Goal: Task Accomplishment & Management: Use online tool/utility

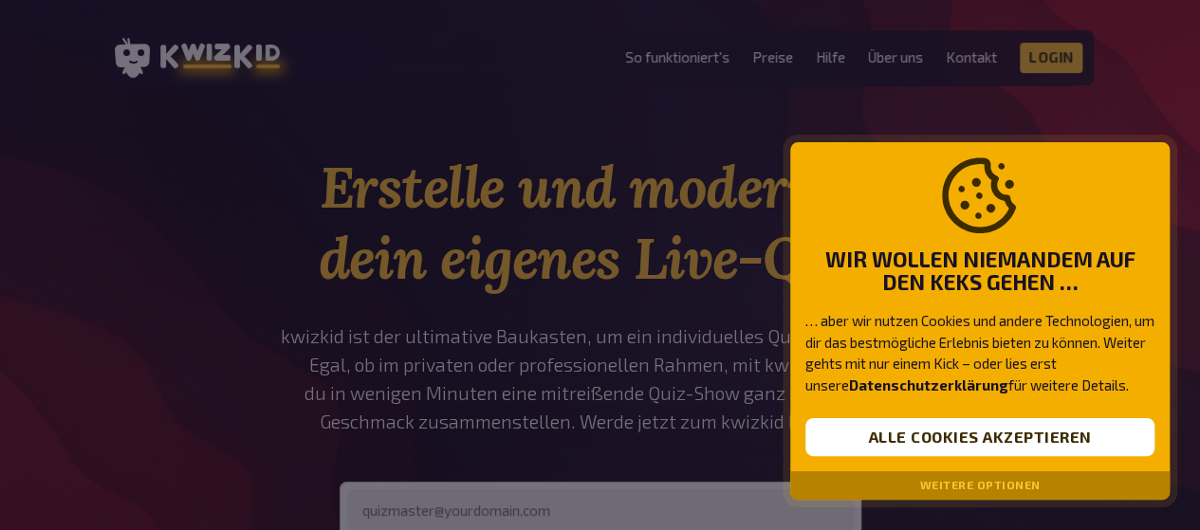
click at [892, 444] on button "Alle Cookies akzeptieren" at bounding box center [979, 437] width 349 height 38
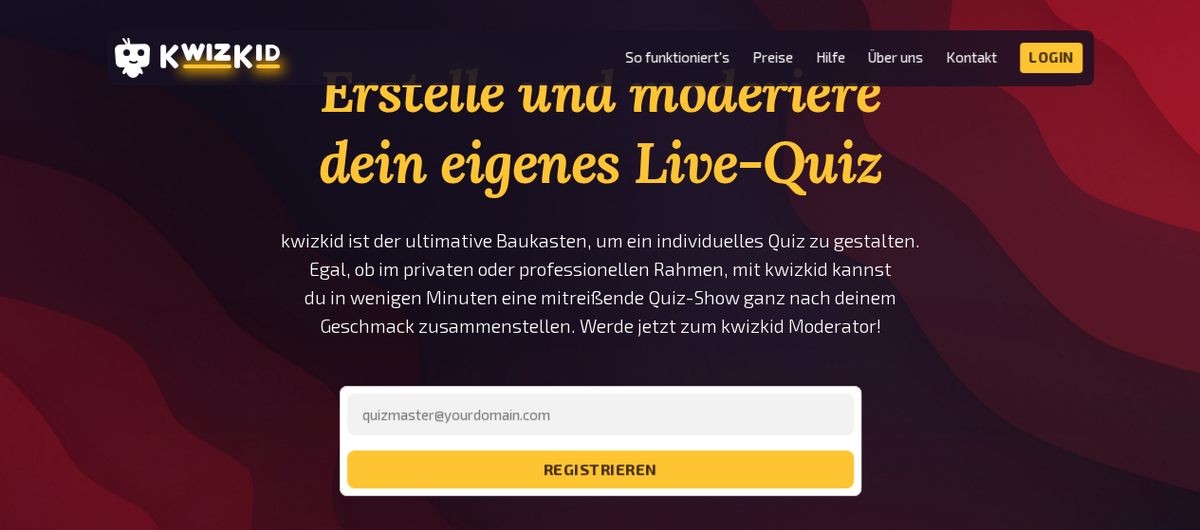
scroll to position [97, 0]
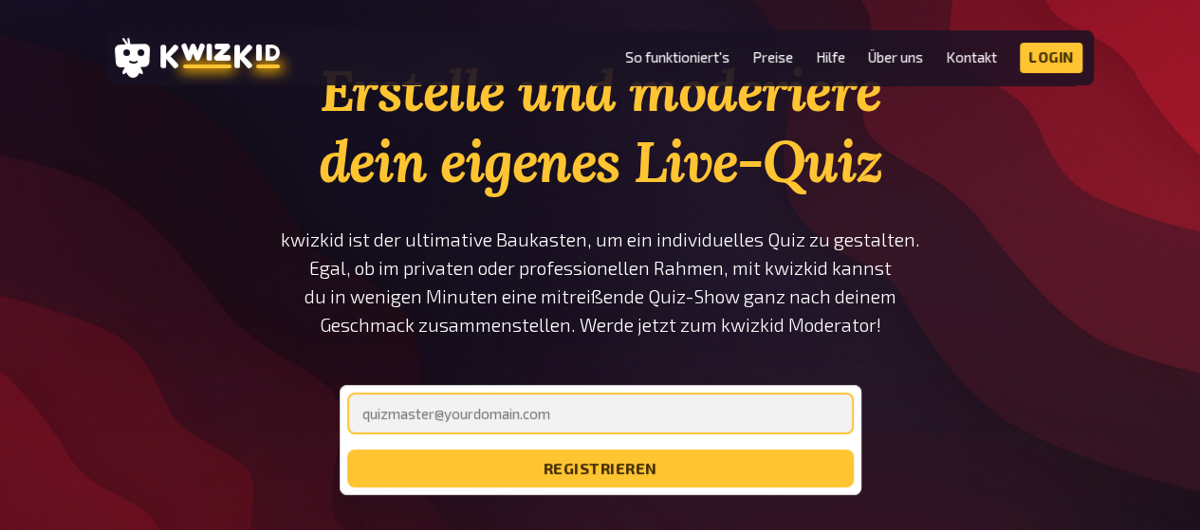
click at [582, 430] on input "email" at bounding box center [600, 414] width 507 height 42
type input "[EMAIL_ADDRESS][DOMAIN_NAME]"
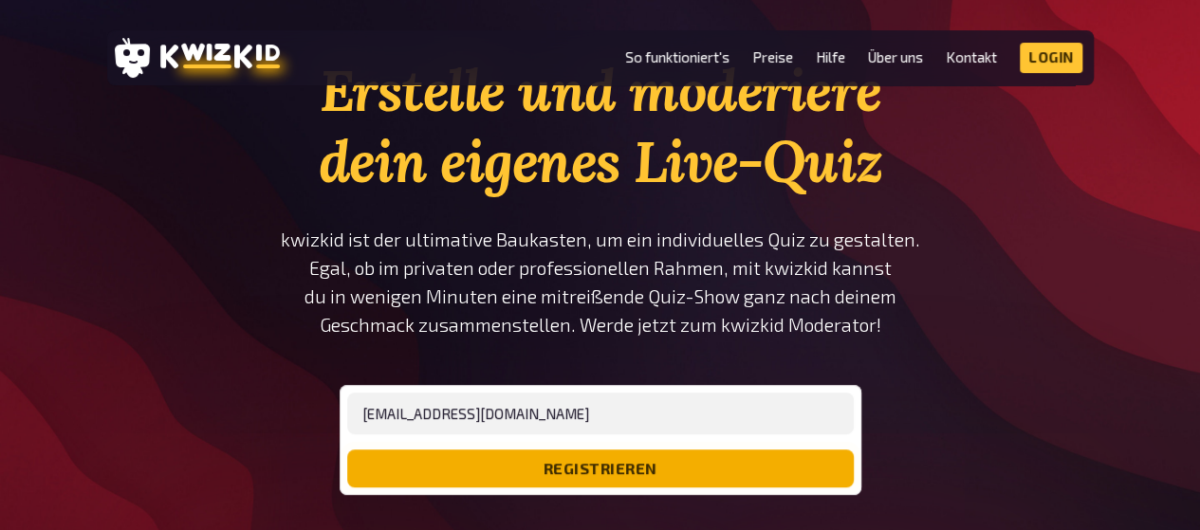
click at [558, 469] on button "registrieren" at bounding box center [600, 469] width 507 height 38
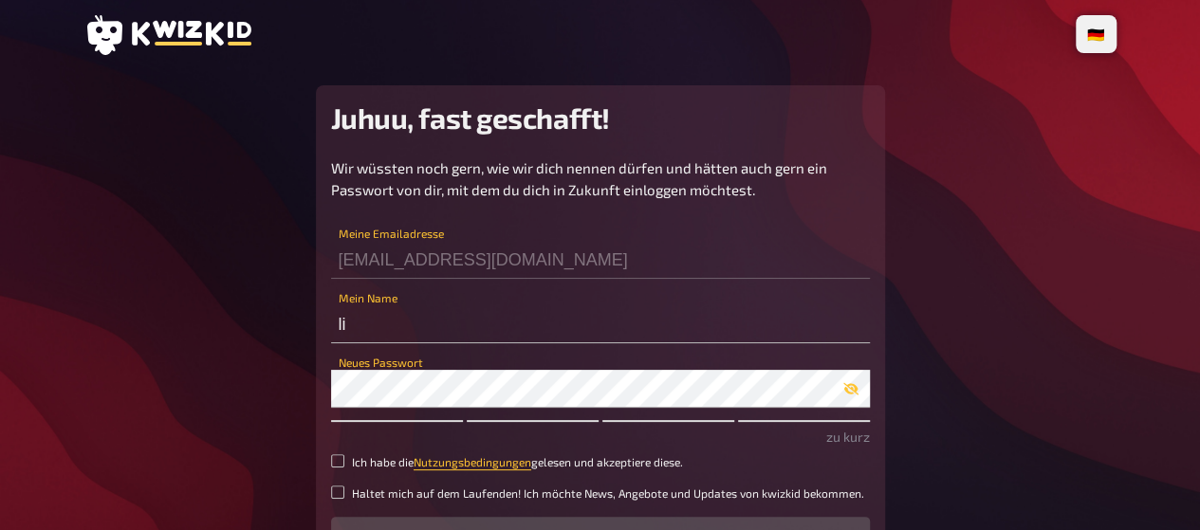
type input "l"
type input "ProfFischer"
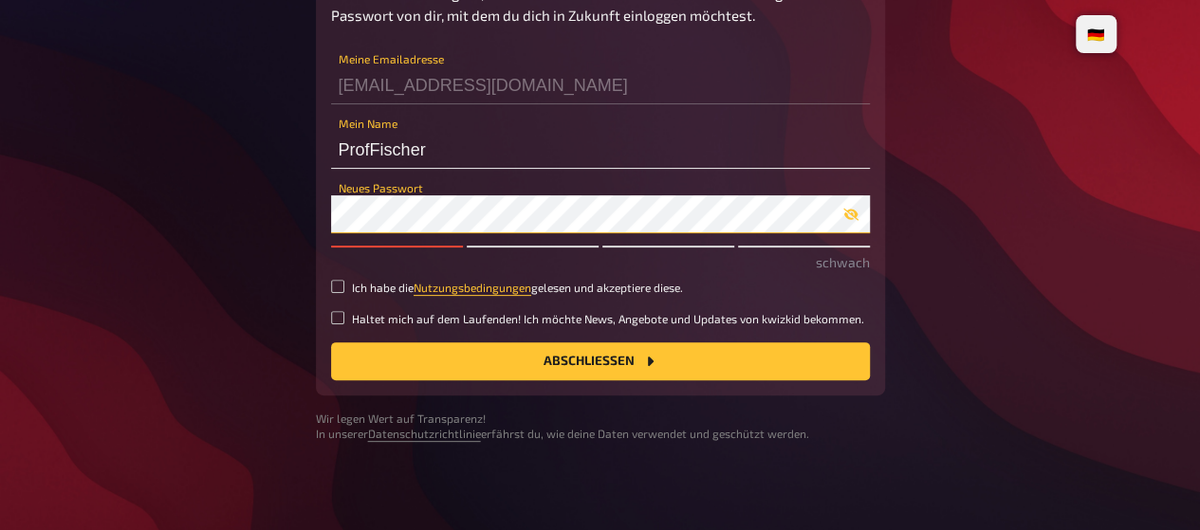
scroll to position [176, 0]
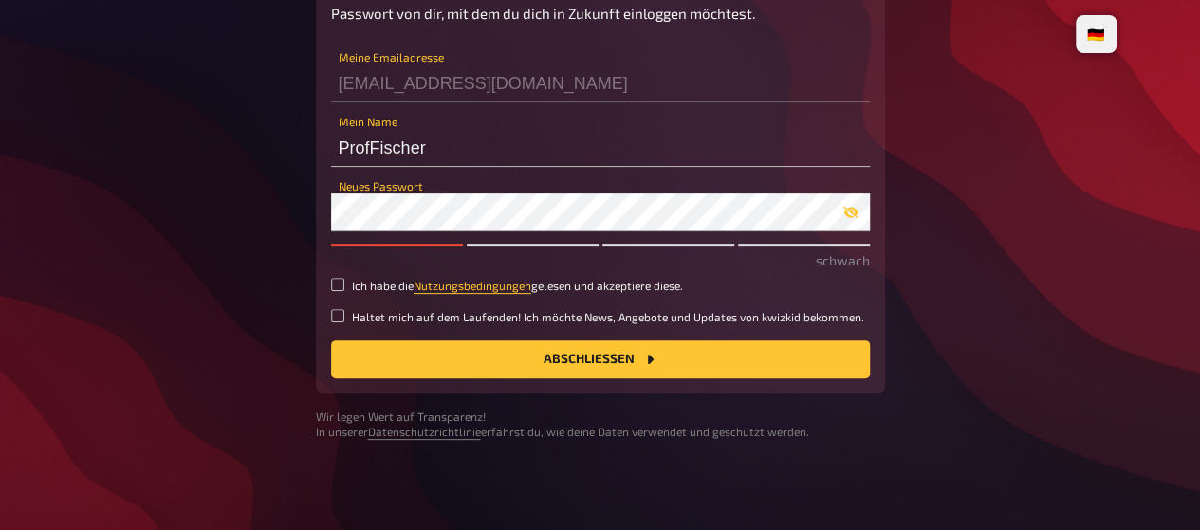
click at [332, 293] on div "Wir wüssten noch gern, wie wir dich nennen dürfen und hätten auch gern ein Pass…" at bounding box center [600, 179] width 539 height 397
click at [339, 283] on input "Ich habe die Nutzungsbedingungen gelesen und akzeptiere diese." at bounding box center [337, 284] width 13 height 13
checkbox input "true"
click at [397, 352] on button "Abschließen" at bounding box center [600, 360] width 539 height 38
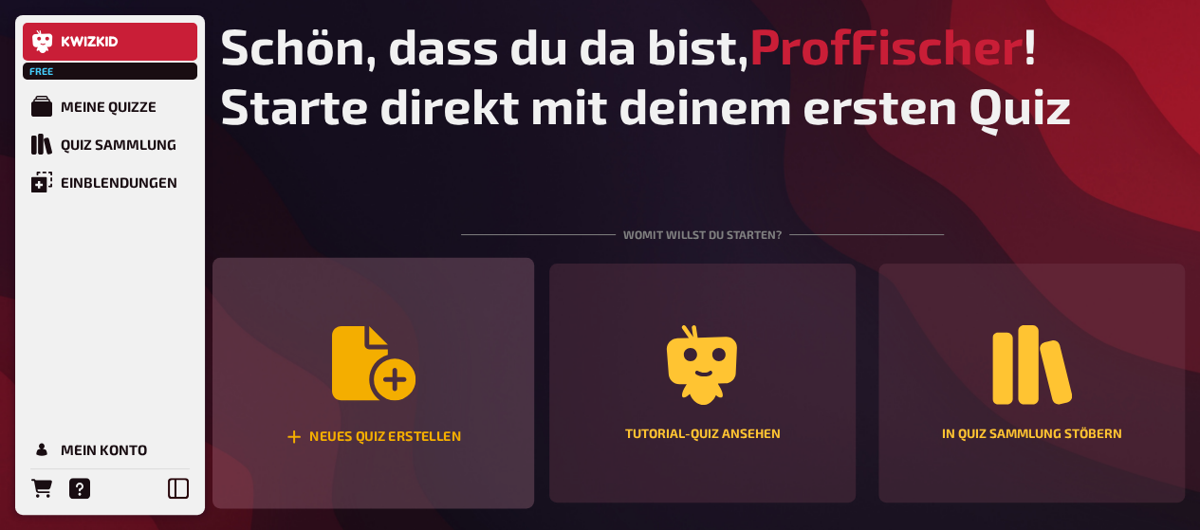
click at [323, 373] on div "Neues Quiz erstellen" at bounding box center [373, 383] width 322 height 251
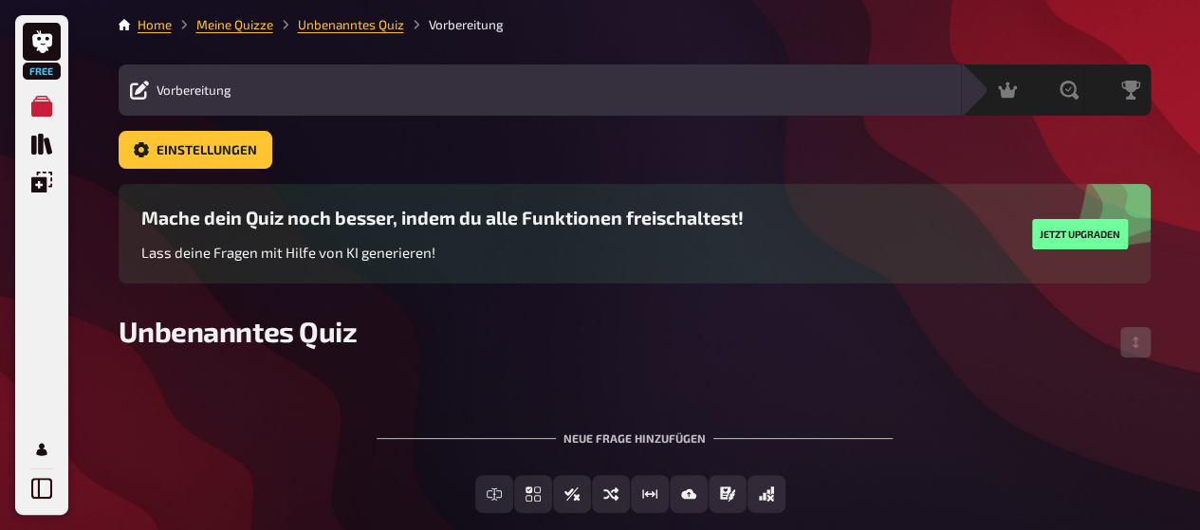
scroll to position [104, 0]
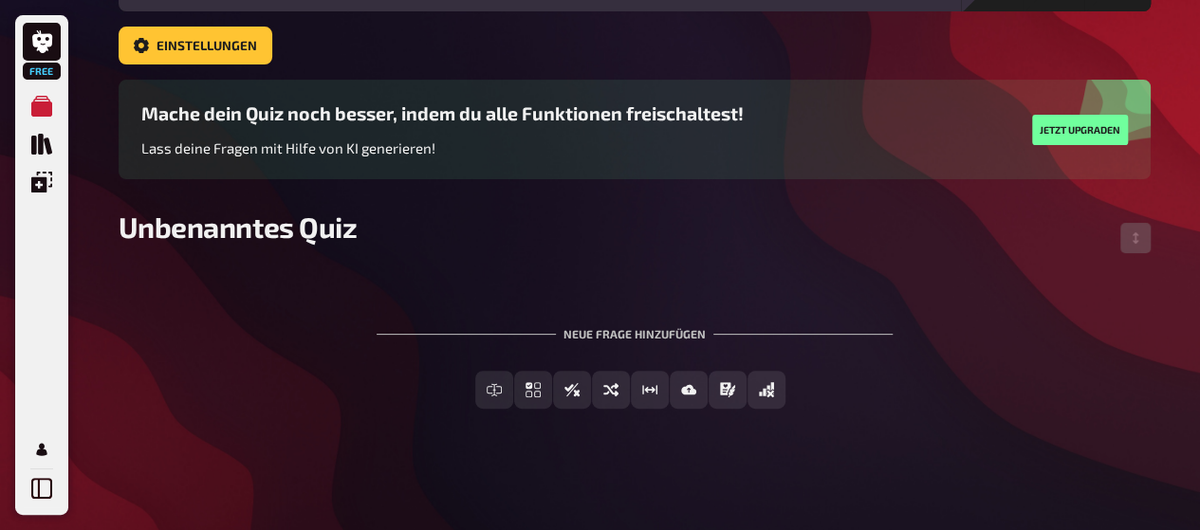
click at [649, 337] on div "Neue Frage hinzufügen" at bounding box center [635, 326] width 516 height 59
click at [611, 329] on div "Neue Frage hinzufügen" at bounding box center [635, 326] width 516 height 59
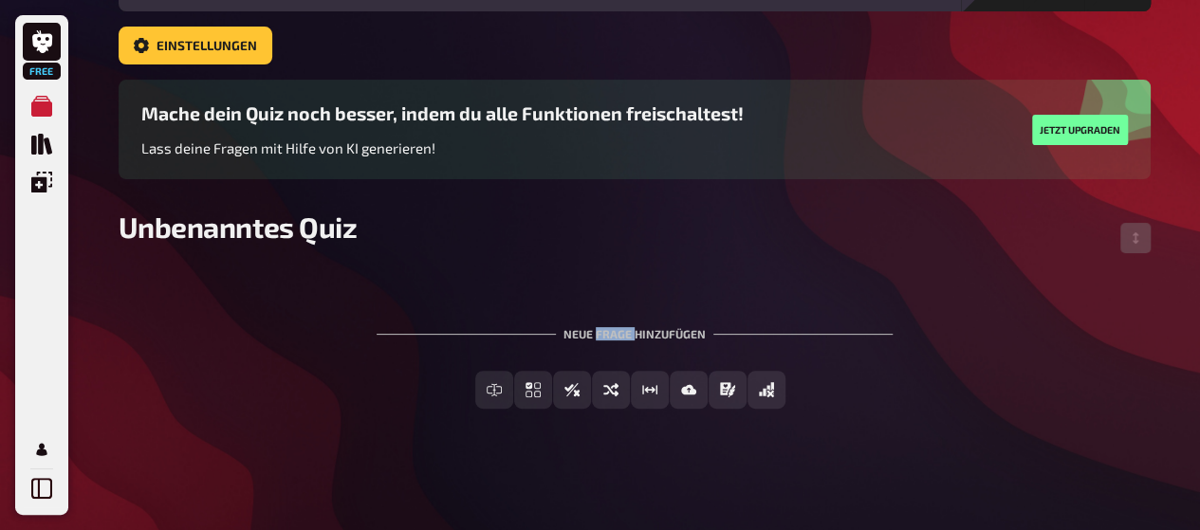
click at [611, 329] on div "Neue Frage hinzufügen" at bounding box center [635, 326] width 516 height 59
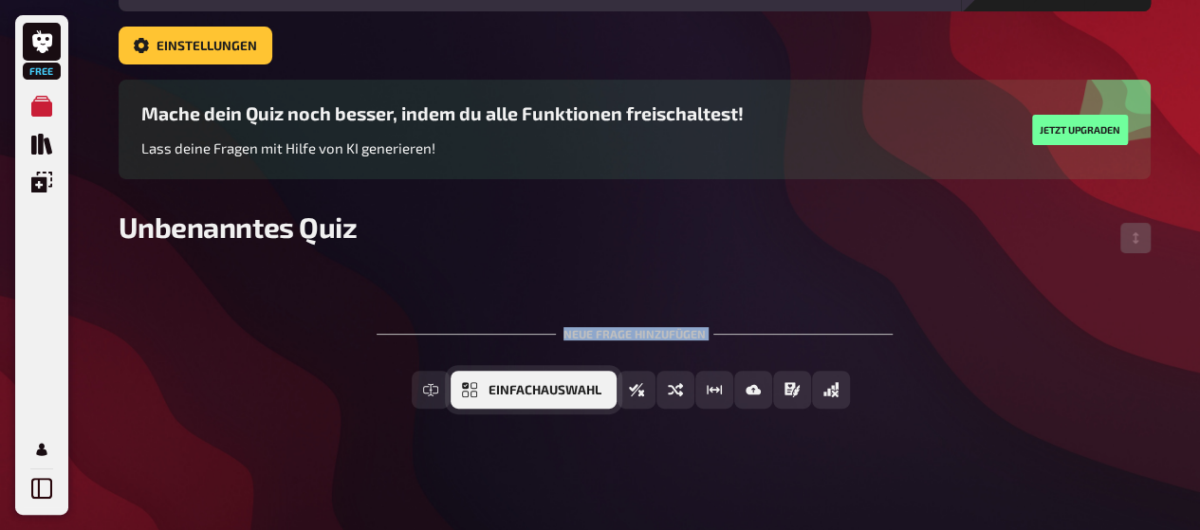
click at [491, 390] on span "Einfachauswahl" at bounding box center [545, 390] width 113 height 13
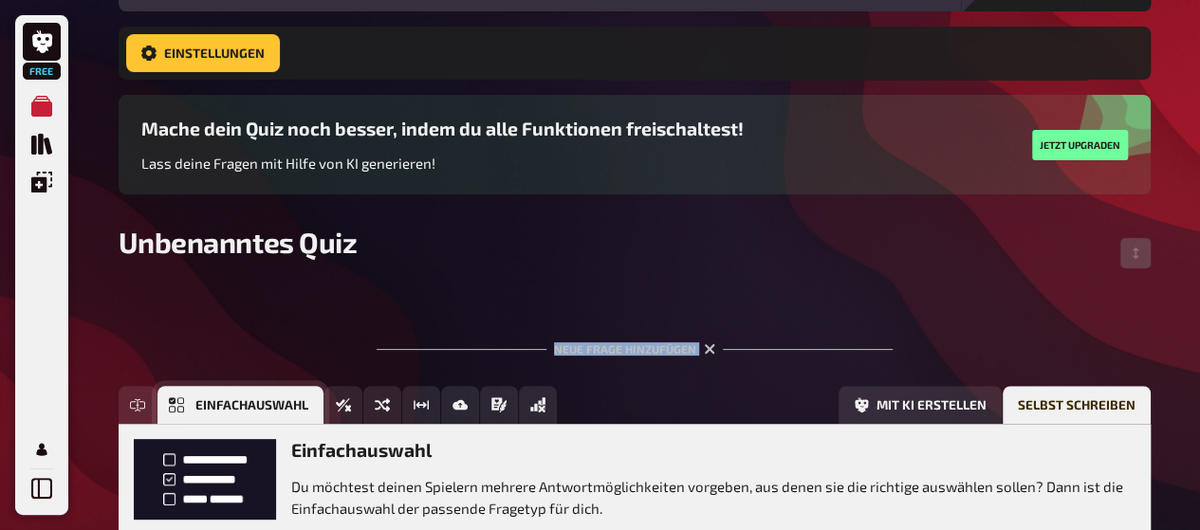
scroll to position [294, 0]
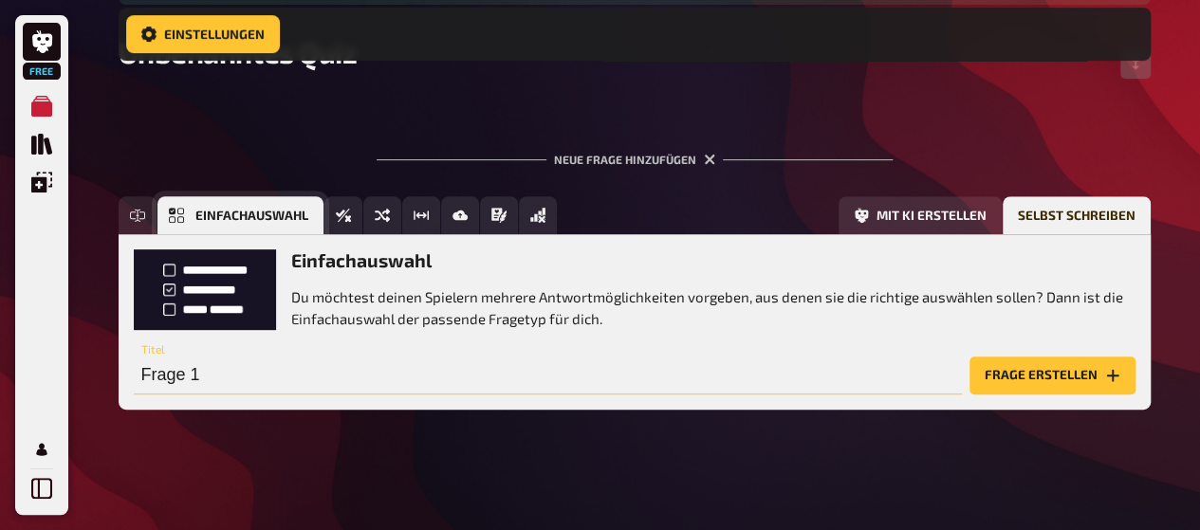
click at [491, 390] on input "Frage 1" at bounding box center [548, 376] width 828 height 38
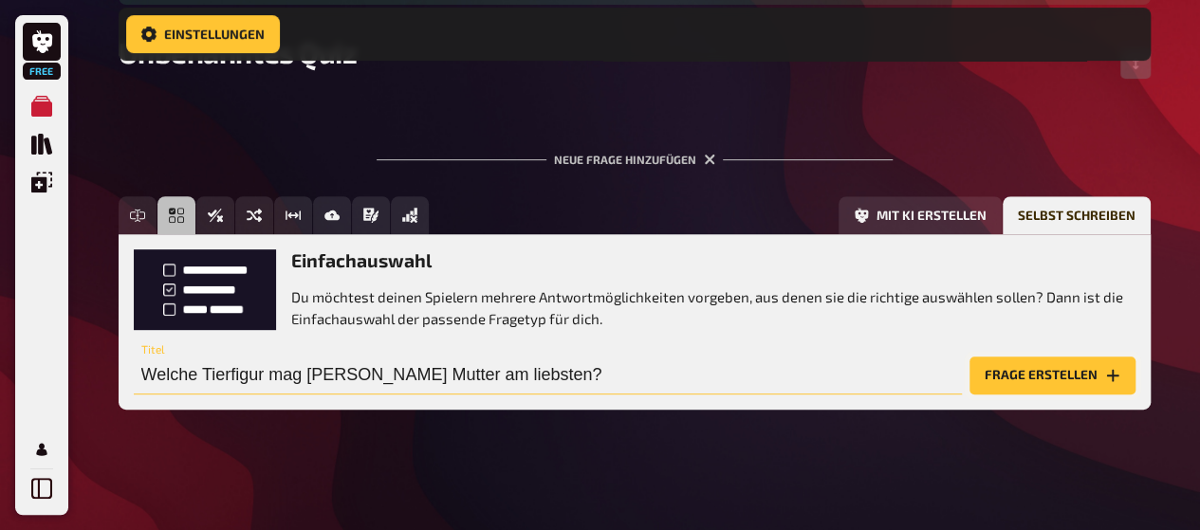
type input "Welche Tierfigur mag [PERSON_NAME] Mutter am liebsten?"
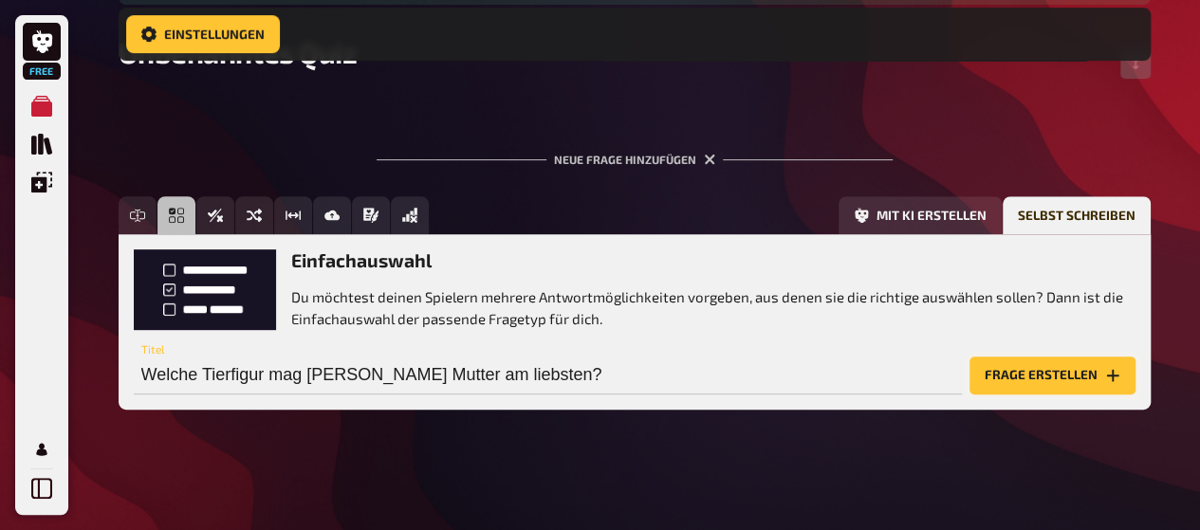
click at [1072, 374] on button "Frage erstellen" at bounding box center [1053, 376] width 166 height 38
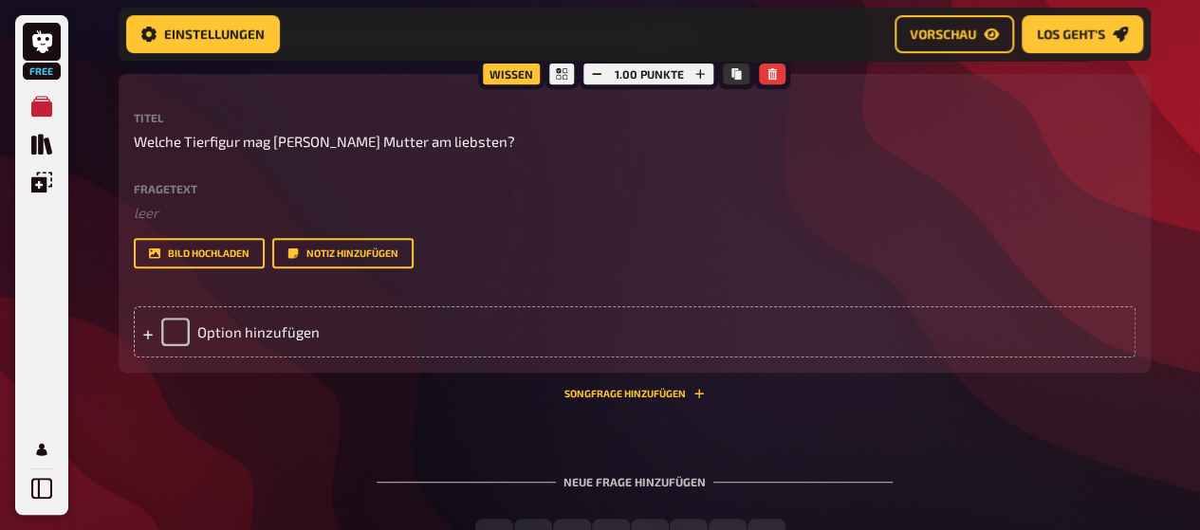
scroll to position [375, 0]
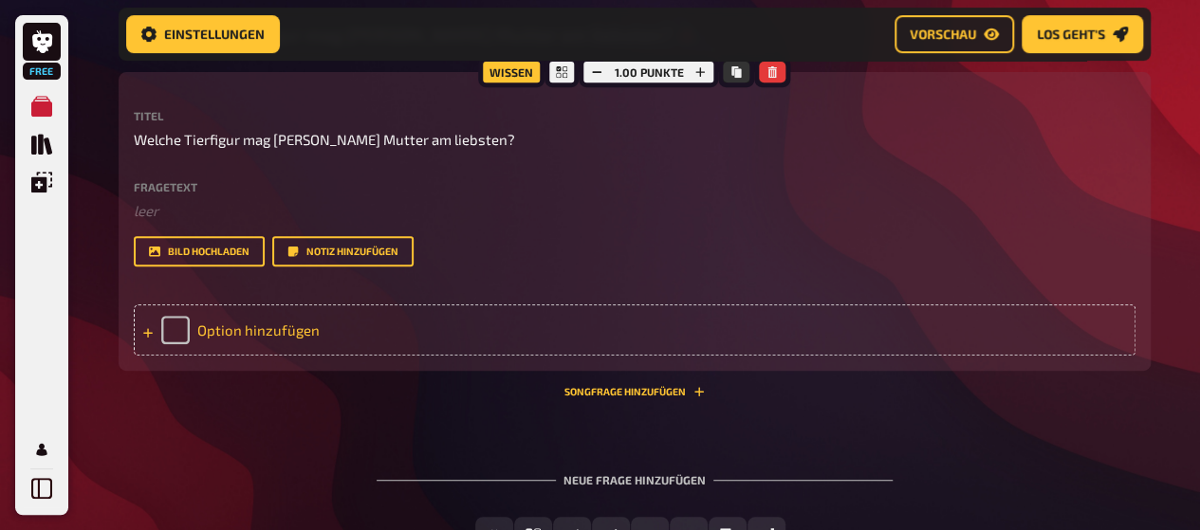
click at [279, 329] on div "Option hinzufügen" at bounding box center [635, 330] width 1002 height 51
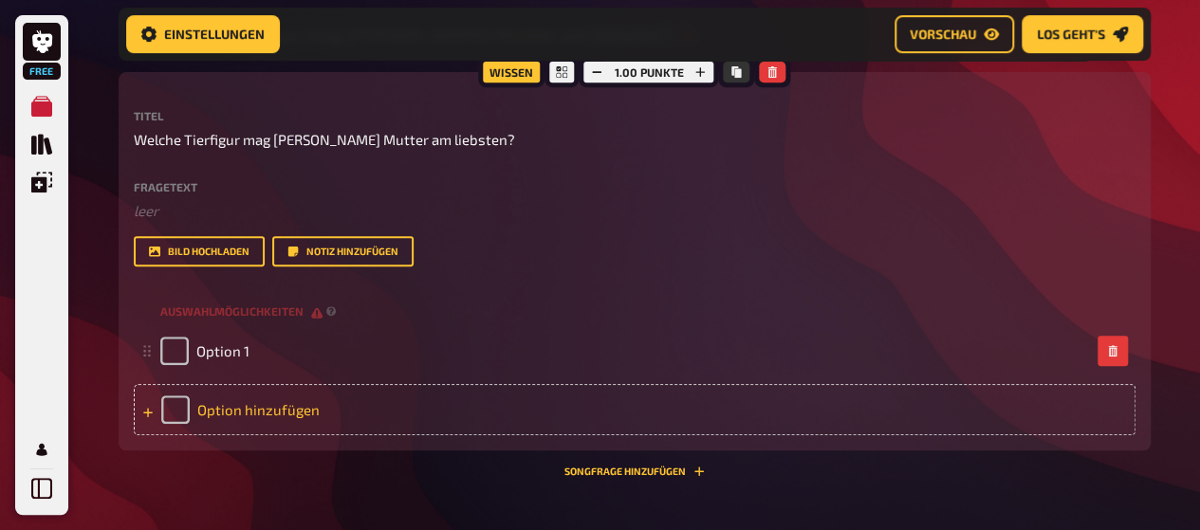
click at [260, 404] on div "Option hinzufügen" at bounding box center [635, 409] width 1002 height 51
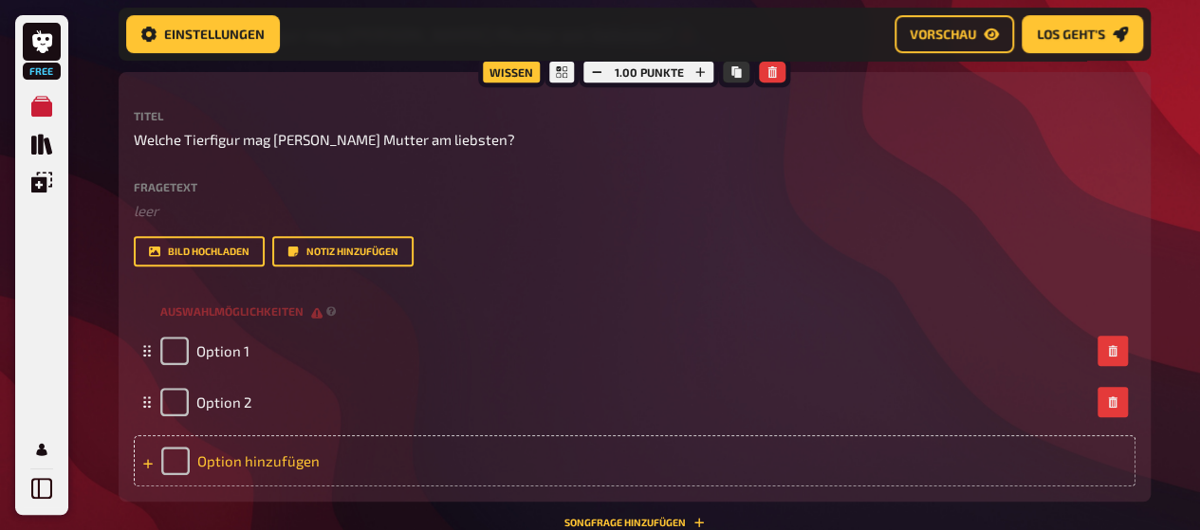
scroll to position [430, 0]
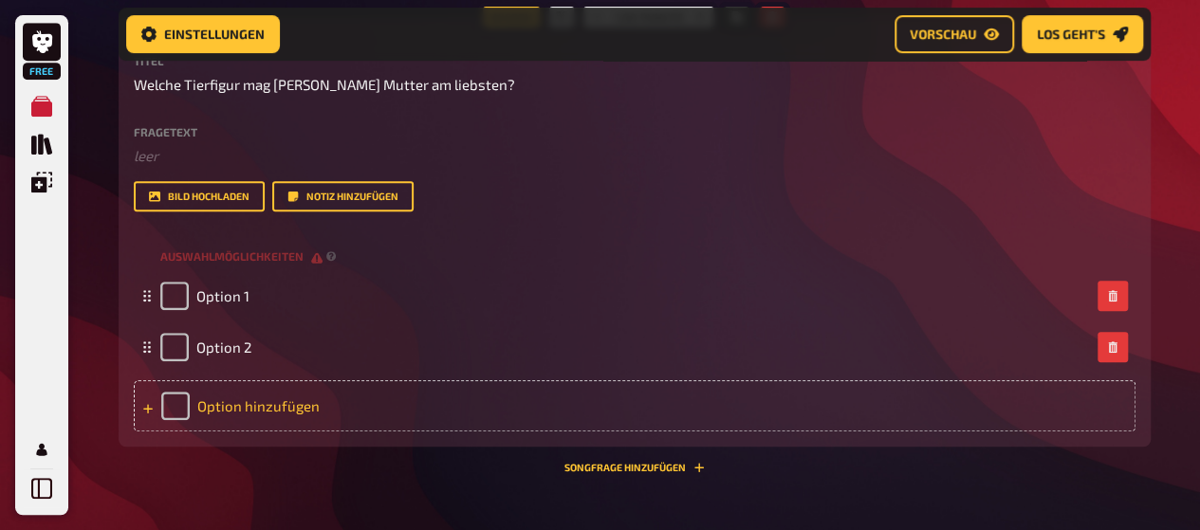
click at [231, 401] on div "Option hinzufügen" at bounding box center [635, 405] width 1002 height 51
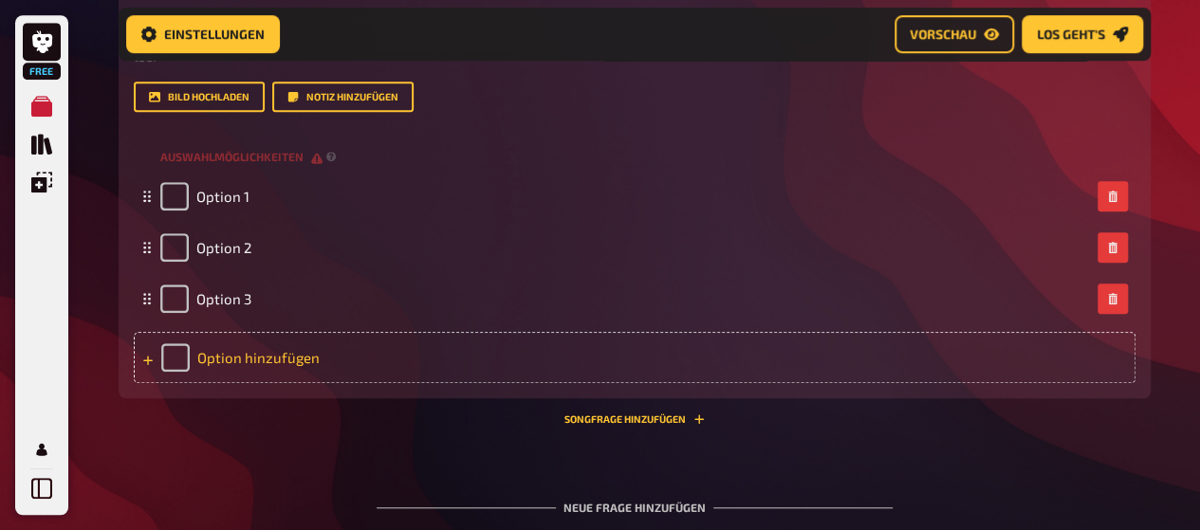
scroll to position [530, 0]
click at [256, 367] on div "Option hinzufügen" at bounding box center [635, 356] width 1002 height 51
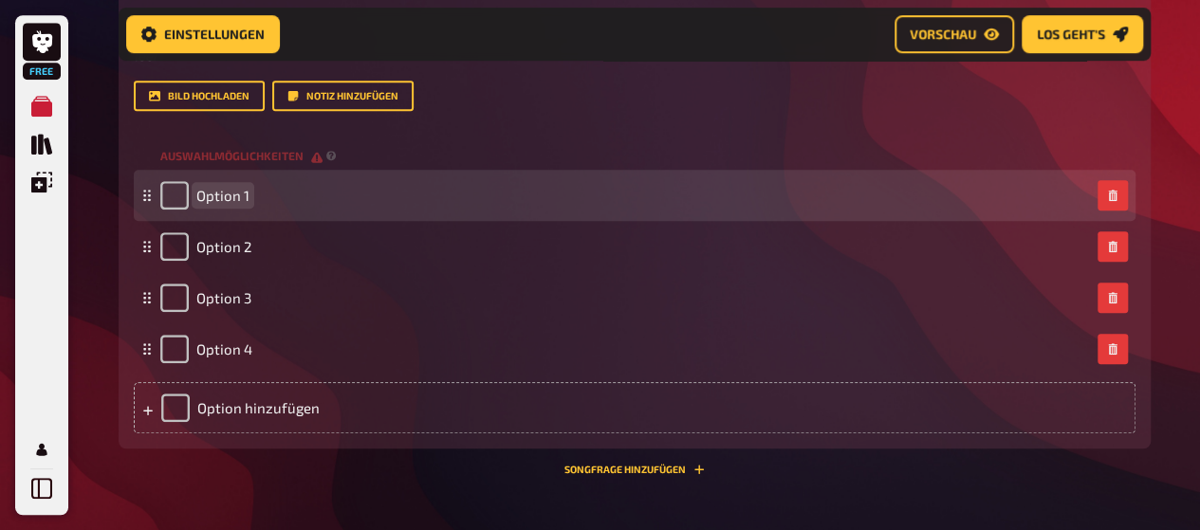
click at [216, 203] on span "Option 1" at bounding box center [222, 195] width 53 height 17
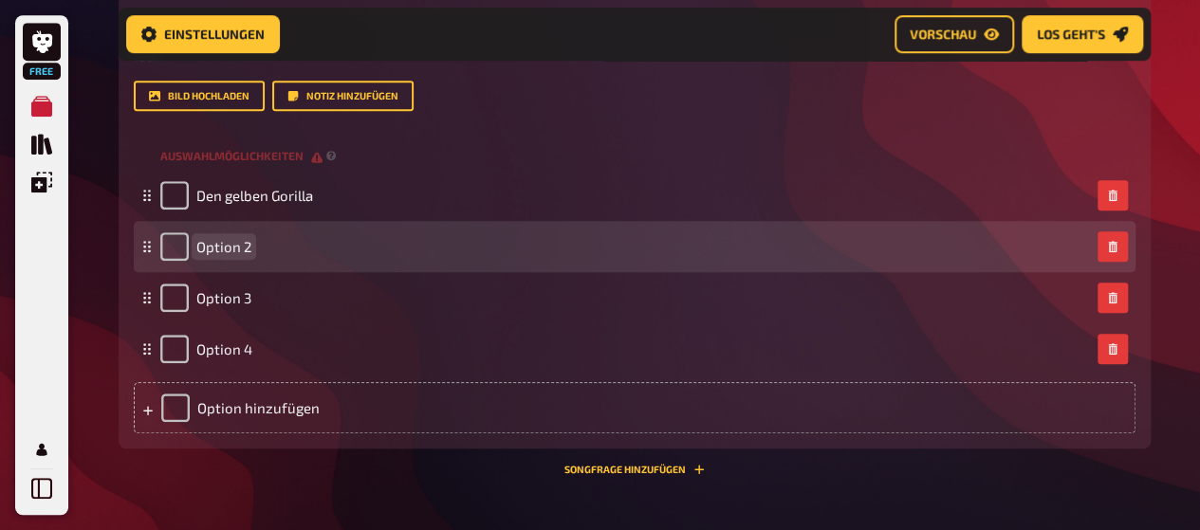
click at [223, 244] on span "Option 2" at bounding box center [223, 246] width 55 height 17
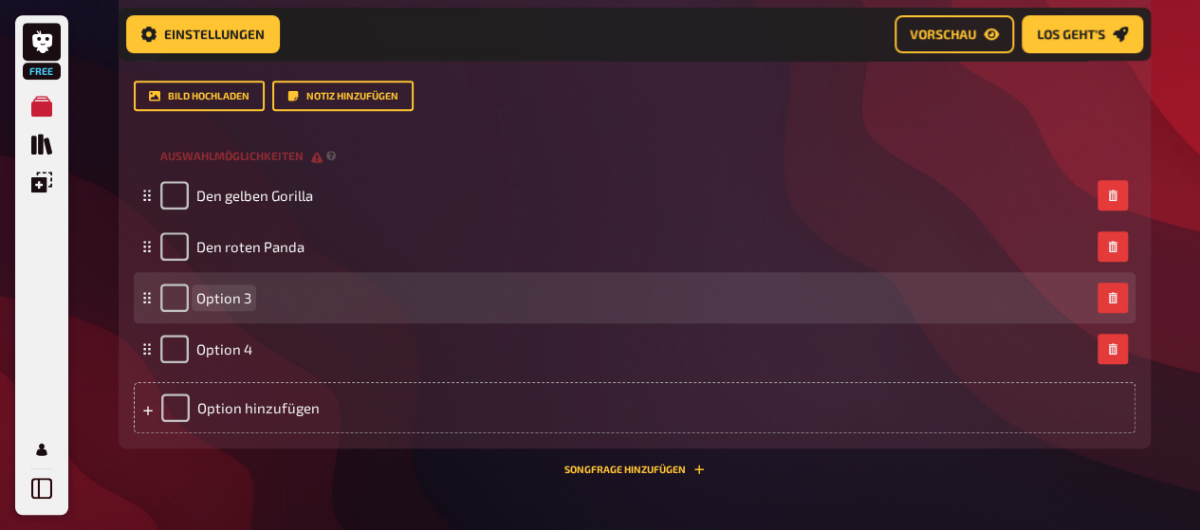
click at [212, 312] on div "Option 3" at bounding box center [205, 298] width 91 height 28
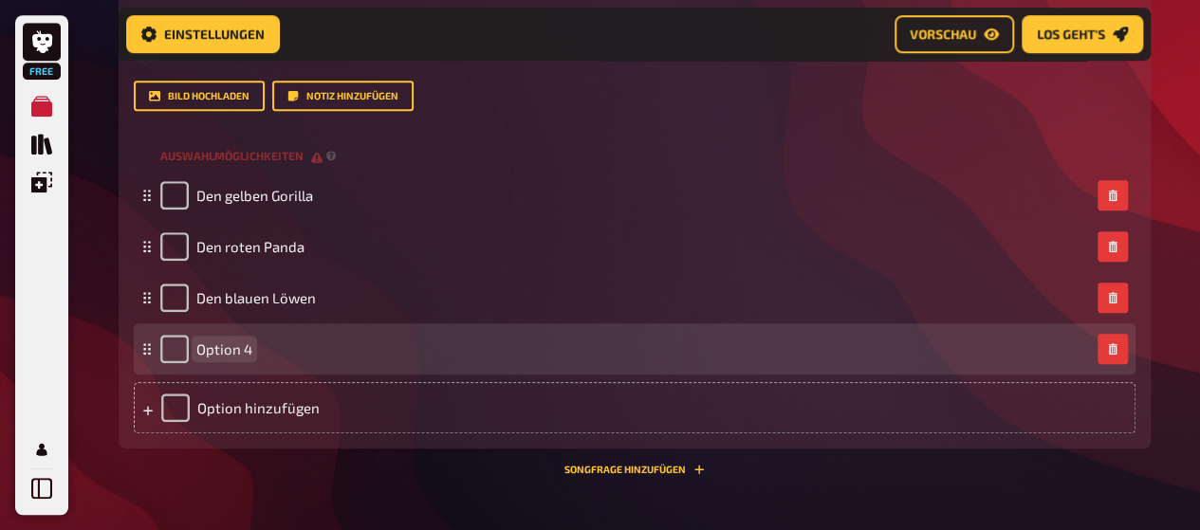
click at [231, 346] on span "Option 4" at bounding box center [224, 349] width 56 height 17
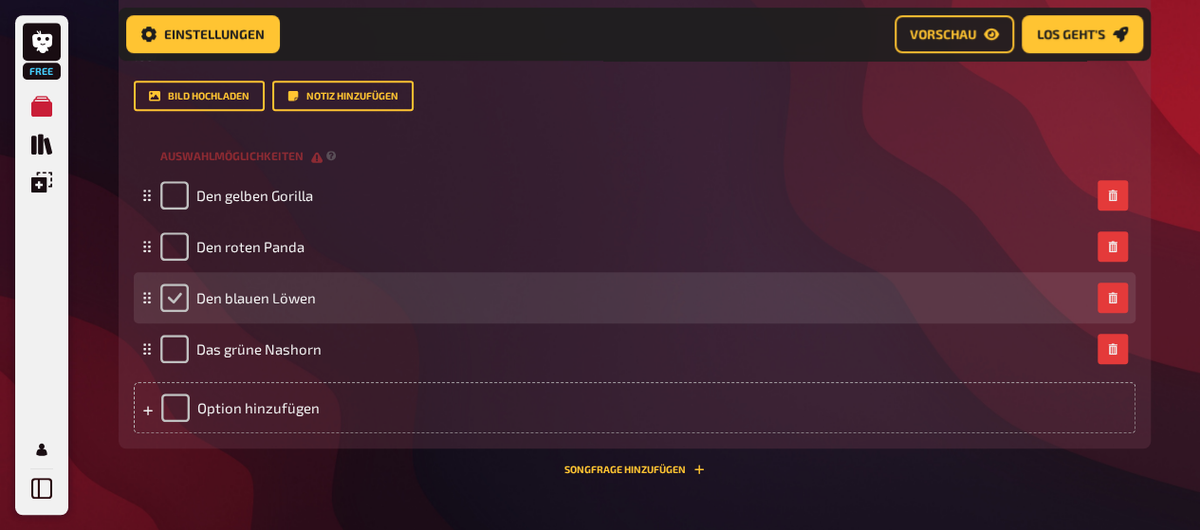
click at [179, 296] on input "checkbox" at bounding box center [174, 298] width 28 height 28
checkbox input "true"
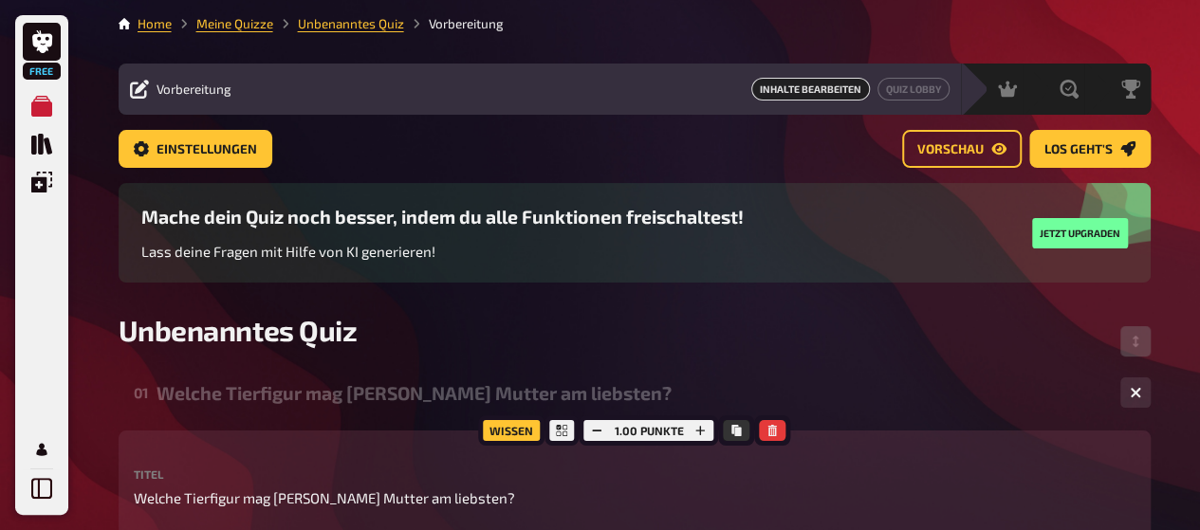
scroll to position [0, 0]
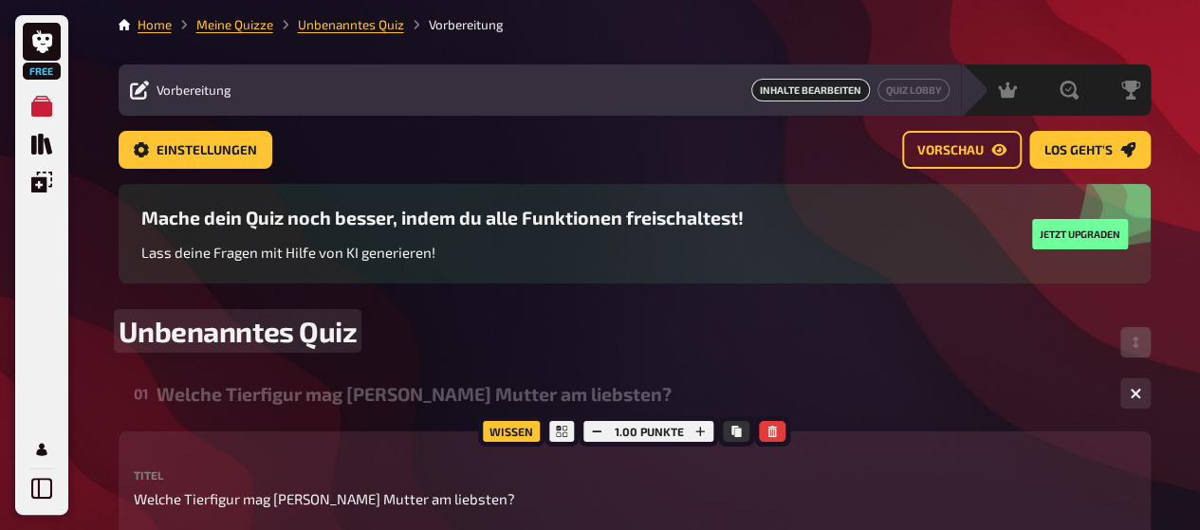
click at [205, 325] on span "Unbenanntes Quiz" at bounding box center [238, 331] width 239 height 34
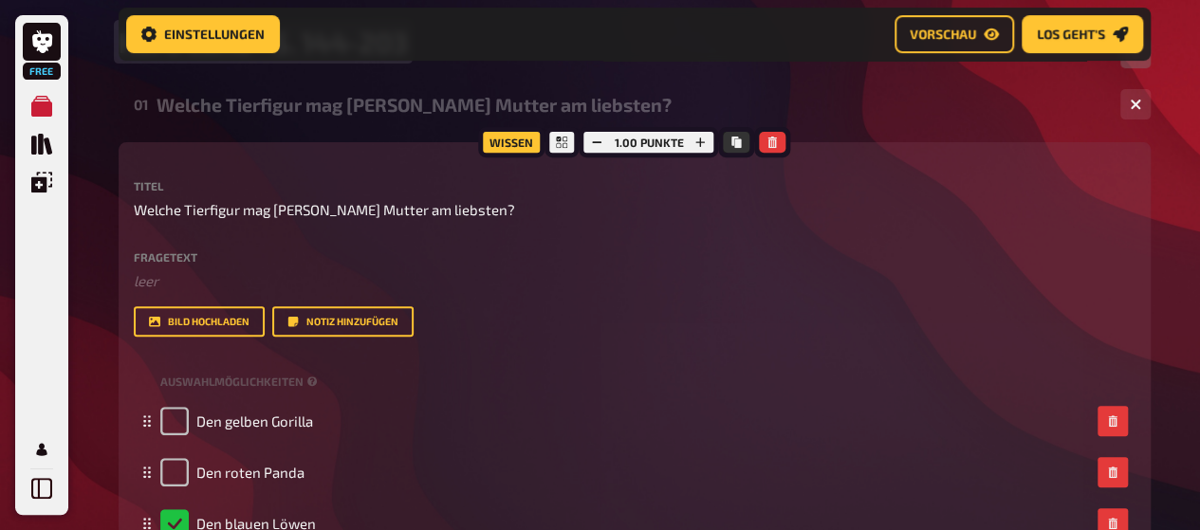
scroll to position [305, 0]
click at [114, 298] on div "Home Meine Quizze Hard Land - S. 144-203 Vorbereitung Vorbereitung Inhalte Bear…" at bounding box center [634, 337] width 1062 height 1284
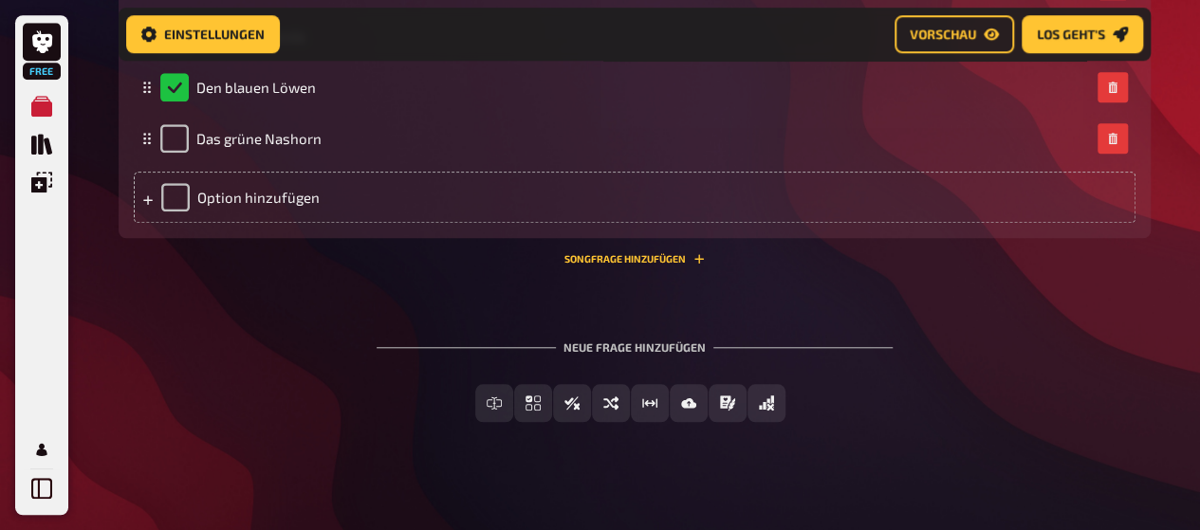
scroll to position [755, 0]
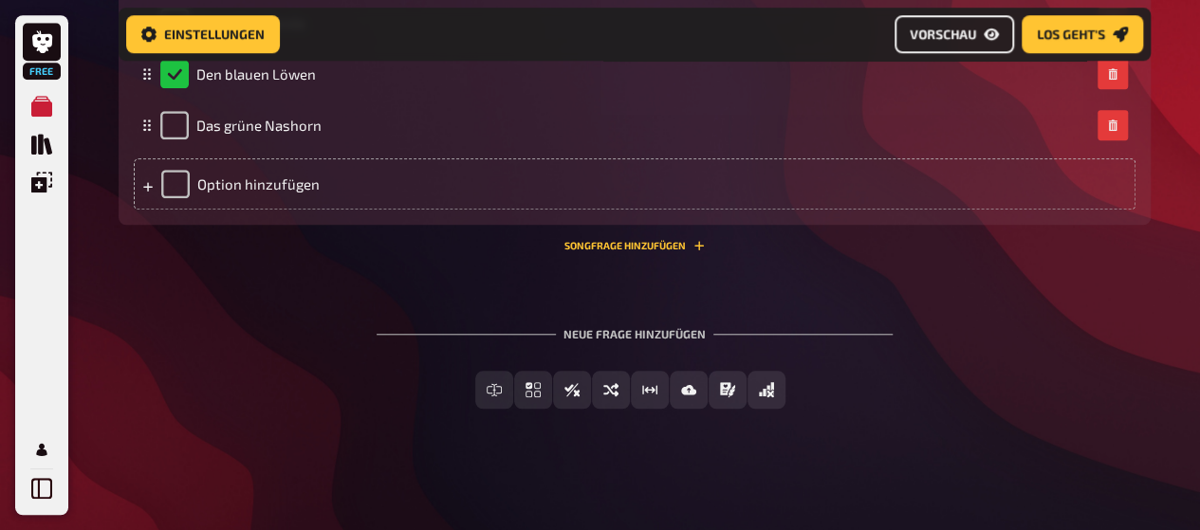
click at [943, 39] on span "Vorschau" at bounding box center [943, 34] width 66 height 13
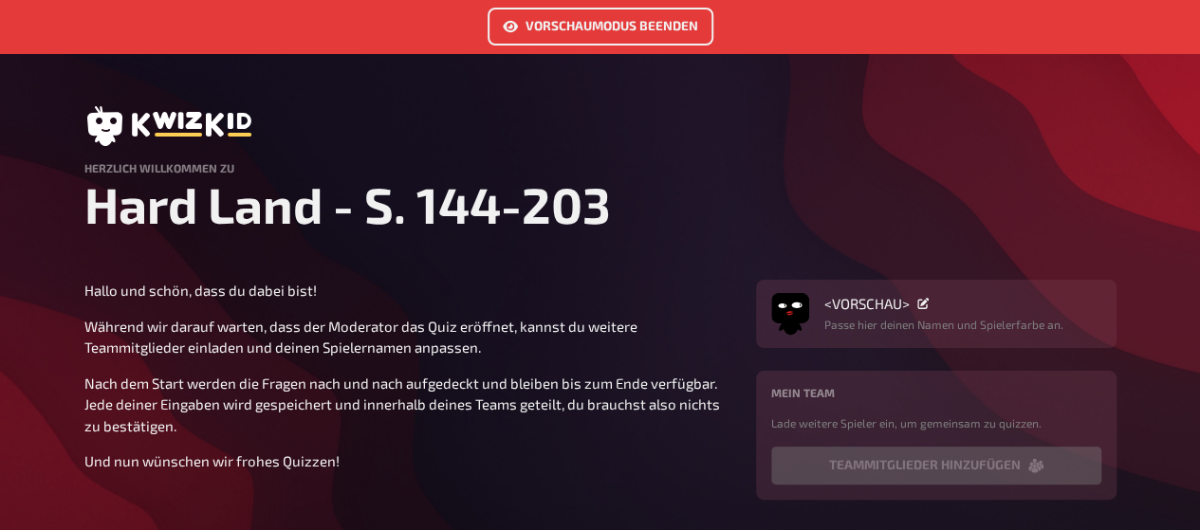
click at [596, 28] on link "Vorschaumodus beenden" at bounding box center [601, 27] width 226 height 38
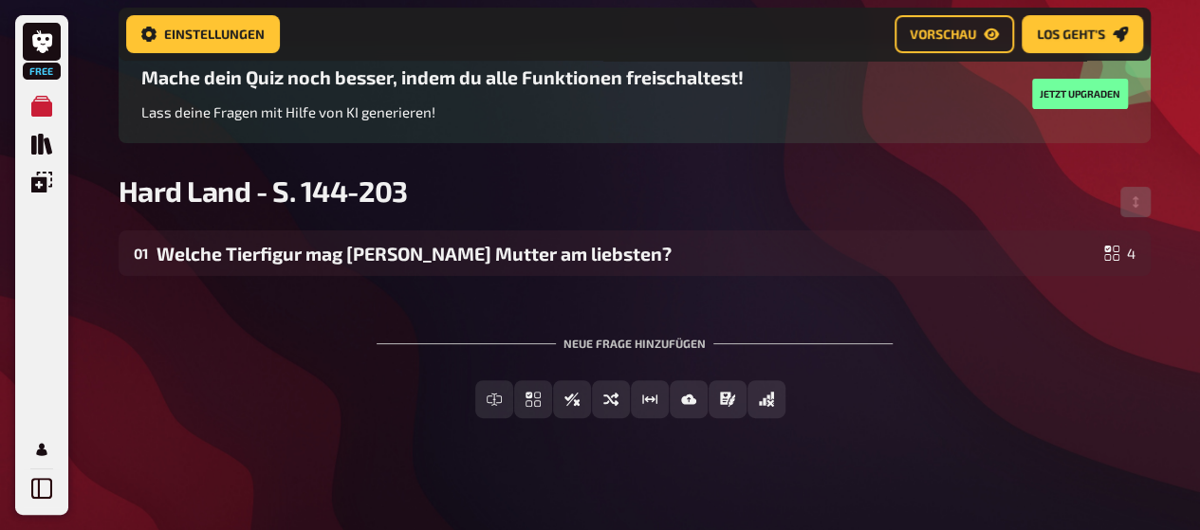
scroll to position [165, 0]
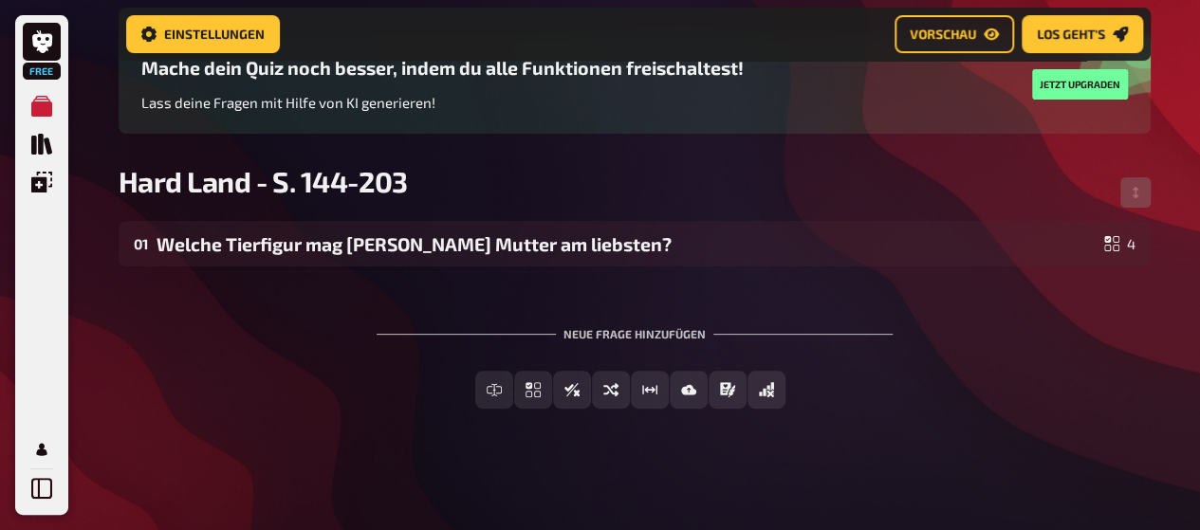
click at [600, 335] on div "Neue Frage hinzufügen" at bounding box center [635, 326] width 516 height 59
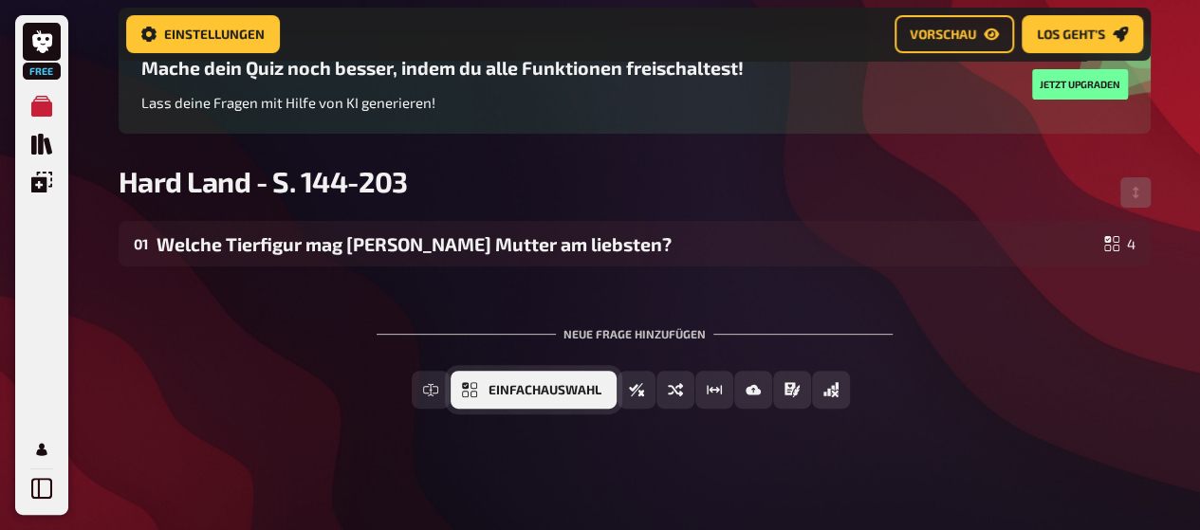
click at [529, 397] on button "Einfachauswahl" at bounding box center [534, 390] width 166 height 38
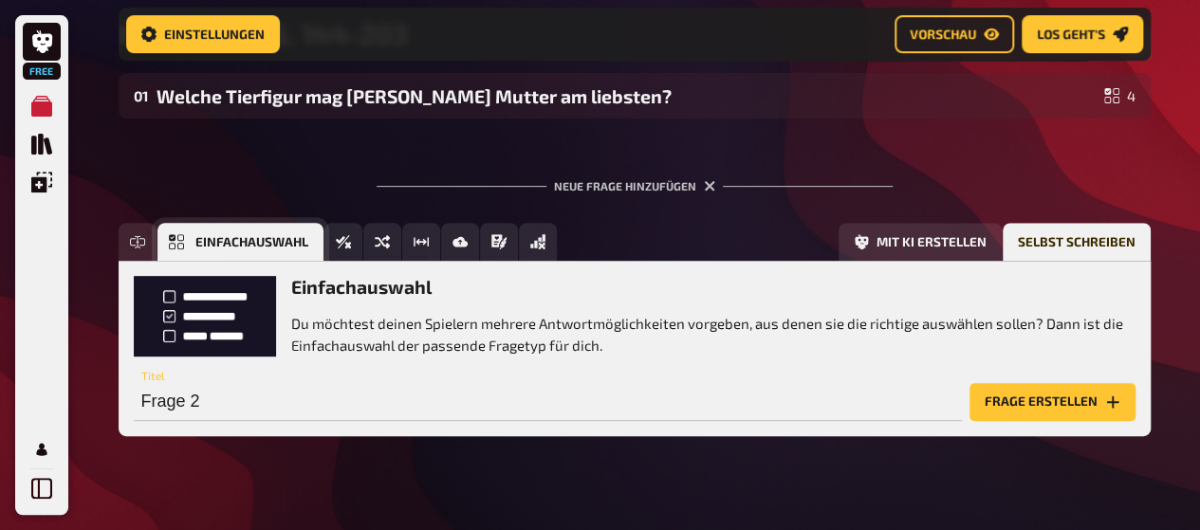
scroll to position [341, 0]
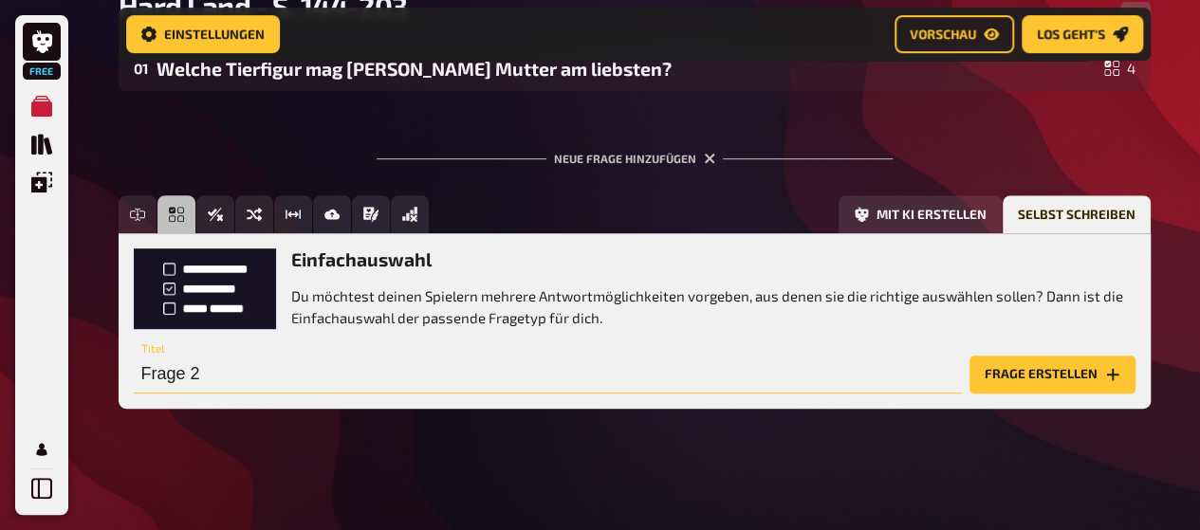
click at [359, 359] on input "Frage 2" at bounding box center [548, 375] width 828 height 38
type input "Mit wem betreibt Sam Sport?"
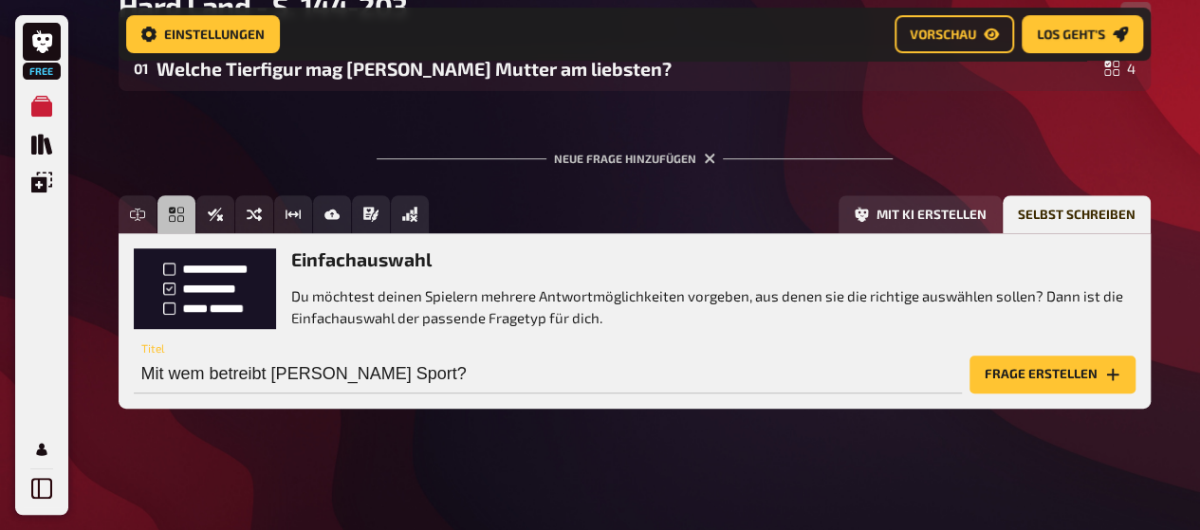
click at [996, 351] on div "Mit wem betreibt Sam Sport? Titel Frage erstellen" at bounding box center [635, 365] width 1002 height 57
click at [1029, 373] on button "Frage erstellen" at bounding box center [1053, 375] width 166 height 38
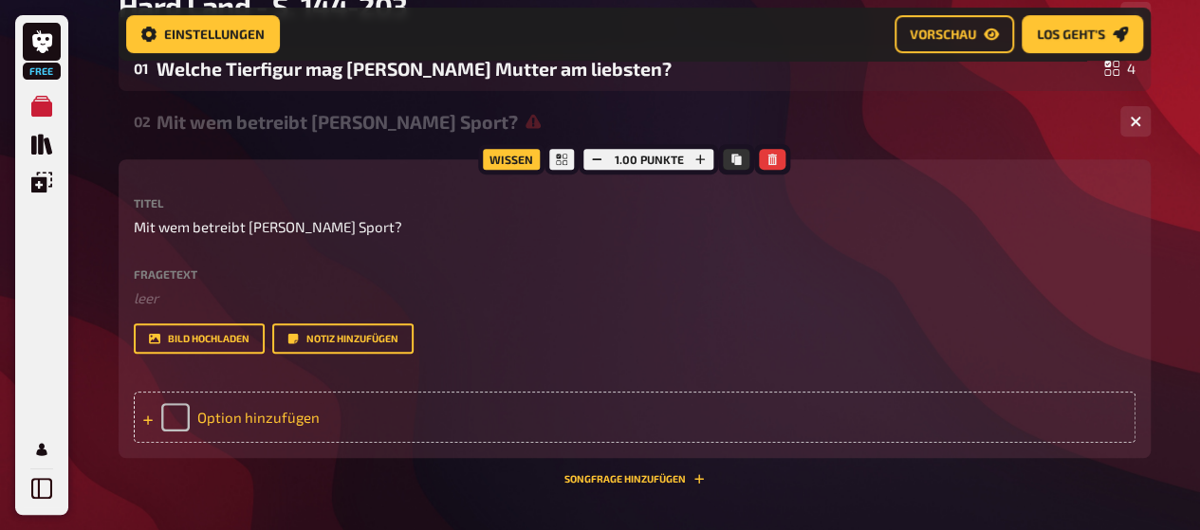
scroll to position [480, 0]
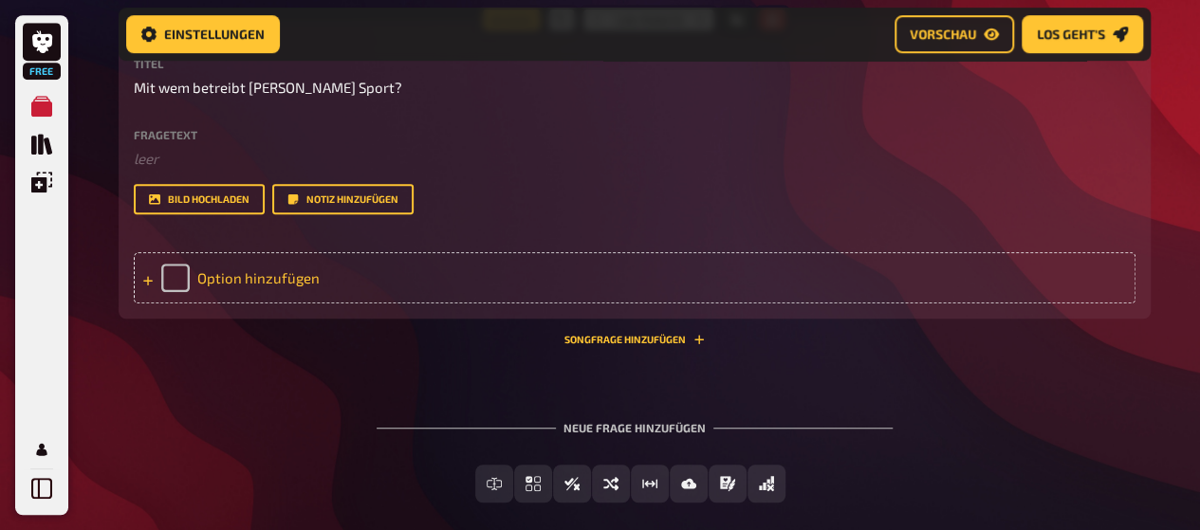
click at [269, 274] on div "Option hinzufügen" at bounding box center [635, 277] width 1002 height 51
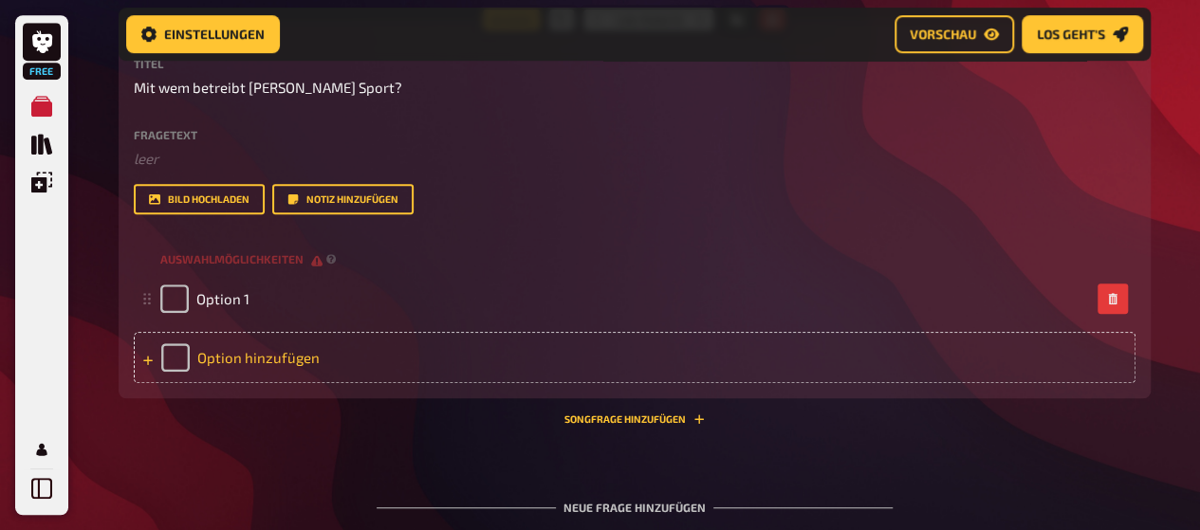
click at [252, 363] on div "Option hinzufügen" at bounding box center [635, 357] width 1002 height 51
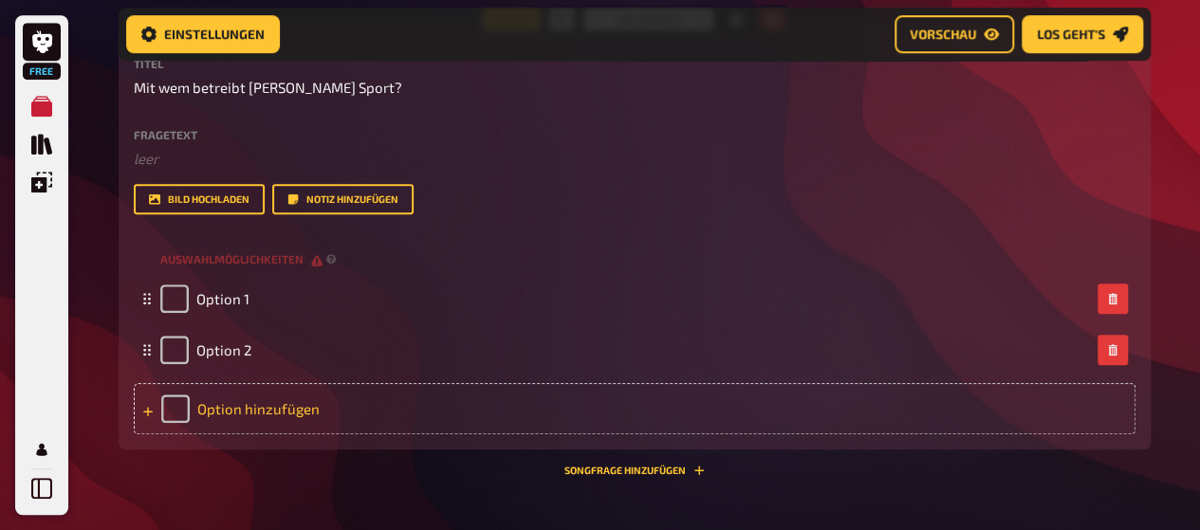
click at [254, 418] on div "Option hinzufügen" at bounding box center [635, 408] width 1002 height 51
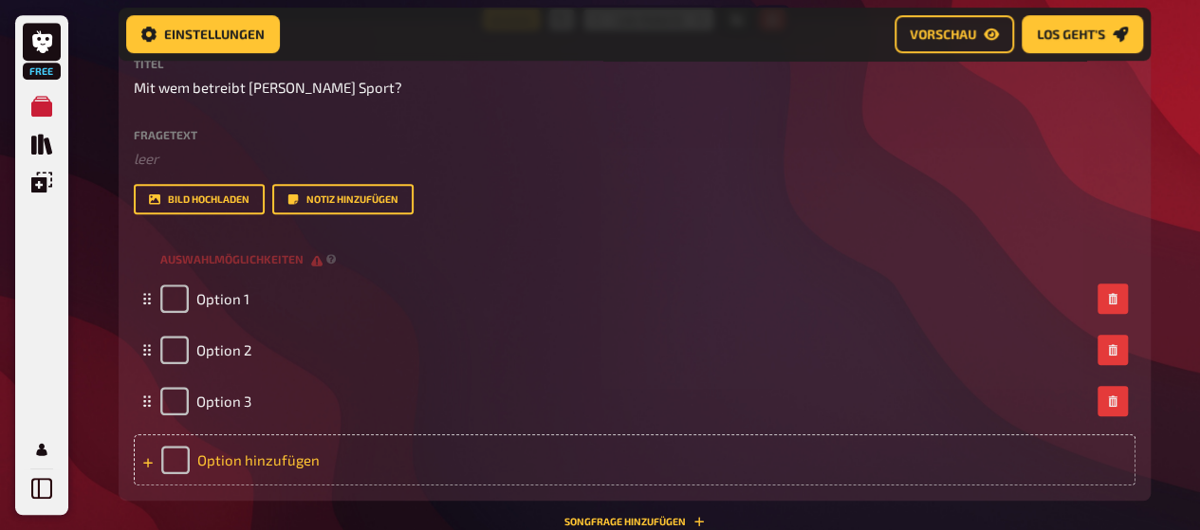
click at [246, 464] on div "Option hinzufügen" at bounding box center [635, 459] width 1002 height 51
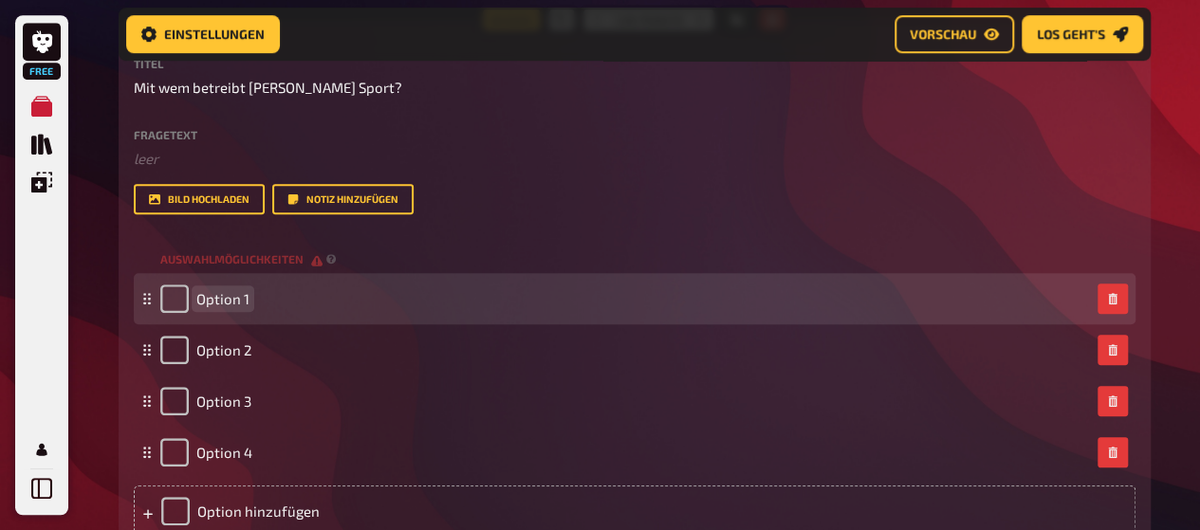
click at [229, 312] on div "Option 1" at bounding box center [204, 299] width 89 height 28
click at [235, 301] on span "Option 1" at bounding box center [222, 298] width 53 height 17
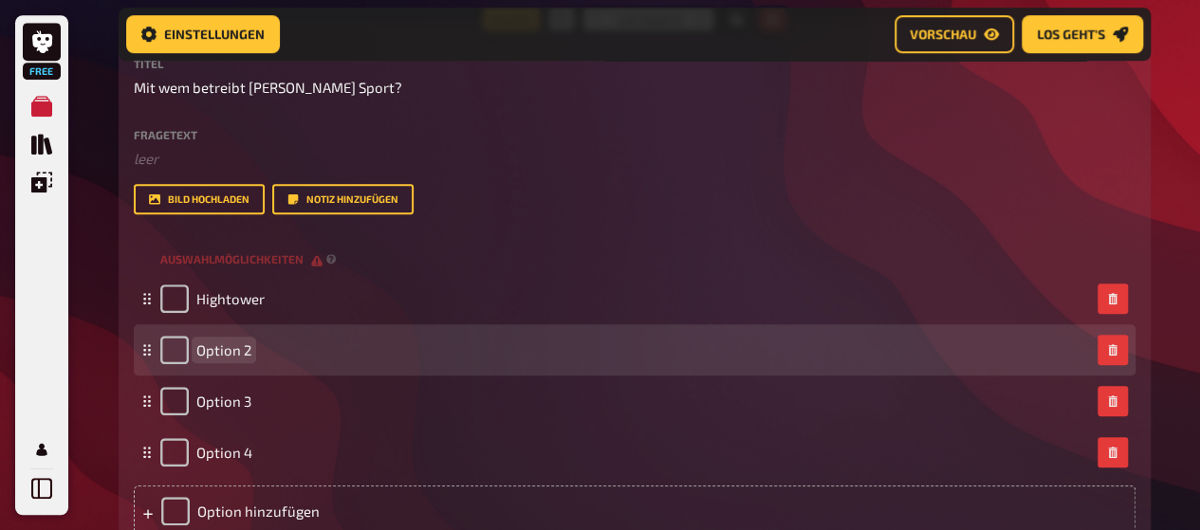
click at [237, 349] on span "Option 2" at bounding box center [223, 350] width 55 height 17
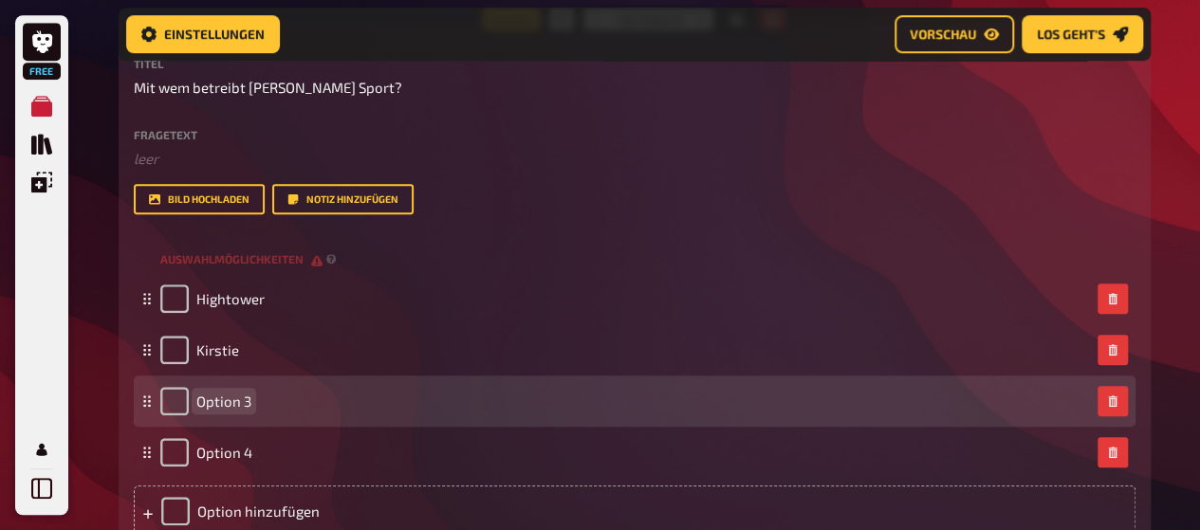
click at [234, 393] on span "Option 3" at bounding box center [223, 401] width 55 height 17
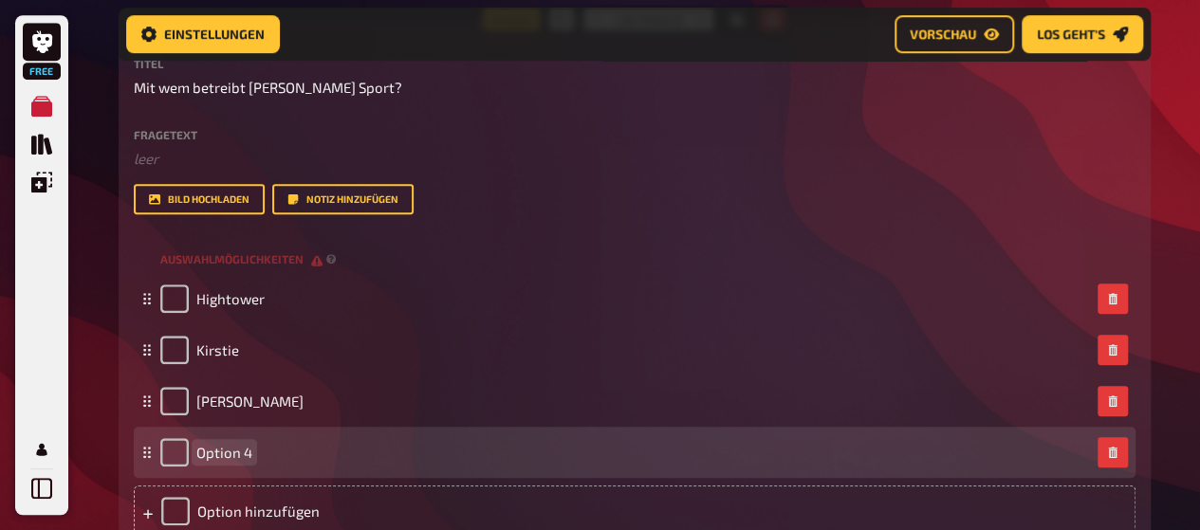
click at [238, 455] on span "Option 4" at bounding box center [224, 452] width 56 height 17
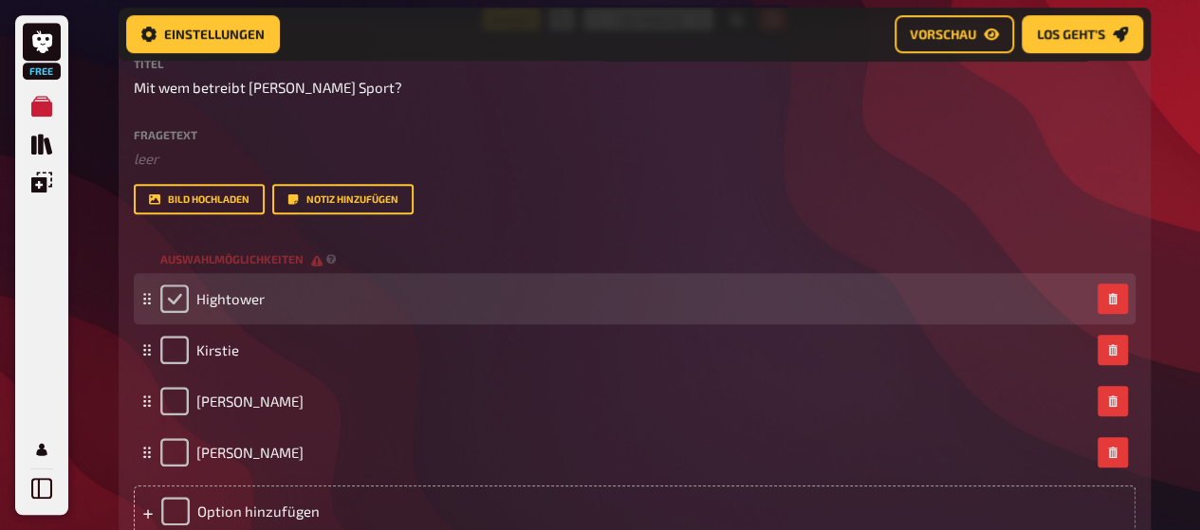
click at [172, 296] on input "checkbox" at bounding box center [174, 299] width 28 height 28
checkbox input "true"
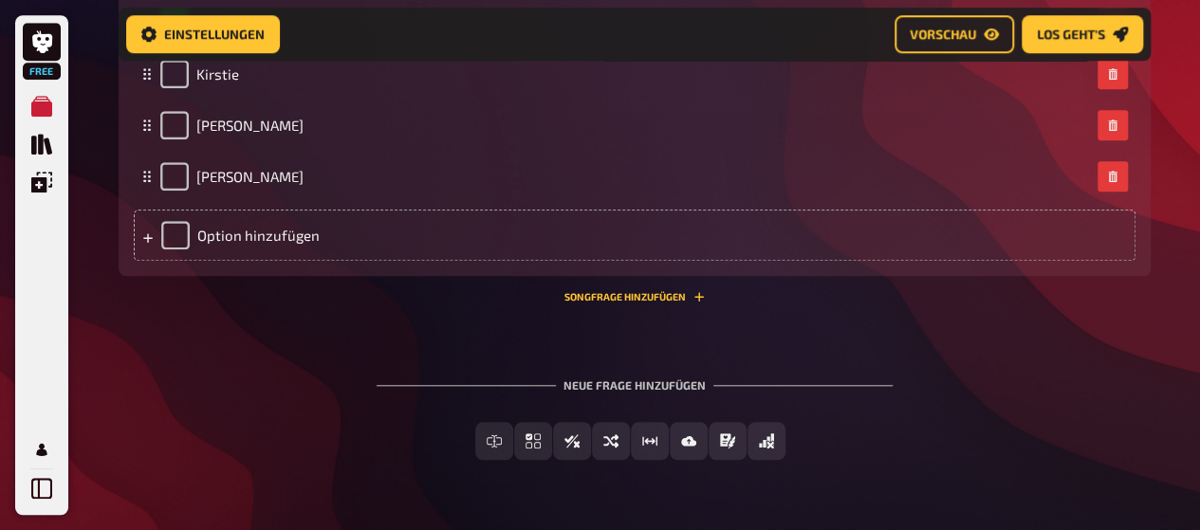
scroll to position [808, 0]
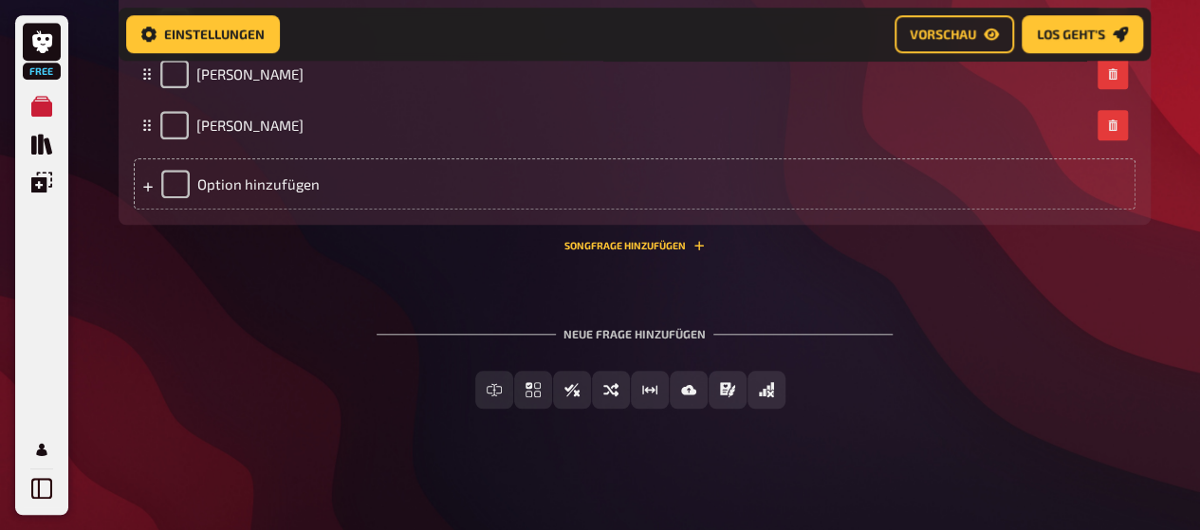
click at [980, 377] on div "Freitext Eingabe Einfachauswahl Wahr / Falsch Sortierfrage Schätzfrage Bild-Ant…" at bounding box center [635, 390] width 1032 height 38
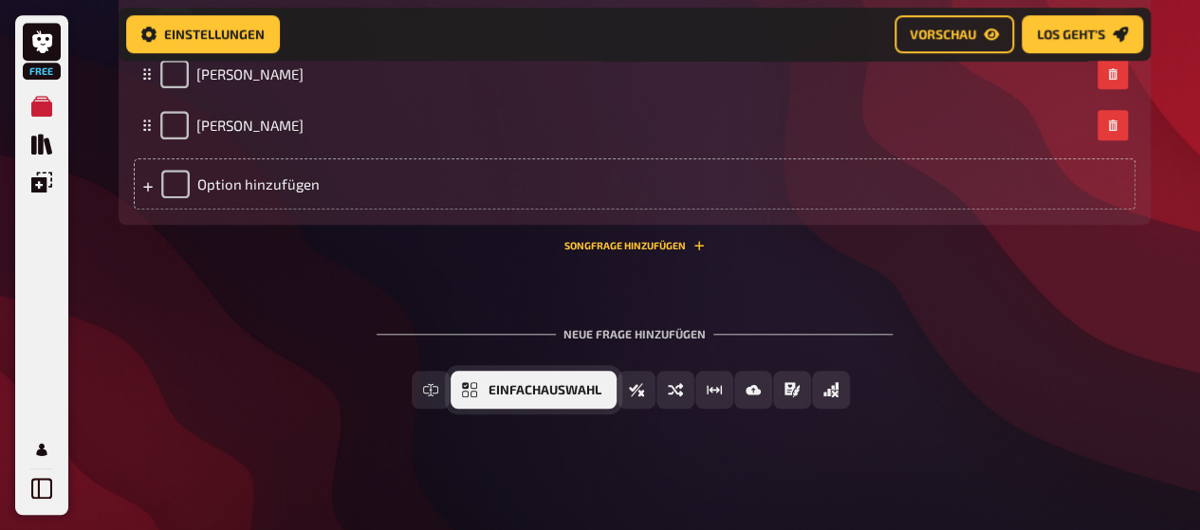
click at [541, 391] on span "Einfachauswahl" at bounding box center [545, 390] width 113 height 13
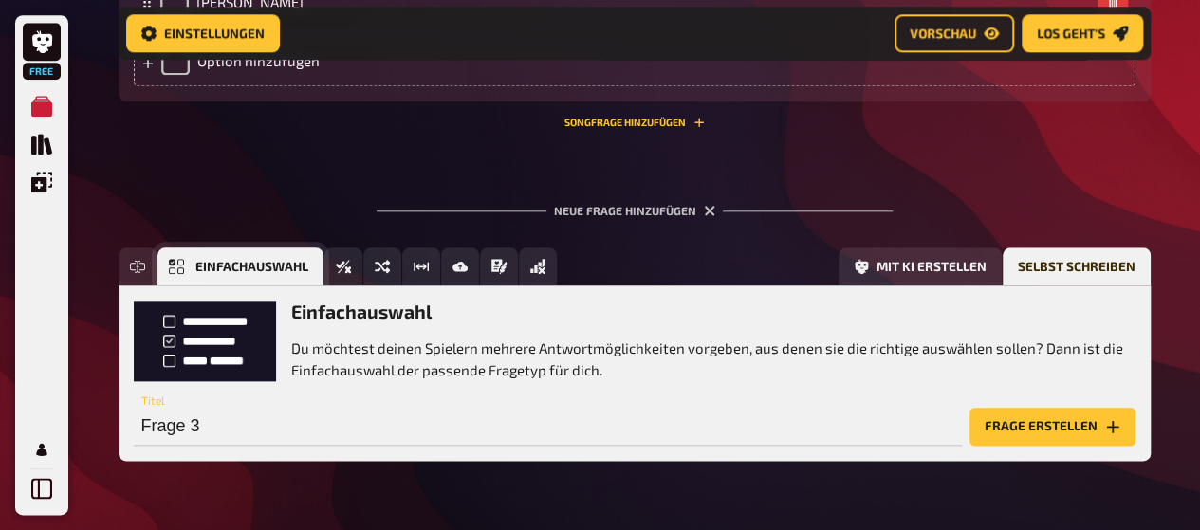
scroll to position [983, 0]
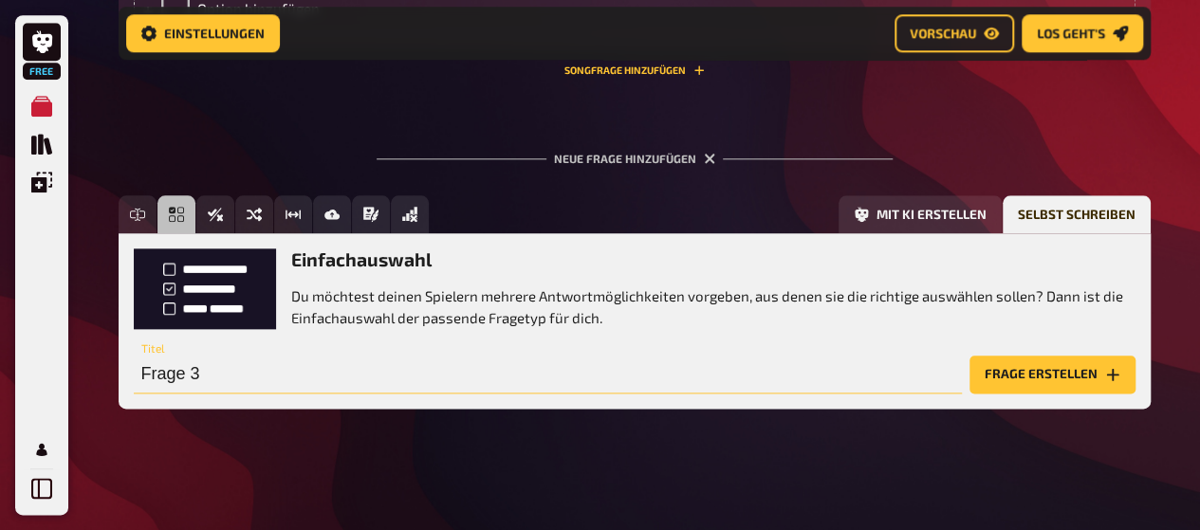
click at [212, 361] on input "Frage 3" at bounding box center [548, 375] width 828 height 38
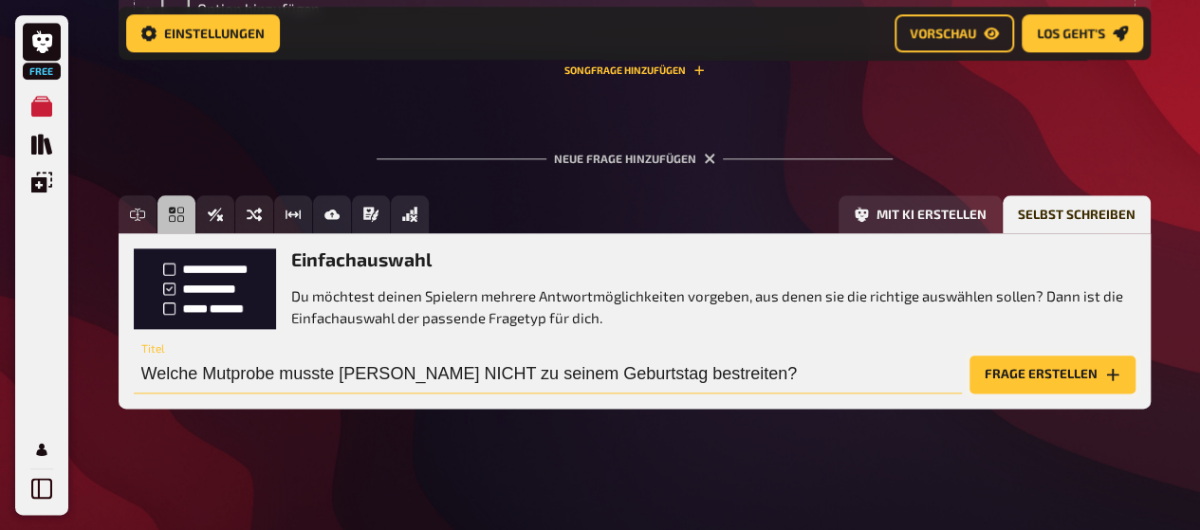
type input "Welche Mutprobe musste Sam NICHT zu seinem Geburtstag bestreiten?"
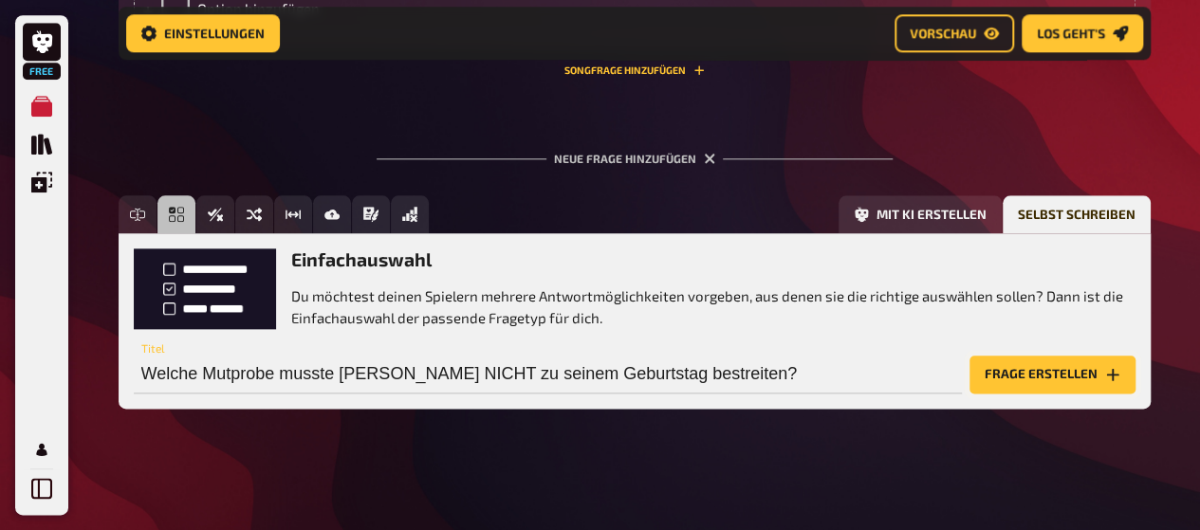
click at [1085, 371] on button "Frage erstellen" at bounding box center [1053, 375] width 166 height 38
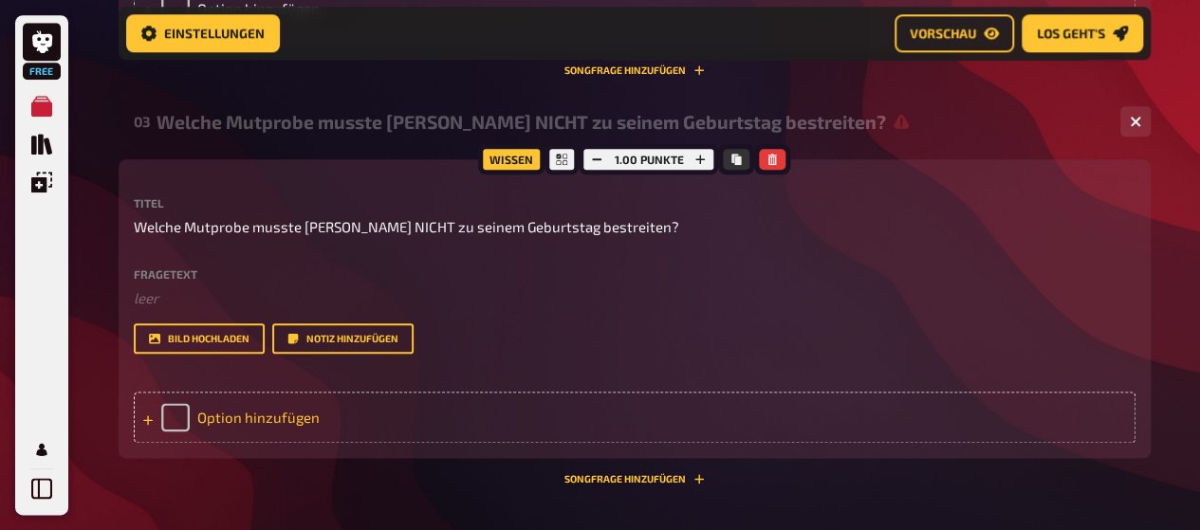
click at [278, 417] on div "Option hinzufügen" at bounding box center [635, 417] width 1002 height 51
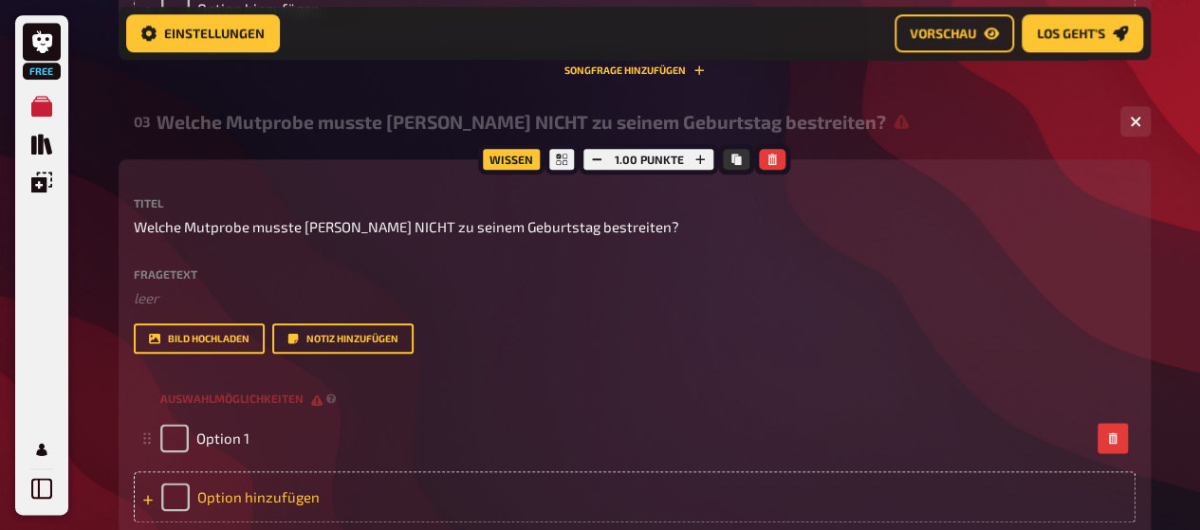
click at [235, 487] on div "Option hinzufügen" at bounding box center [635, 496] width 1002 height 51
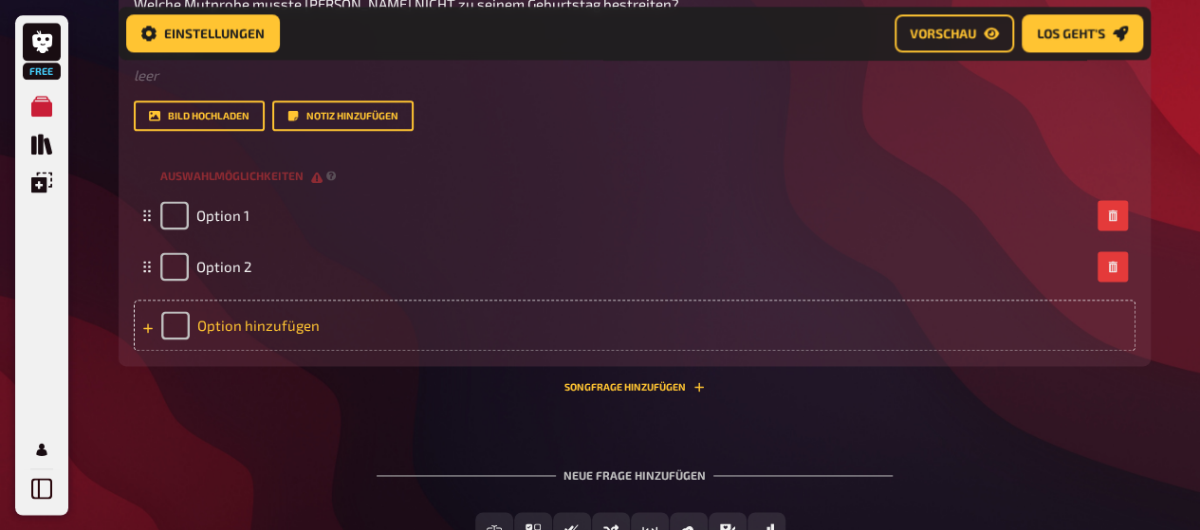
scroll to position [1226, 0]
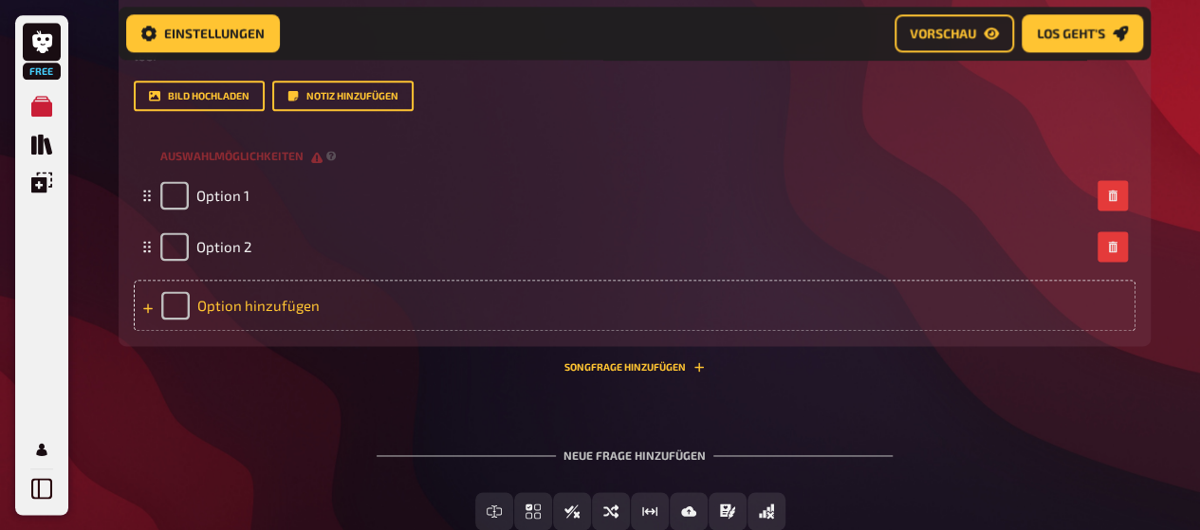
click at [248, 303] on div "Option hinzufügen" at bounding box center [635, 305] width 1002 height 51
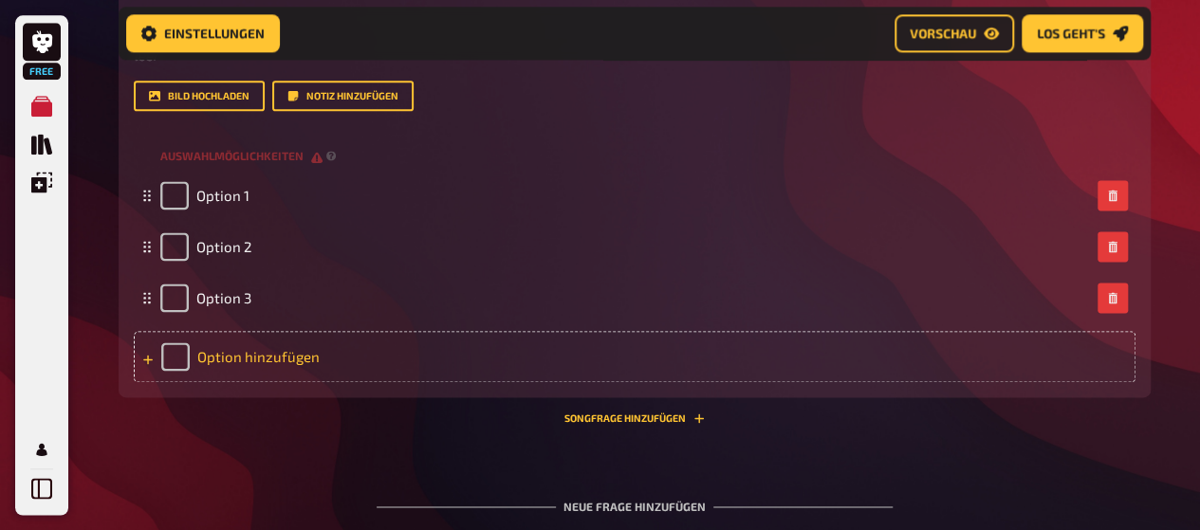
click at [218, 354] on div "Option hinzufügen" at bounding box center [635, 356] width 1002 height 51
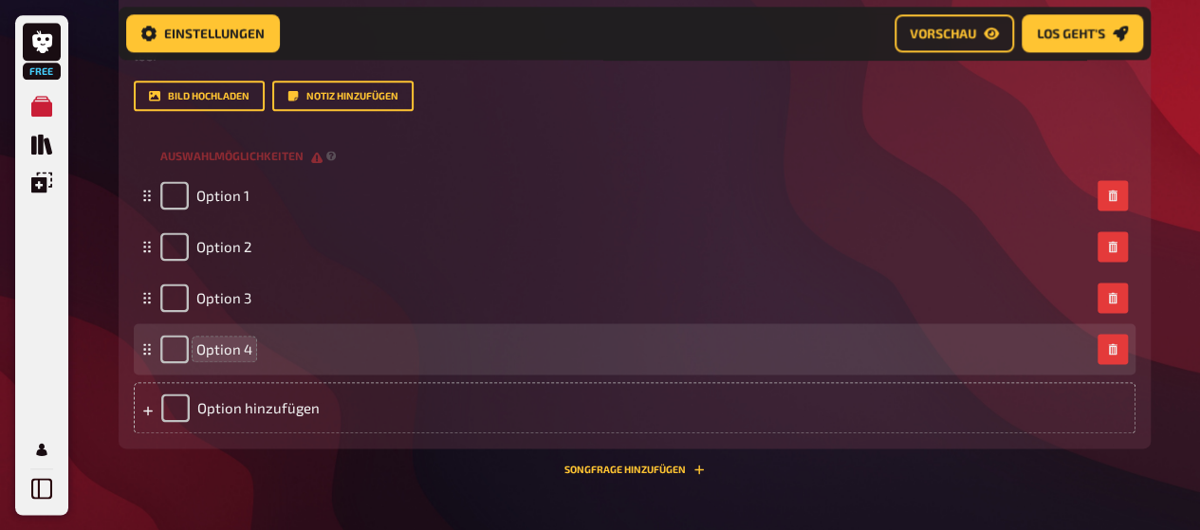
click at [226, 350] on span "Option 4" at bounding box center [224, 349] width 56 height 17
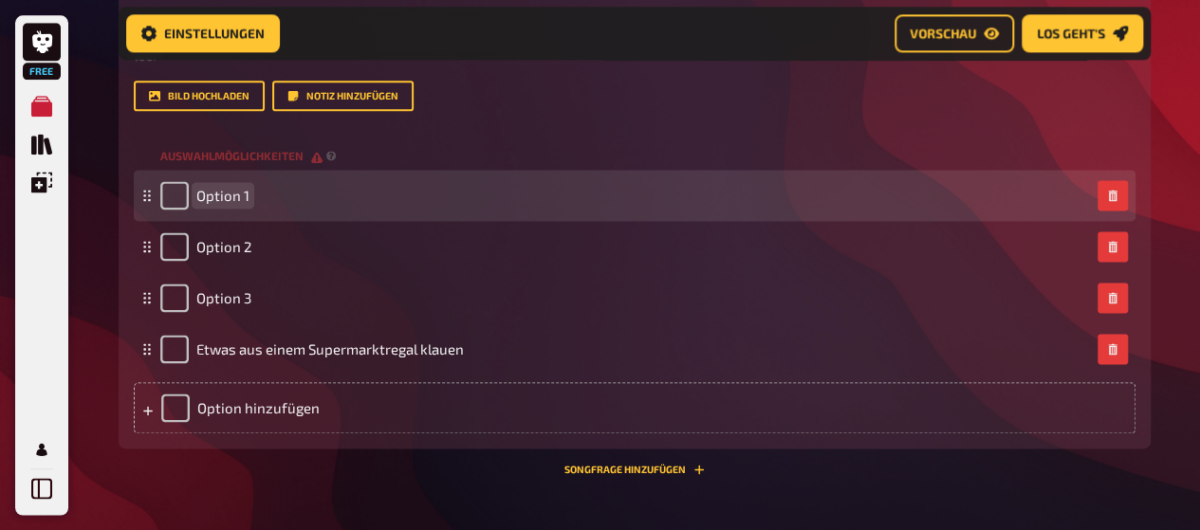
click at [214, 190] on span "Option 1" at bounding box center [222, 195] width 53 height 17
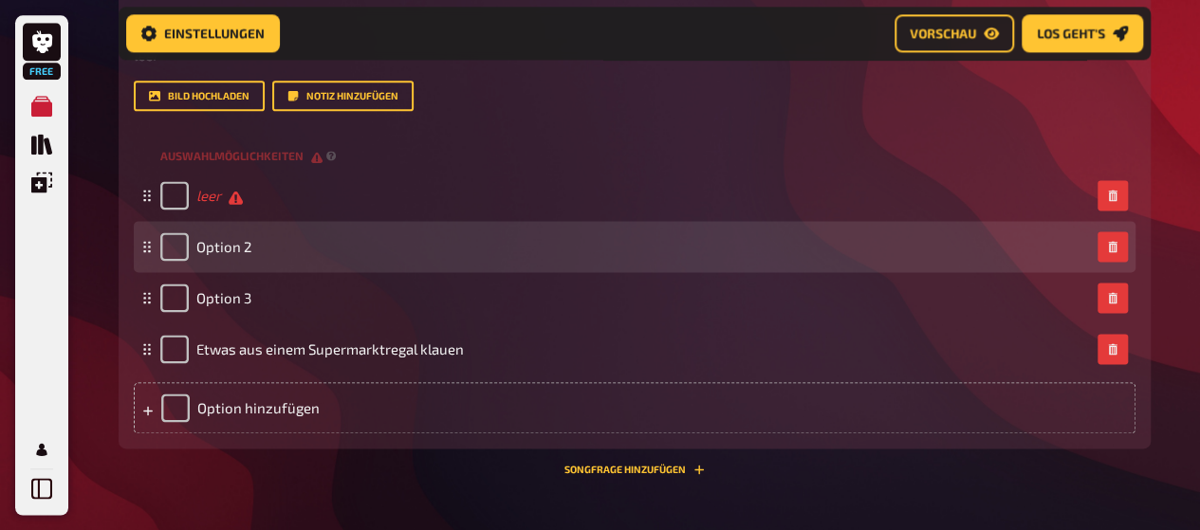
click at [236, 236] on div "Option 2" at bounding box center [205, 246] width 91 height 28
click at [237, 245] on span "Option 2" at bounding box center [223, 246] width 55 height 17
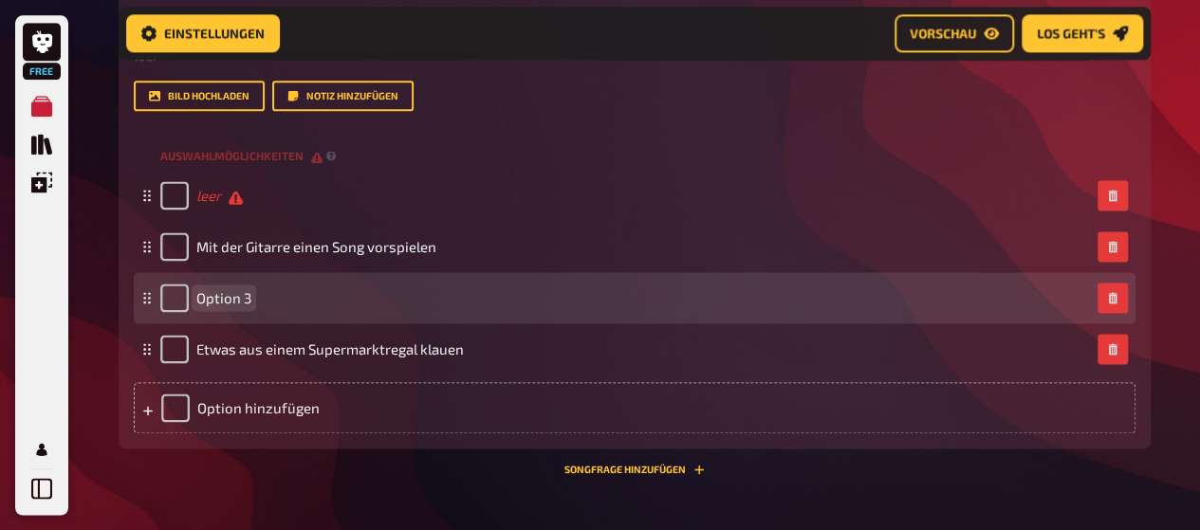
click at [232, 297] on span "Option 3" at bounding box center [223, 297] width 55 height 17
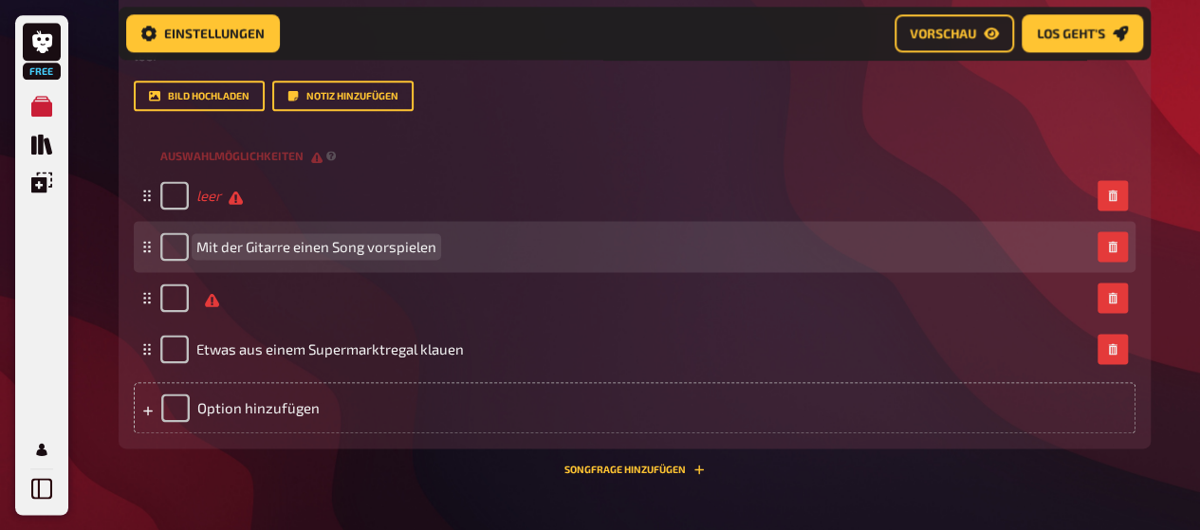
click at [338, 257] on div "Mit der Gitarre einen Song vorspielen" at bounding box center [298, 246] width 276 height 28
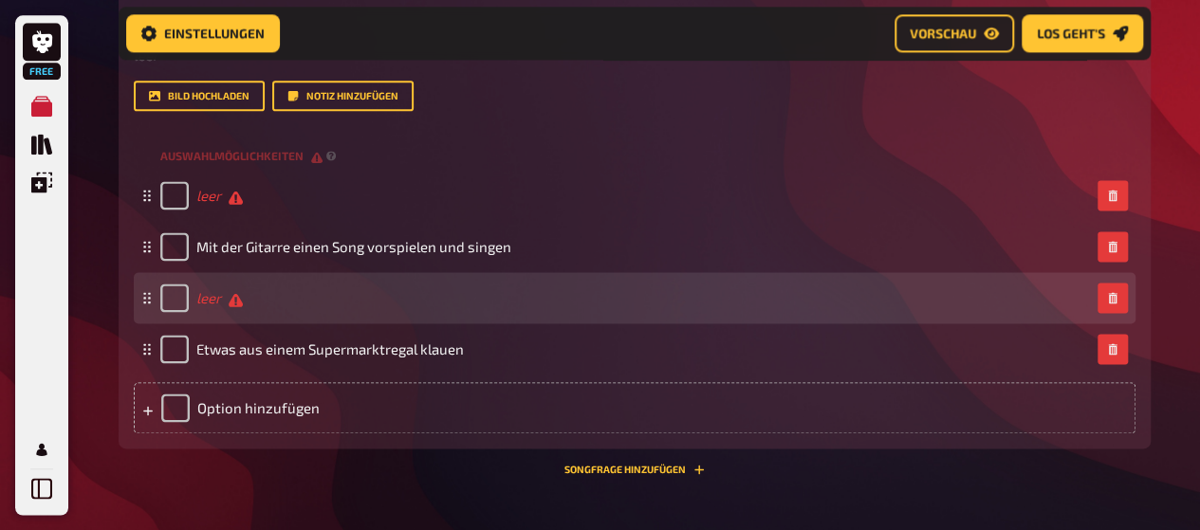
click at [194, 293] on div "leer" at bounding box center [201, 298] width 83 height 28
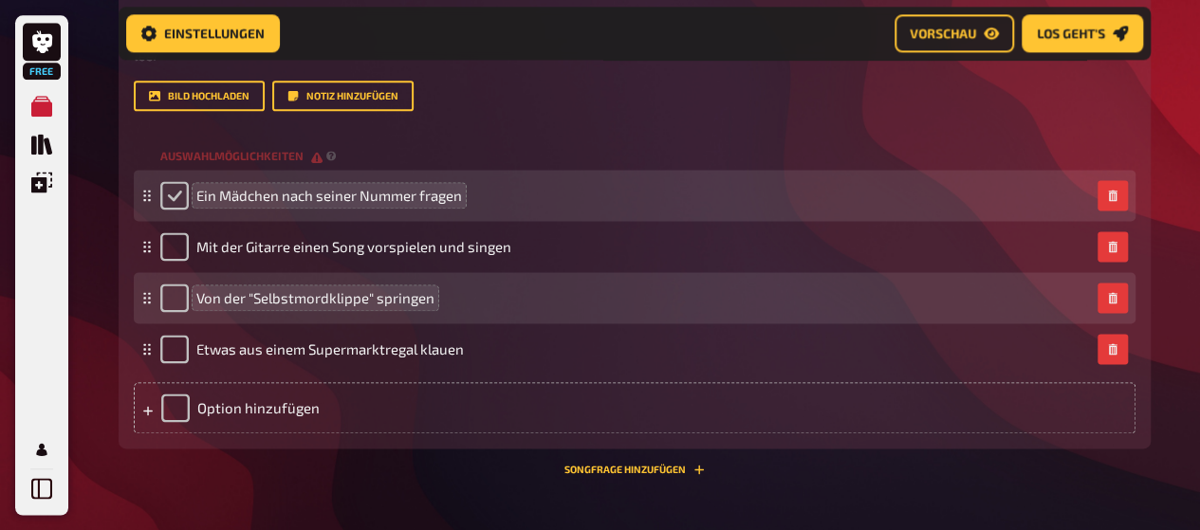
click at [175, 196] on input "checkbox" at bounding box center [174, 195] width 28 height 28
checkbox input "true"
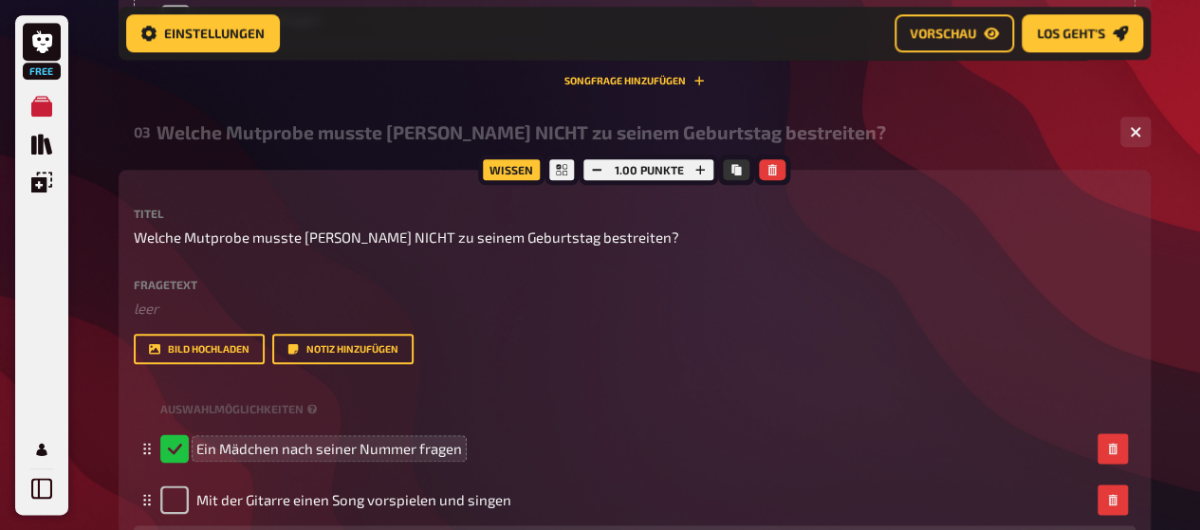
scroll to position [971, 0]
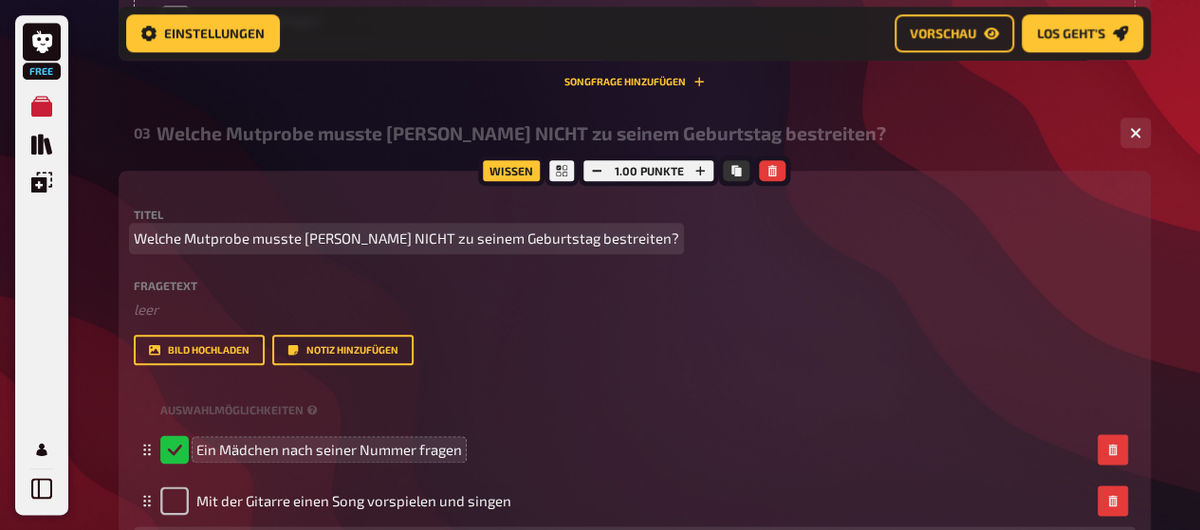
click at [387, 238] on span "Welche Mutprobe musste Sam NICHT zu seinem Geburtstag bestreiten?" at bounding box center [406, 239] width 545 height 22
click at [388, 238] on span "Welche Mutprobe musste Sam NICHT zu seinem Geburtstag bestreiten?" at bounding box center [406, 239] width 545 height 22
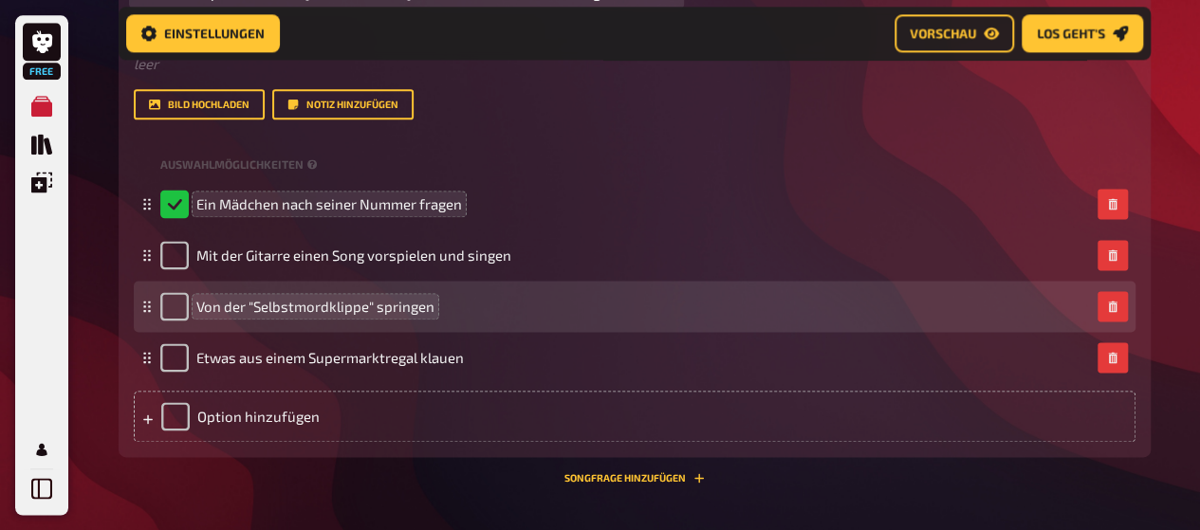
scroll to position [1450, 0]
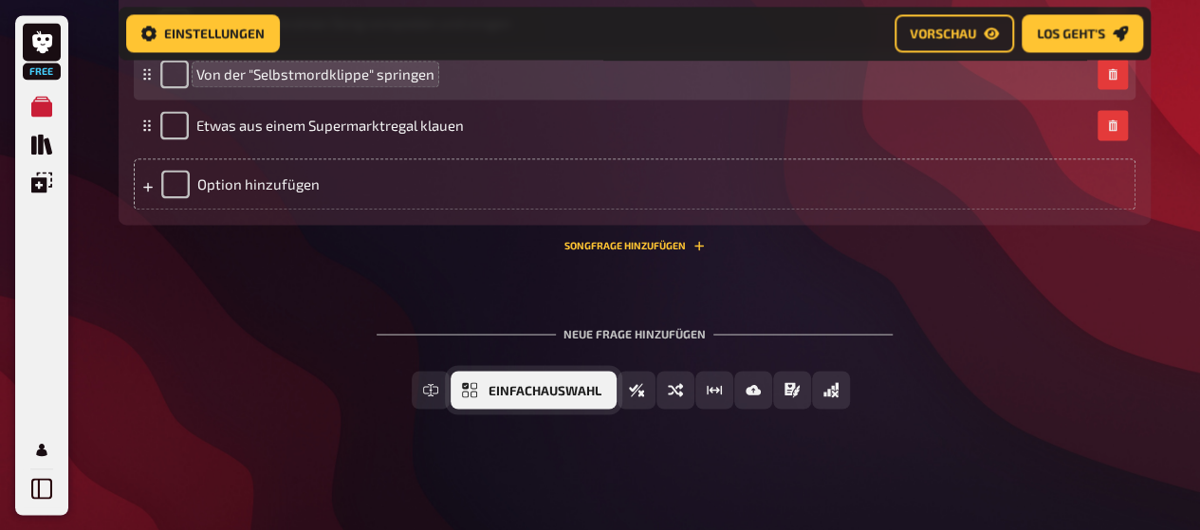
click at [534, 397] on button "Einfachauswahl" at bounding box center [534, 390] width 166 height 38
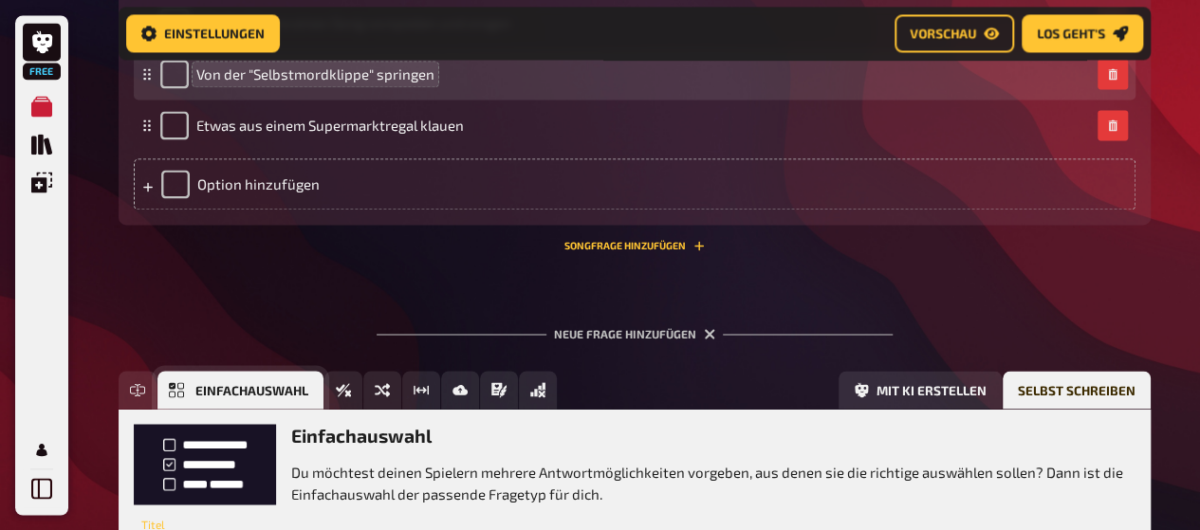
scroll to position [1625, 0]
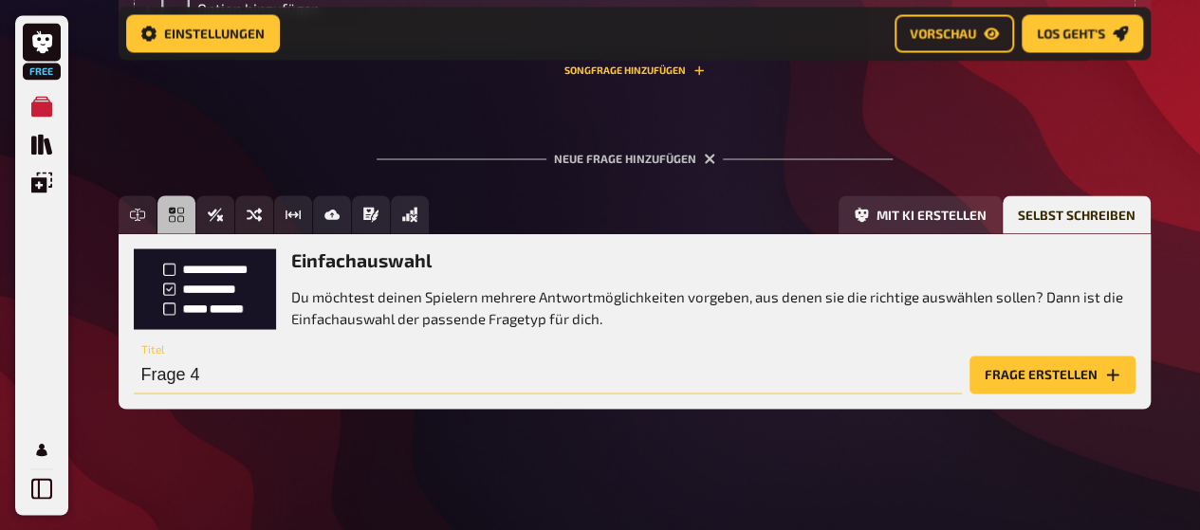
click at [224, 388] on input "Frage 4" at bounding box center [548, 375] width 828 height 38
type input "Was hat Sam im Supermarkt gestohlen?"
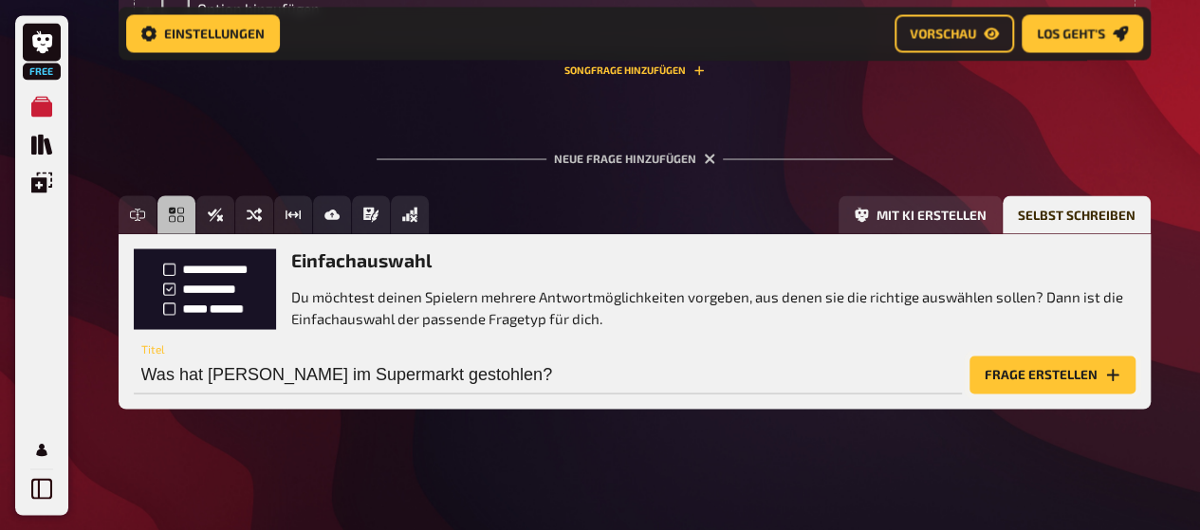
click at [1019, 376] on button "Frage erstellen" at bounding box center [1053, 375] width 166 height 38
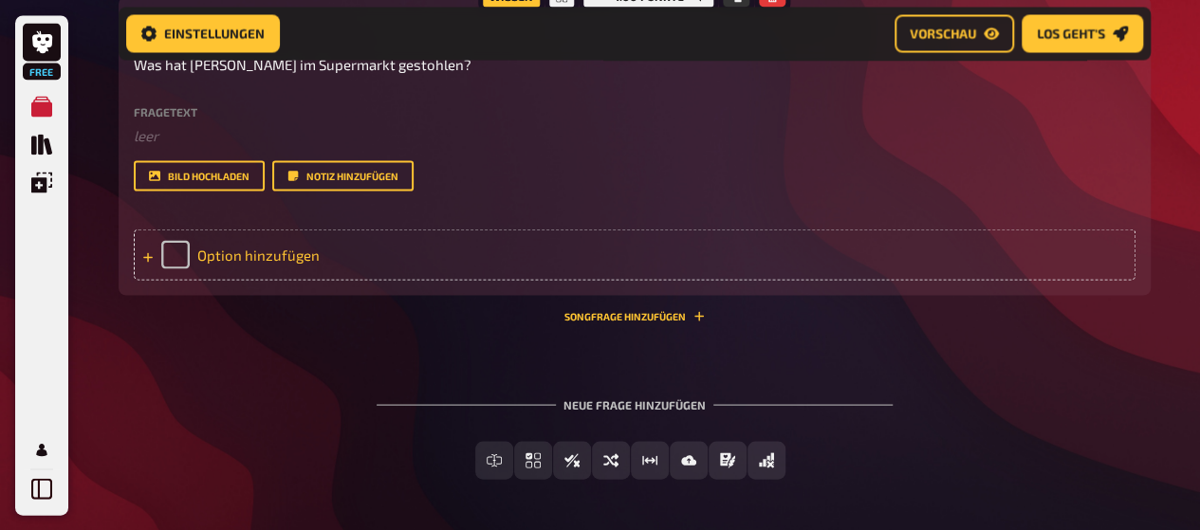
scroll to position [1794, 0]
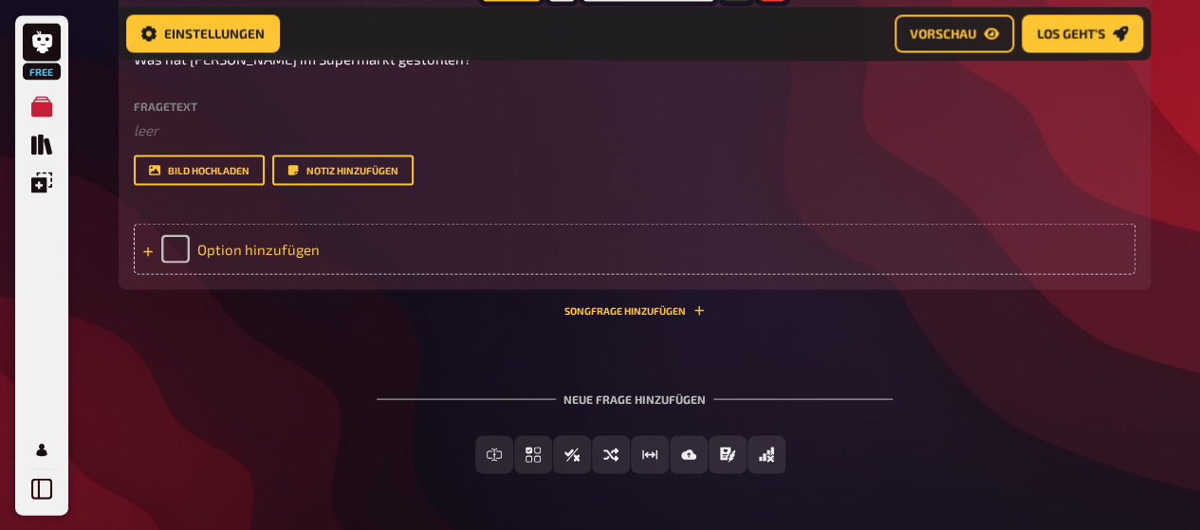
click at [150, 244] on div at bounding box center [147, 248] width 11 height 17
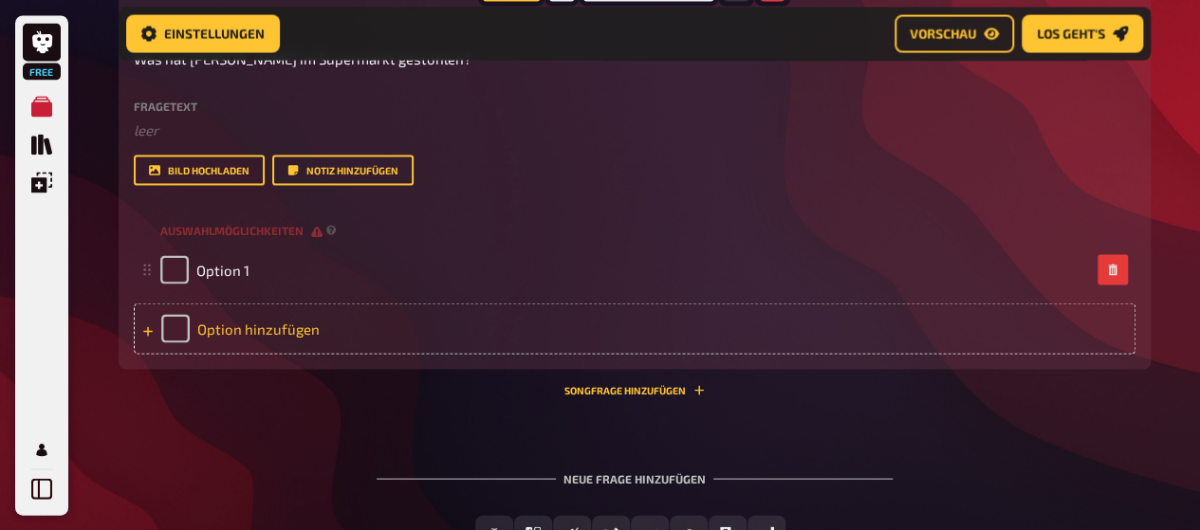
click at [150, 323] on div at bounding box center [147, 328] width 11 height 17
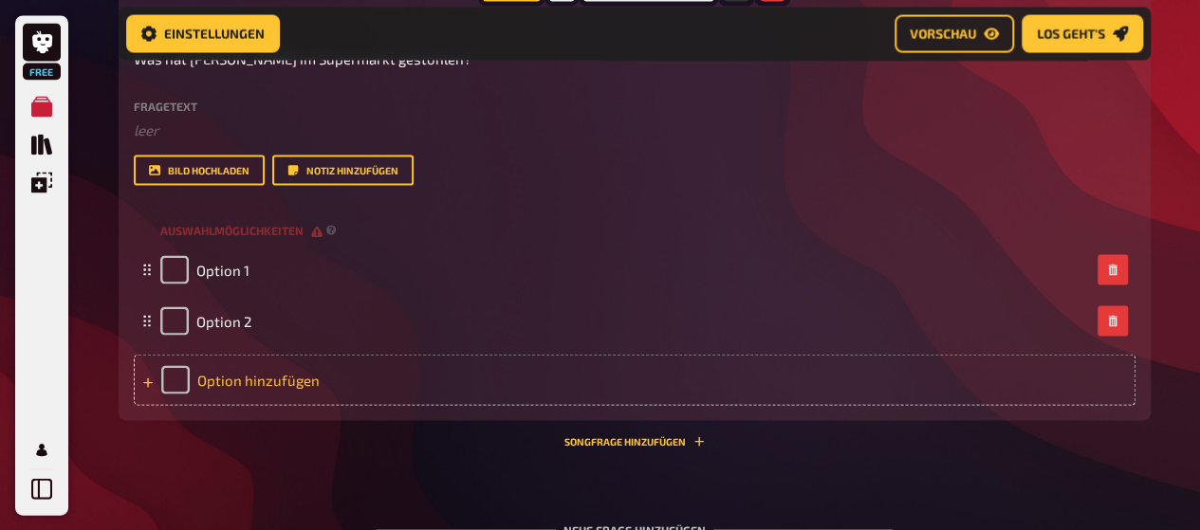
click at [147, 390] on div "Option hinzufügen" at bounding box center [635, 379] width 1002 height 51
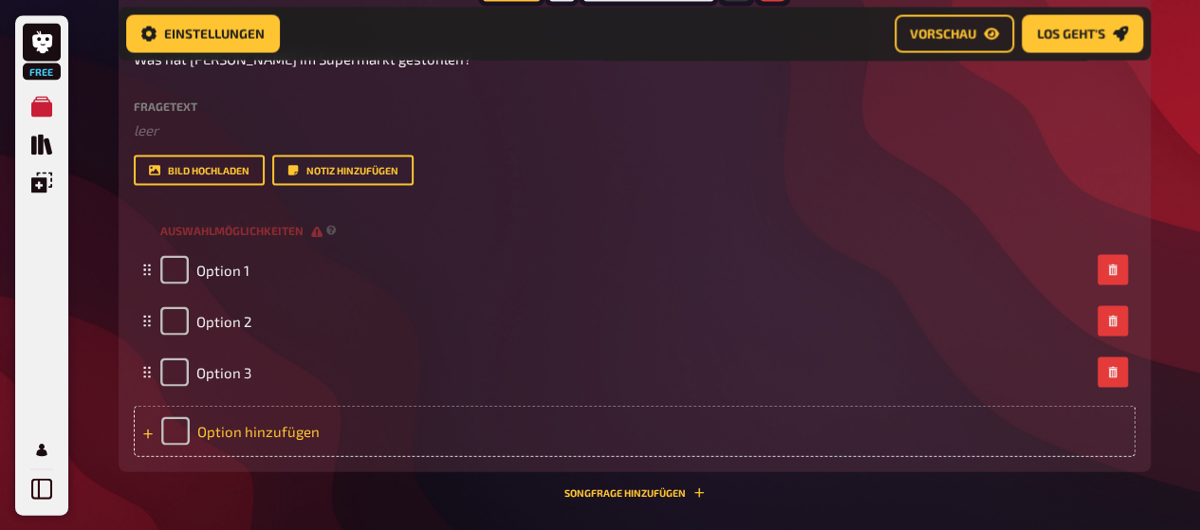
click at [146, 428] on icon at bounding box center [147, 433] width 11 height 11
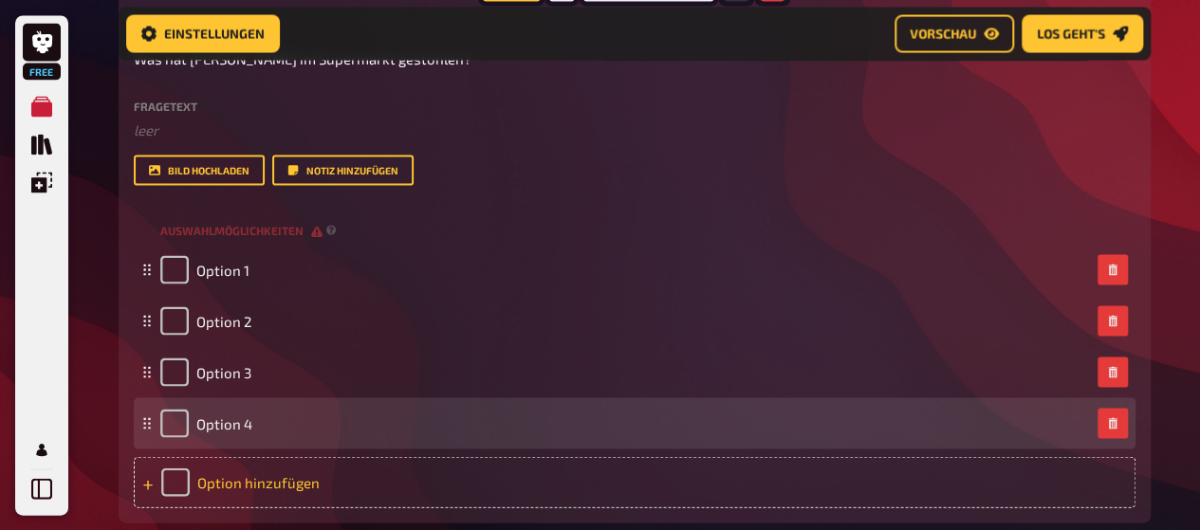
click at [250, 424] on span "Option 4" at bounding box center [224, 423] width 56 height 17
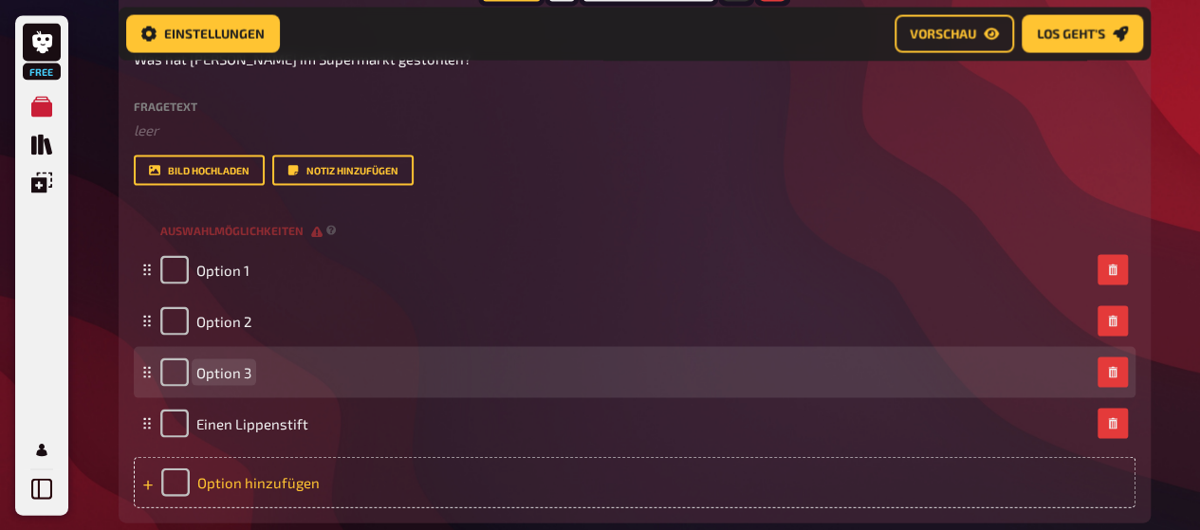
click at [240, 373] on span "Option 3" at bounding box center [223, 371] width 55 height 17
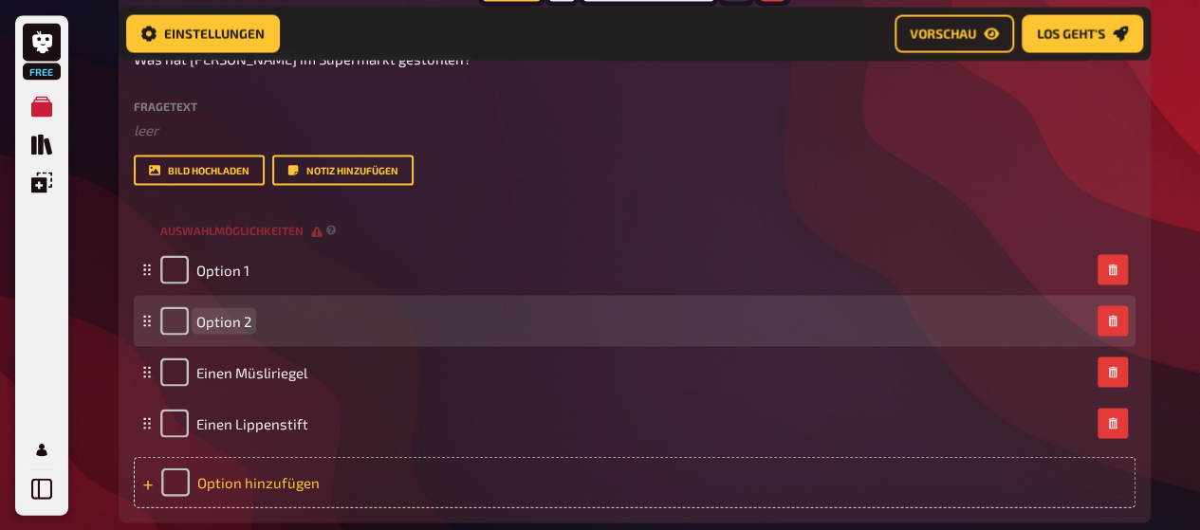
click at [247, 326] on span "Option 2" at bounding box center [223, 320] width 55 height 17
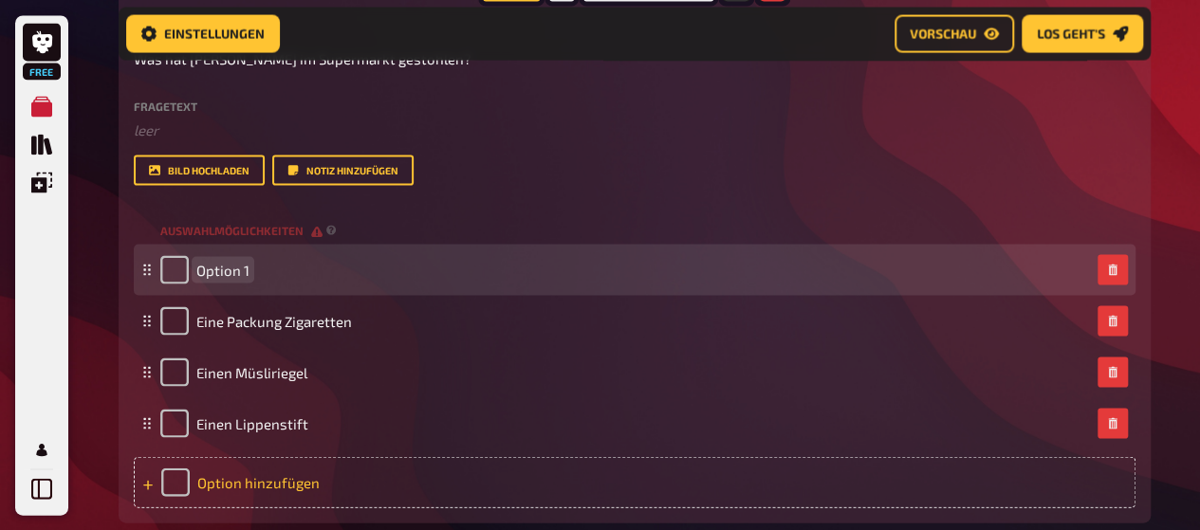
click at [230, 269] on span "Option 1" at bounding box center [222, 269] width 53 height 17
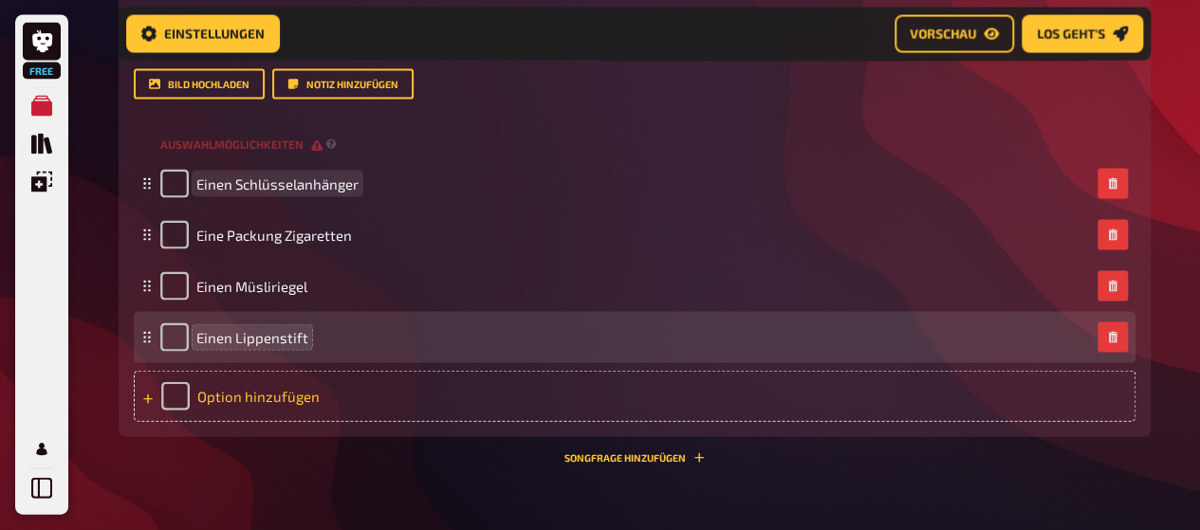
scroll to position [1891, 0]
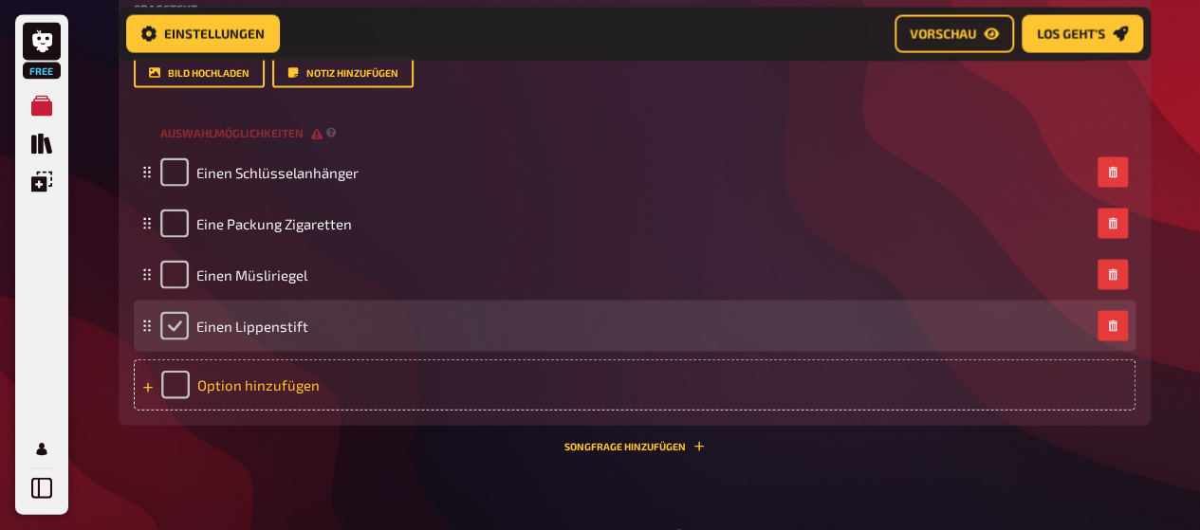
click at [161, 332] on input "checkbox" at bounding box center [174, 326] width 28 height 28
checkbox input "true"
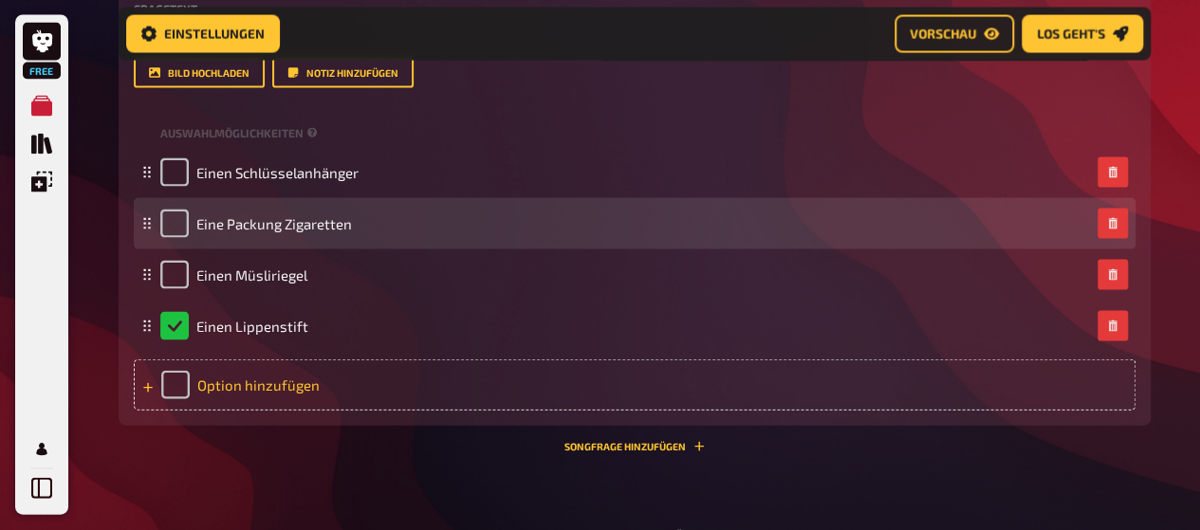
scroll to position [2093, 0]
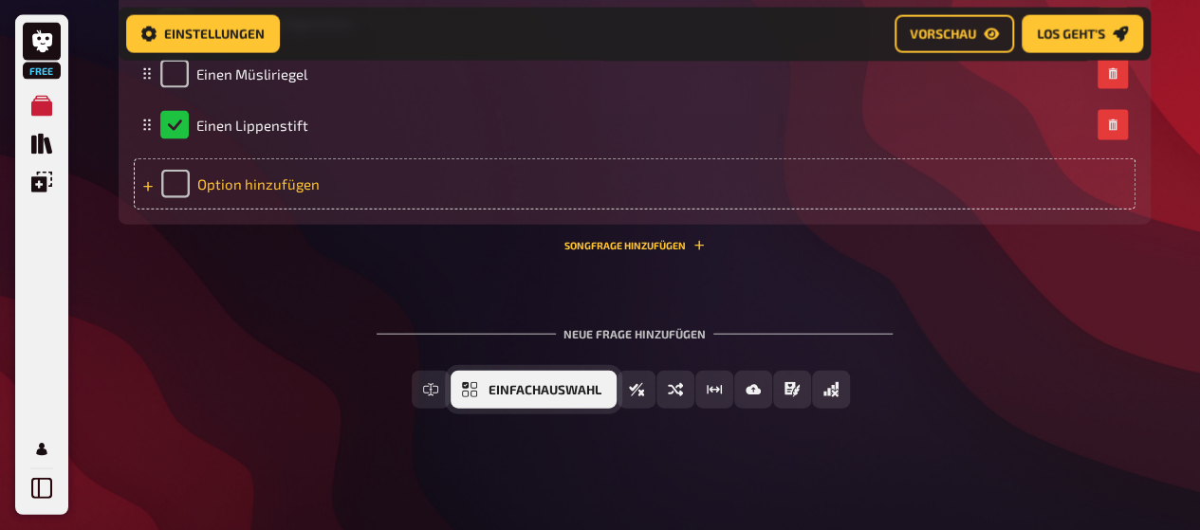
click at [490, 394] on span "Einfachauswahl" at bounding box center [545, 390] width 113 height 13
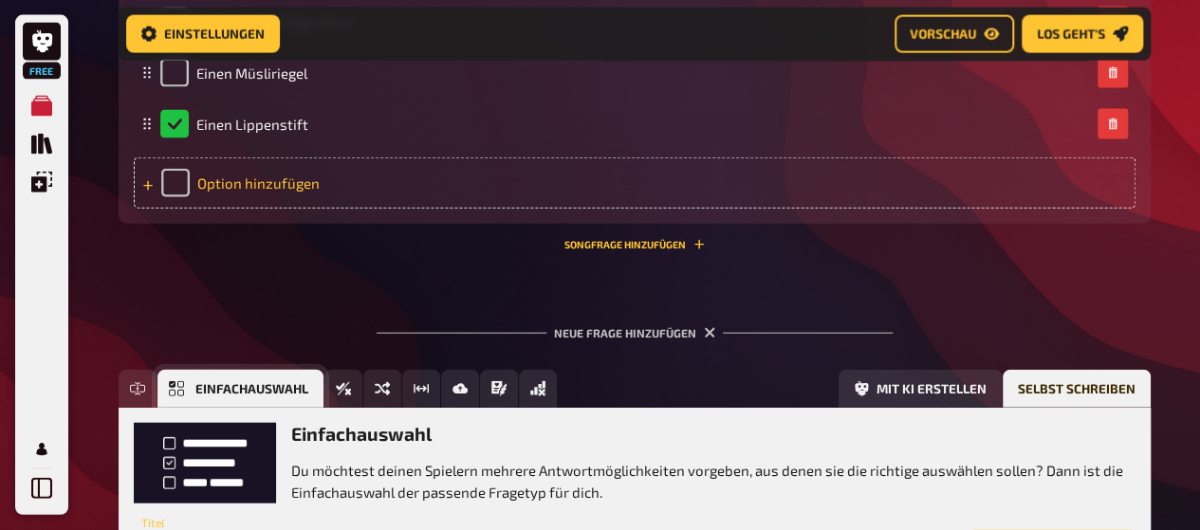
scroll to position [2267, 0]
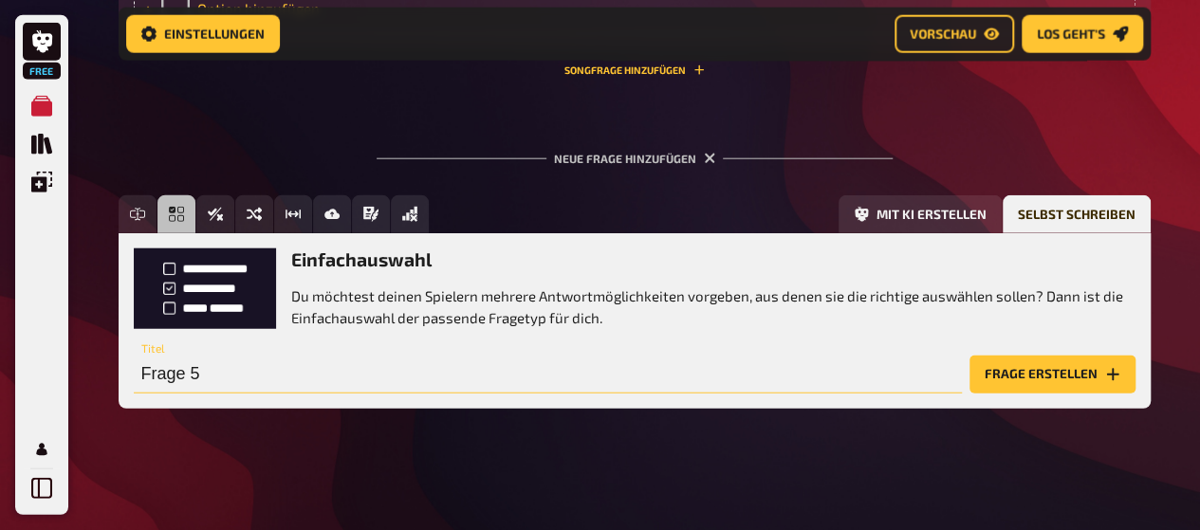
click at [379, 384] on input "Frage 5" at bounding box center [548, 375] width 828 height 38
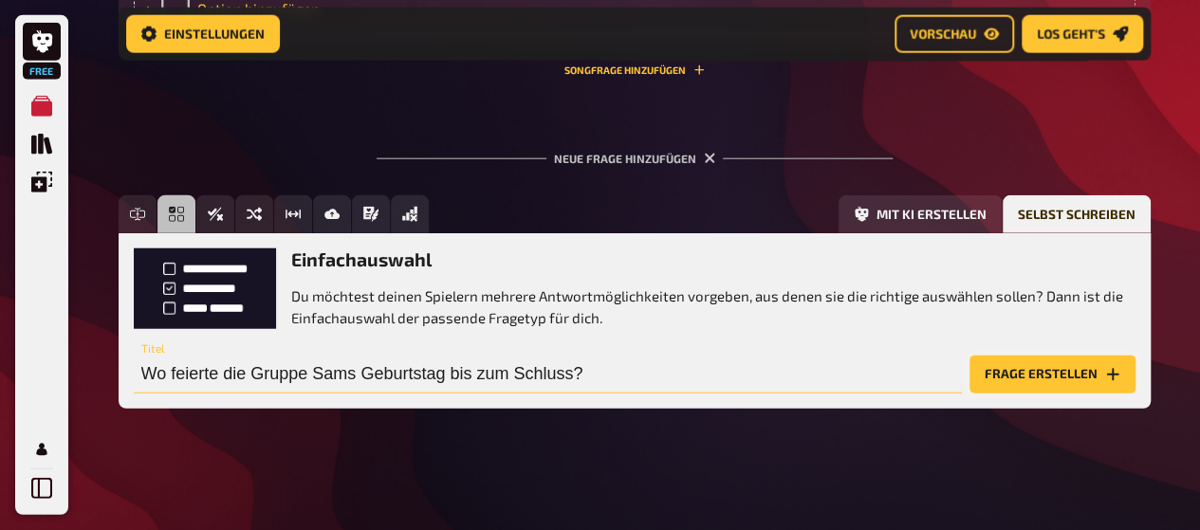
type input "Wo feierte die Gruppe Sams Geburtstag bis zum Schluss?"
click at [1044, 381] on button "Frage erstellen" at bounding box center [1053, 375] width 166 height 38
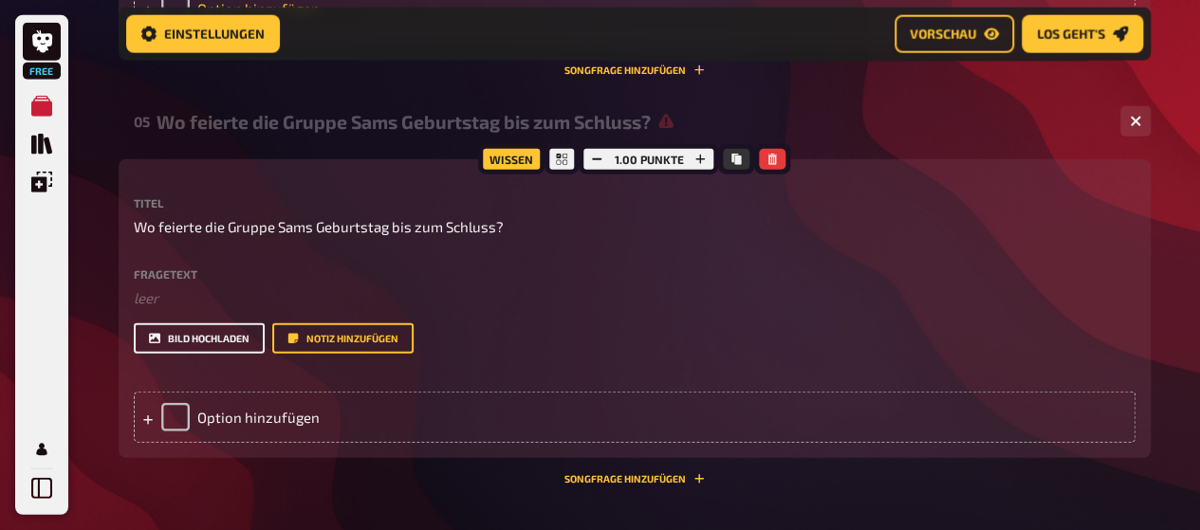
scroll to position [2309, 0]
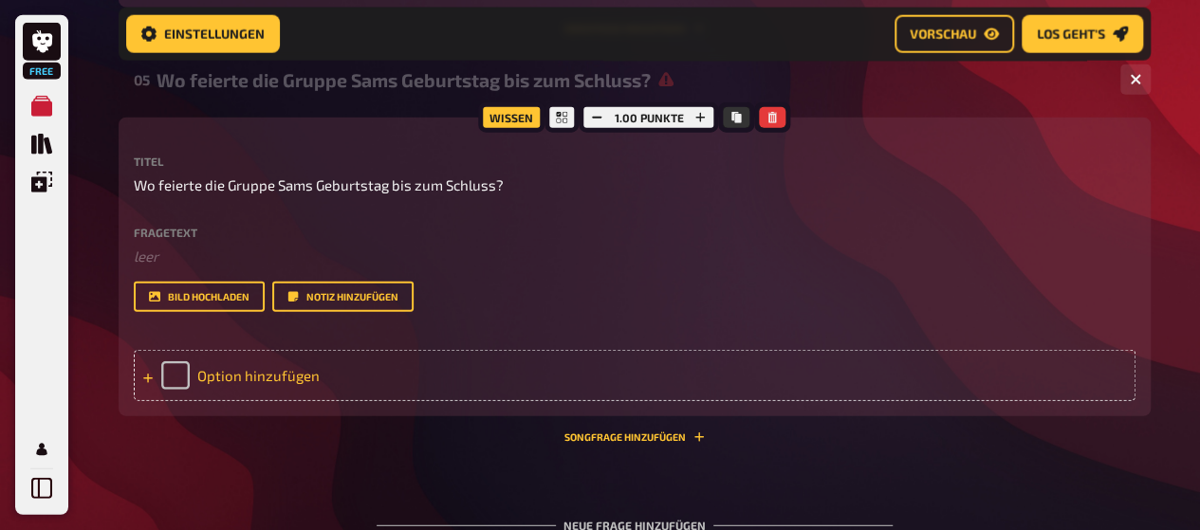
click at [146, 381] on icon at bounding box center [147, 378] width 9 height 9
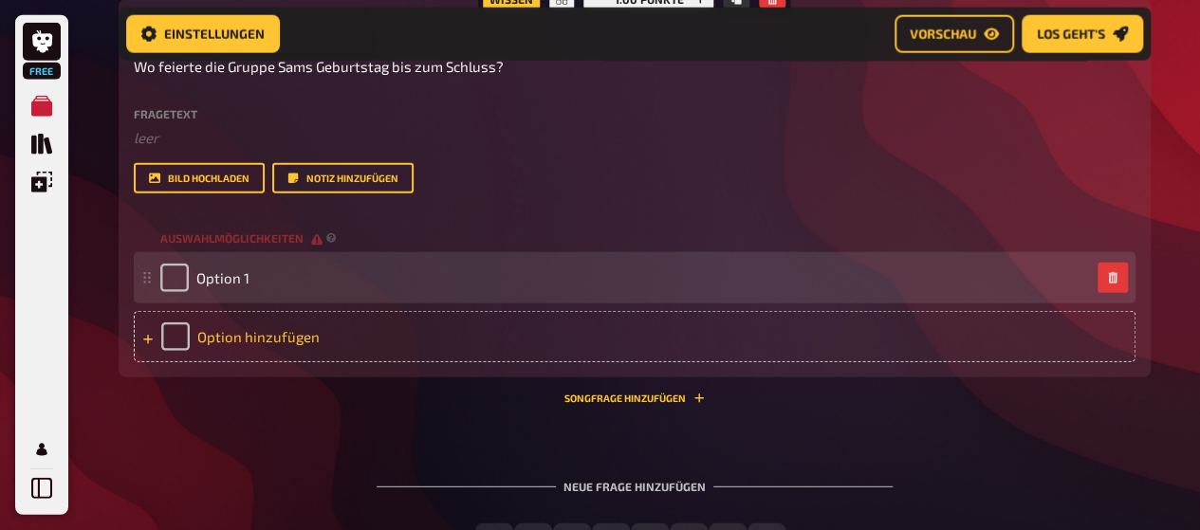
scroll to position [2437, 0]
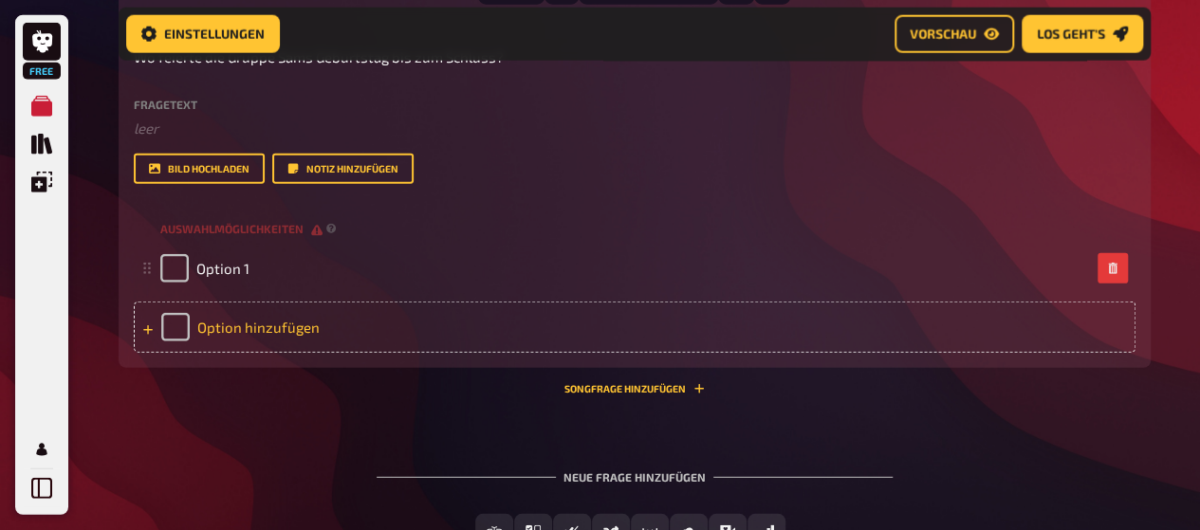
click at [149, 325] on icon at bounding box center [147, 329] width 11 height 11
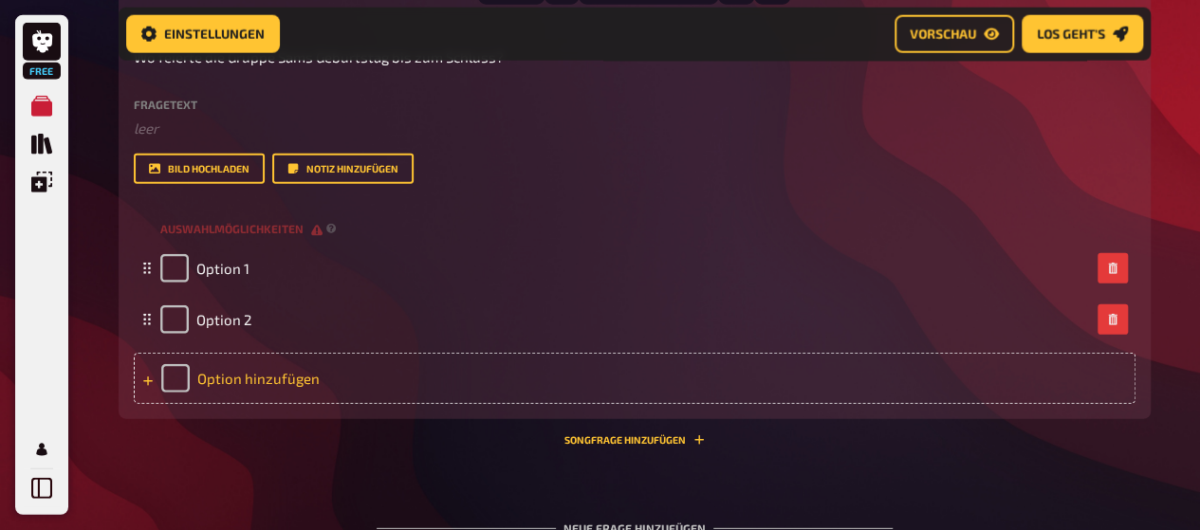
click at [142, 391] on div "Option hinzufügen" at bounding box center [635, 378] width 1002 height 51
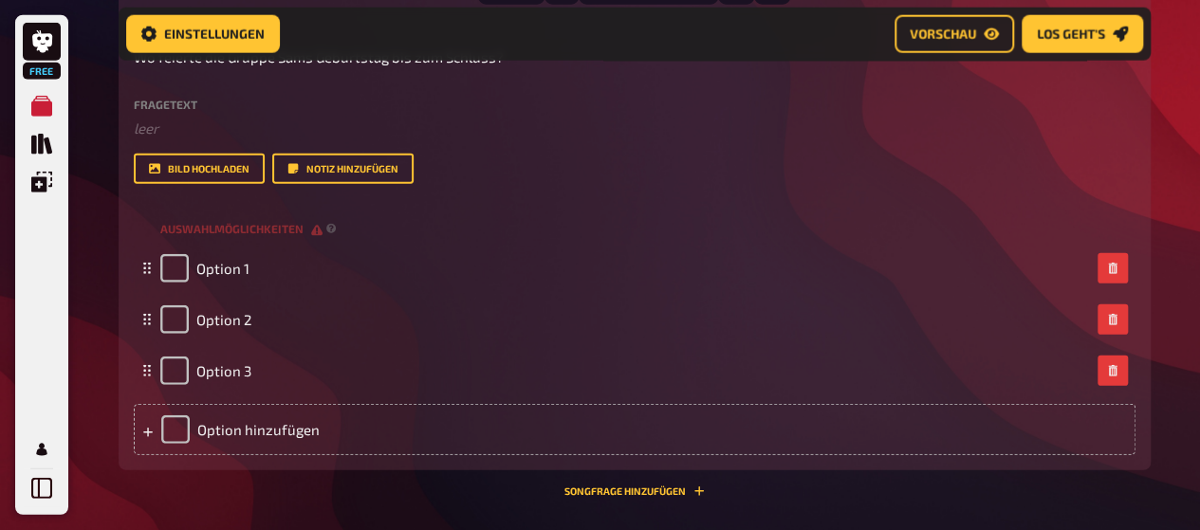
click at [142, 430] on icon at bounding box center [147, 432] width 11 height 11
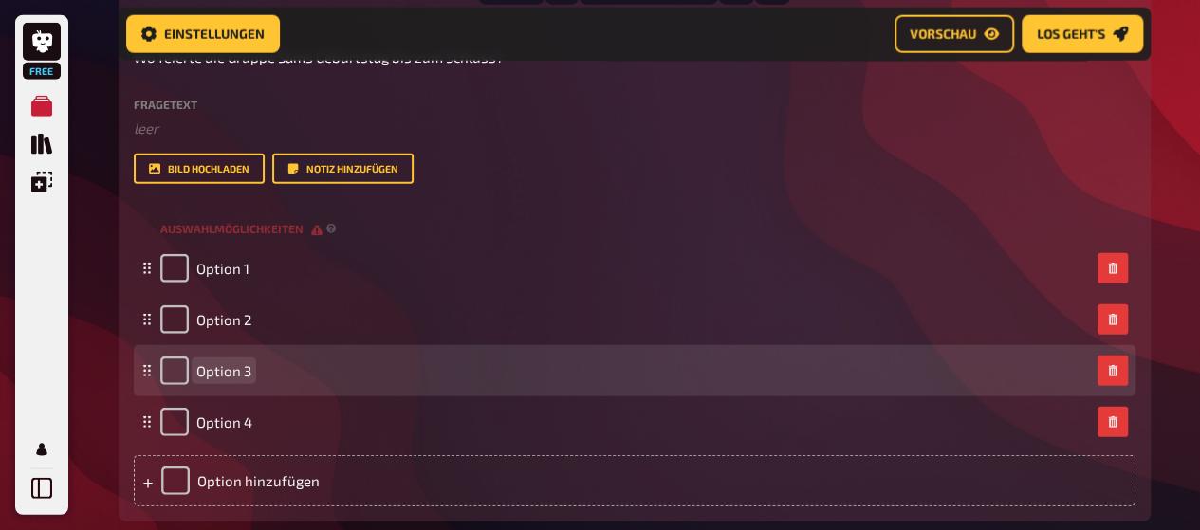
click at [242, 377] on span "Option 3" at bounding box center [223, 370] width 55 height 17
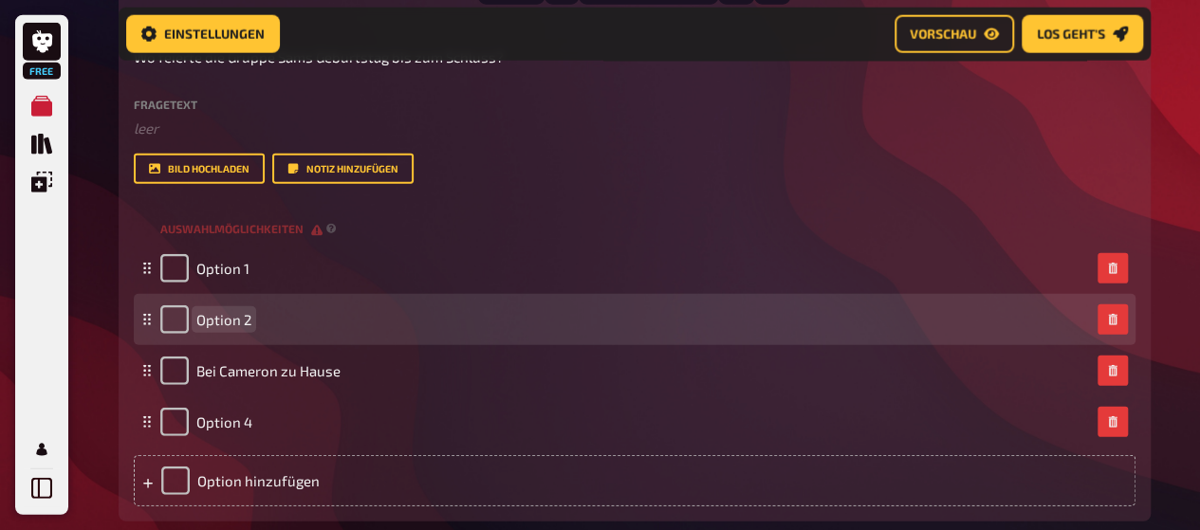
click at [237, 314] on span "Option 2" at bounding box center [223, 319] width 55 height 17
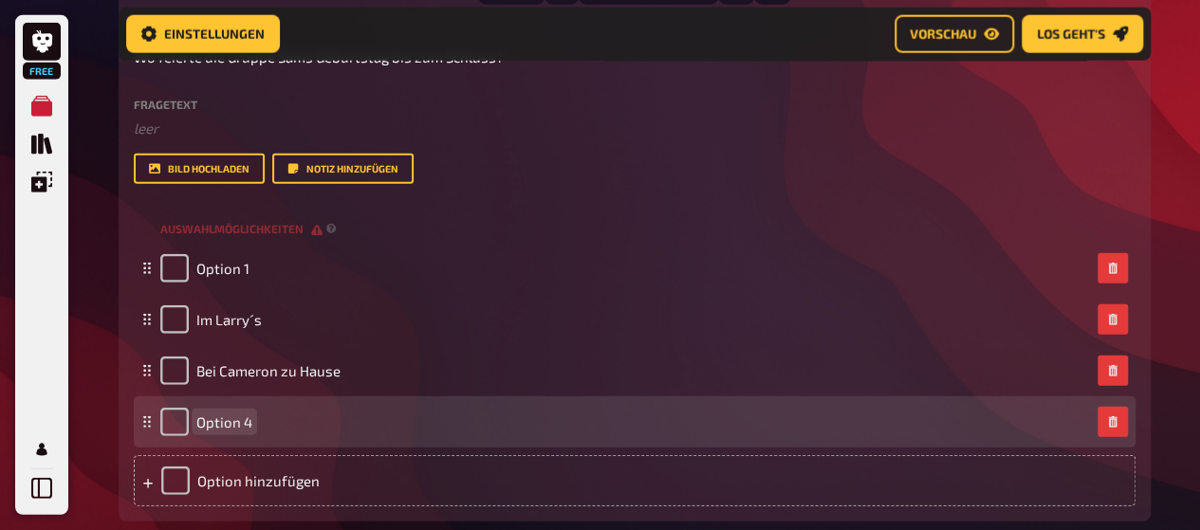
click at [236, 430] on span "Option 4" at bounding box center [224, 422] width 56 height 17
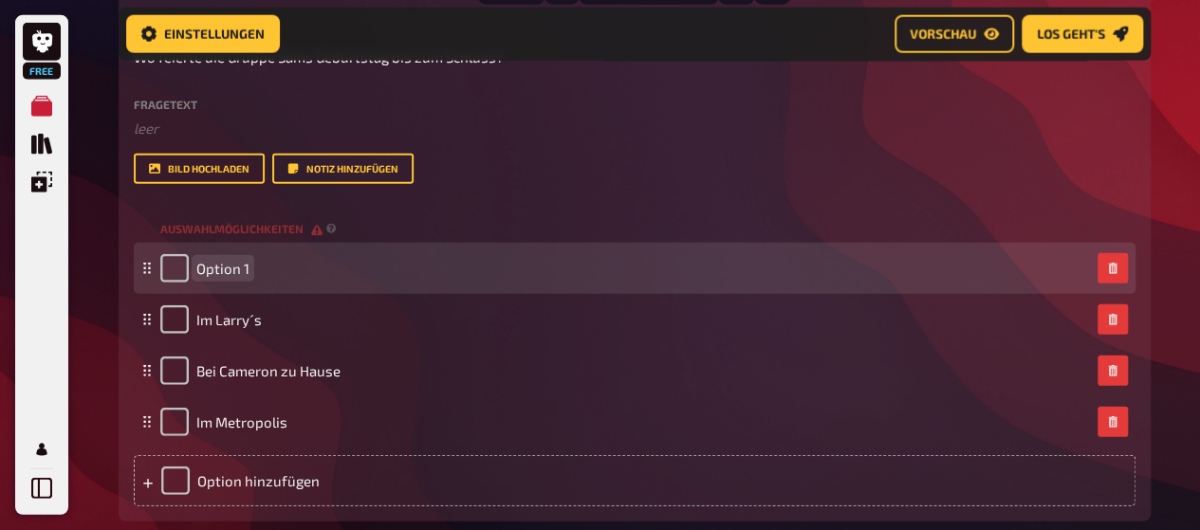
click at [222, 263] on span "Option 1" at bounding box center [222, 268] width 53 height 17
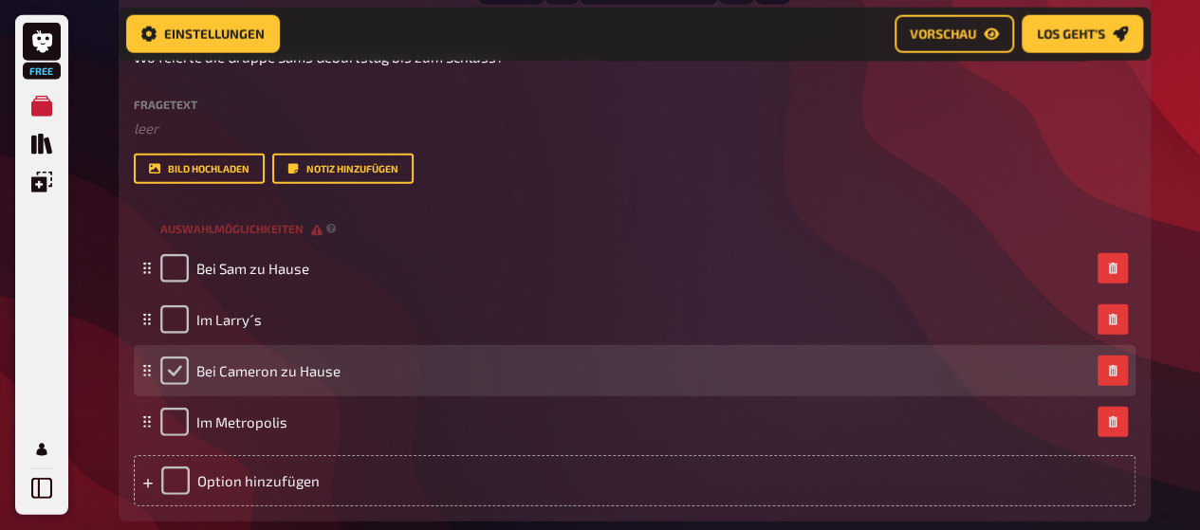
click at [175, 376] on input "checkbox" at bounding box center [174, 371] width 28 height 28
checkbox input "true"
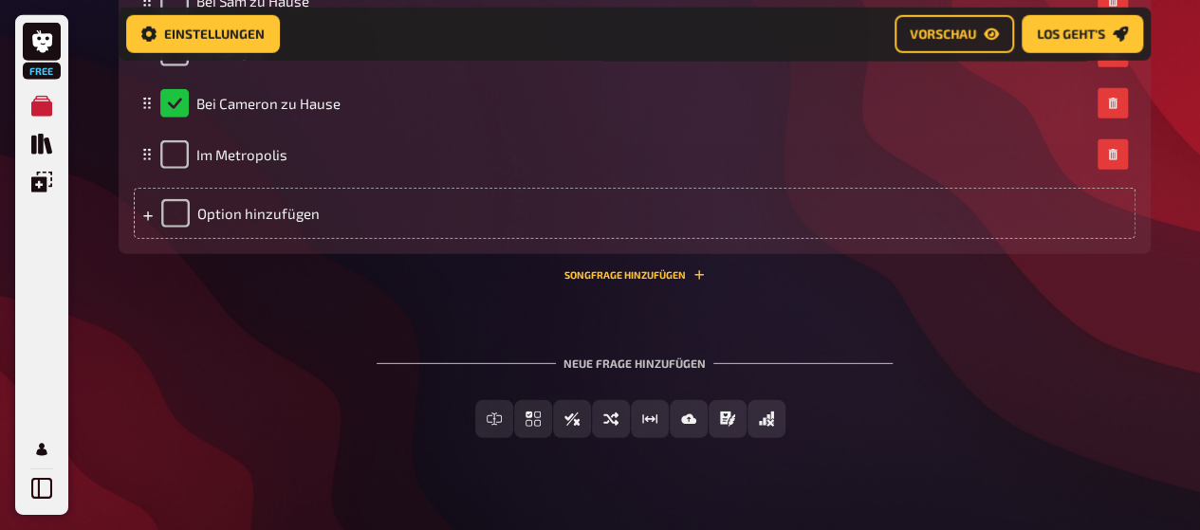
scroll to position [2706, 0]
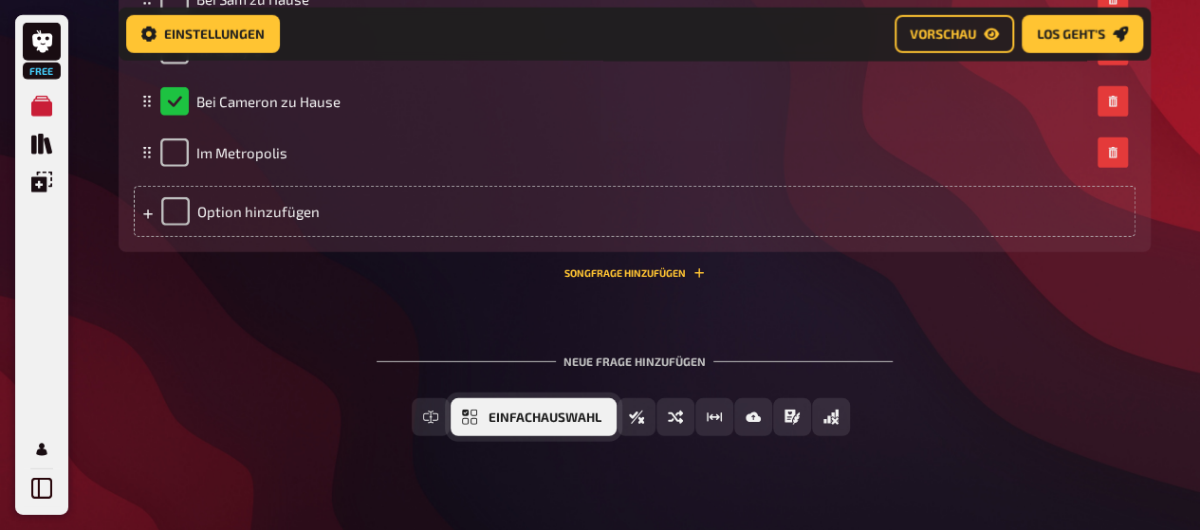
click at [521, 417] on span "Einfachauswahl" at bounding box center [545, 418] width 113 height 13
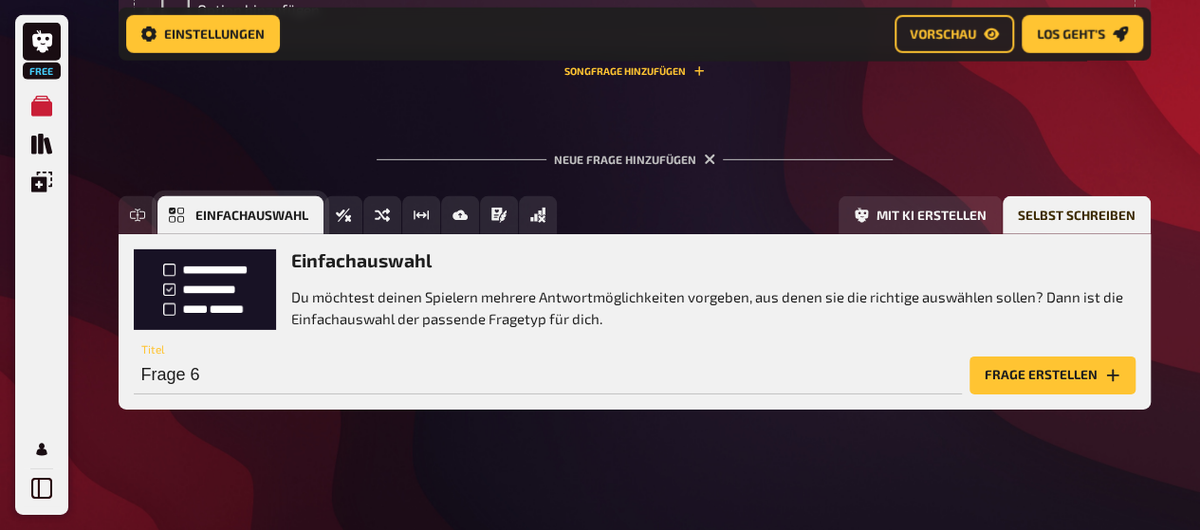
scroll to position [2910, 0]
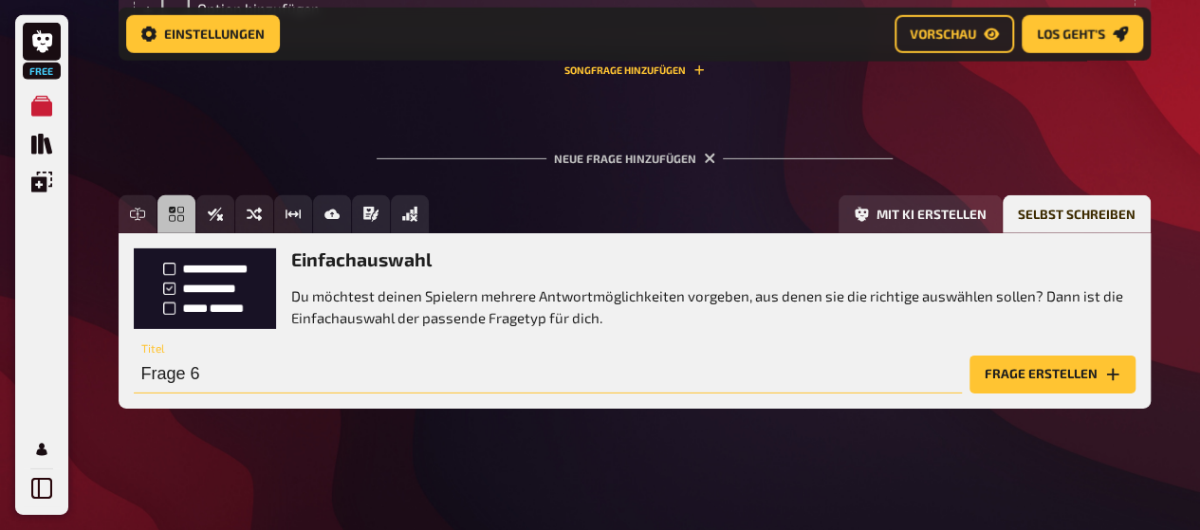
click at [213, 379] on input "Frage 6" at bounding box center [548, 375] width 828 height 38
type input "N"
type input "Welche Süßigkeit isst Cameron am liebsten?"
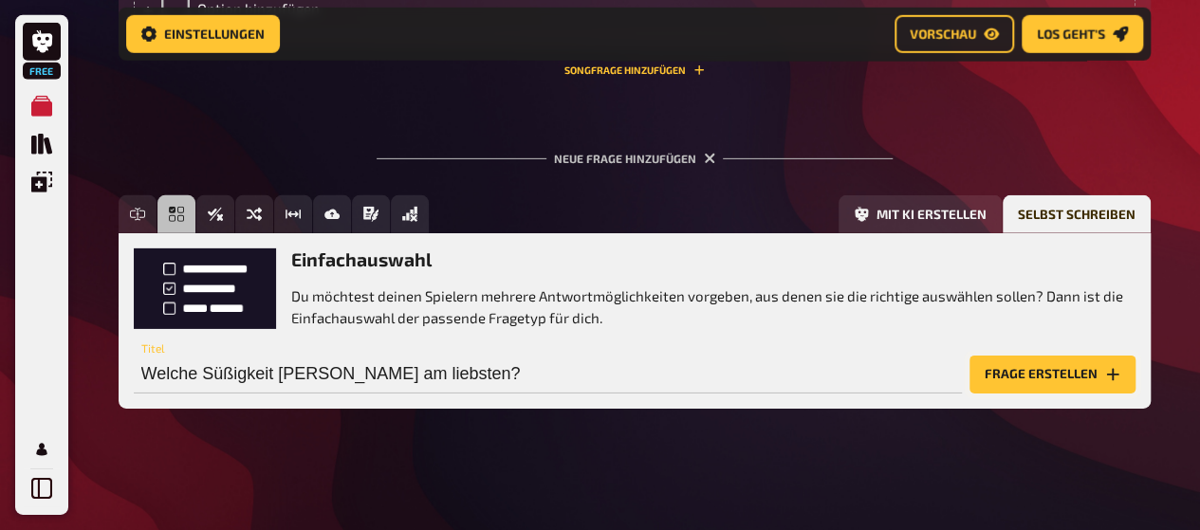
click at [1045, 365] on button "Frage erstellen" at bounding box center [1053, 375] width 166 height 38
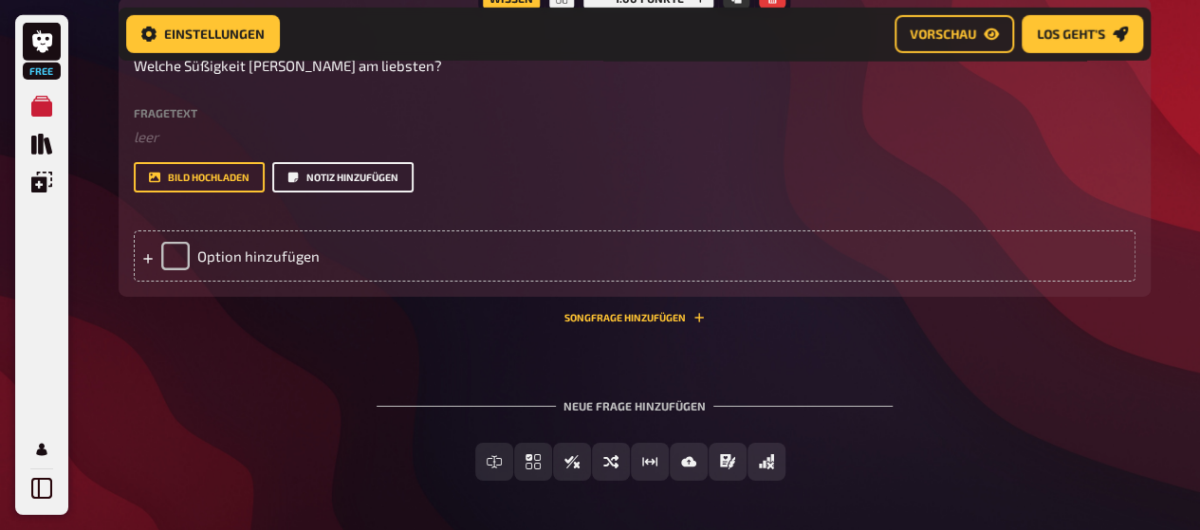
scroll to position [3105, 0]
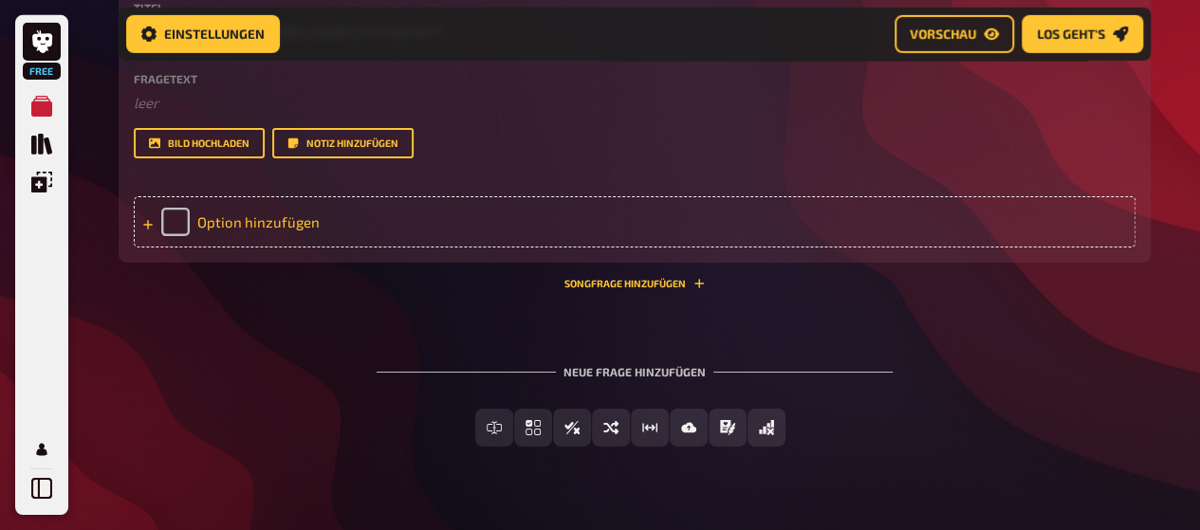
click at [139, 232] on div "Option hinzufügen" at bounding box center [635, 221] width 1002 height 51
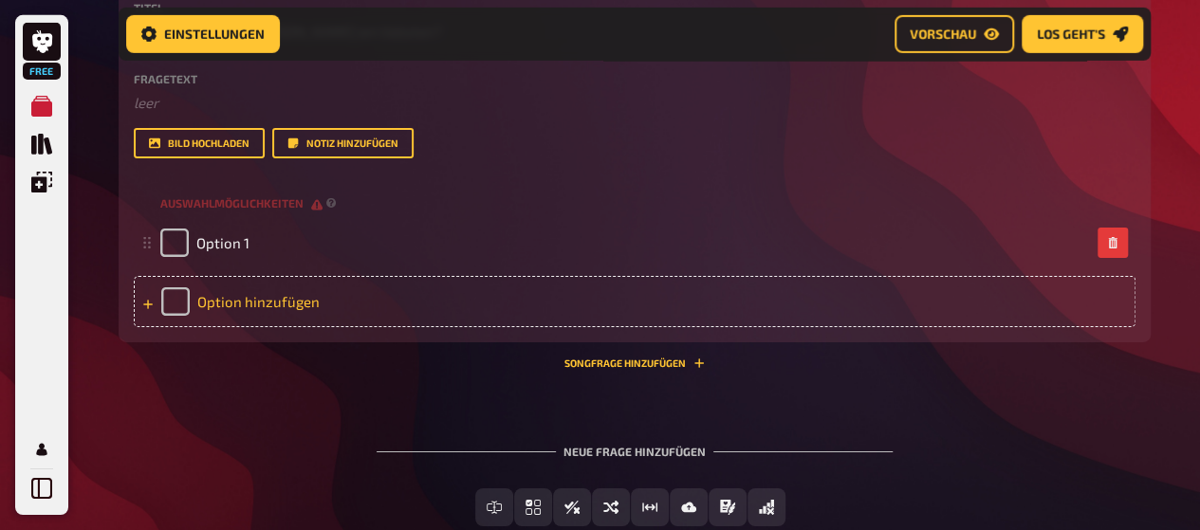
click at [148, 307] on icon at bounding box center [147, 304] width 11 height 11
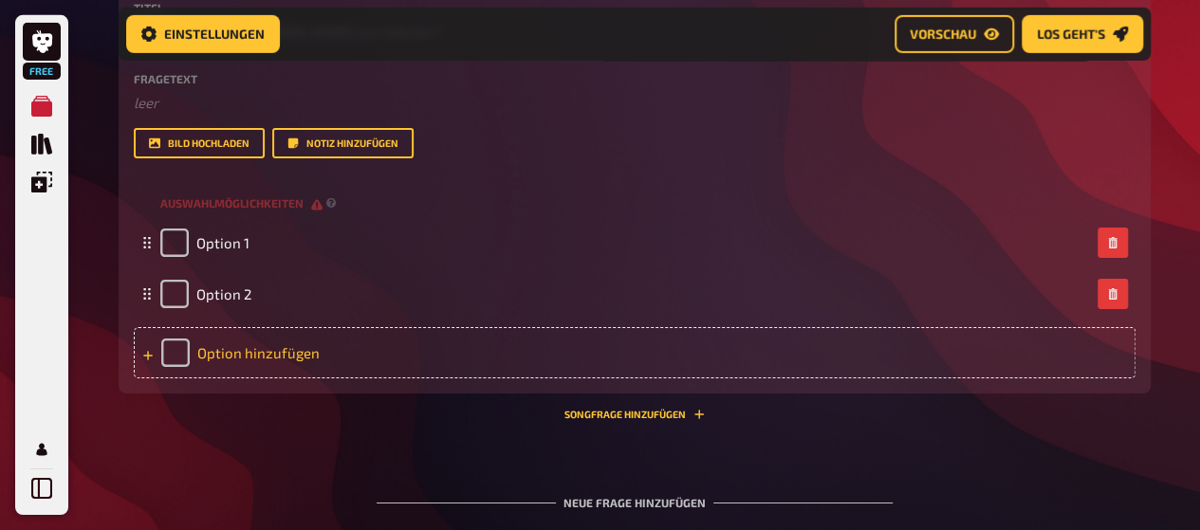
click at [147, 352] on icon at bounding box center [147, 355] width 9 height 9
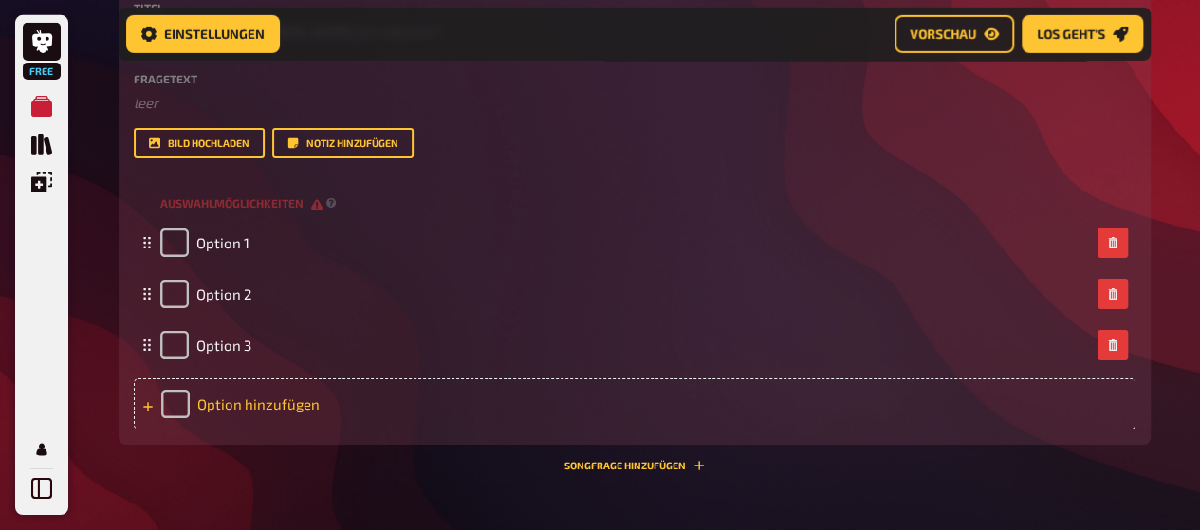
click at [146, 407] on icon at bounding box center [147, 406] width 9 height 9
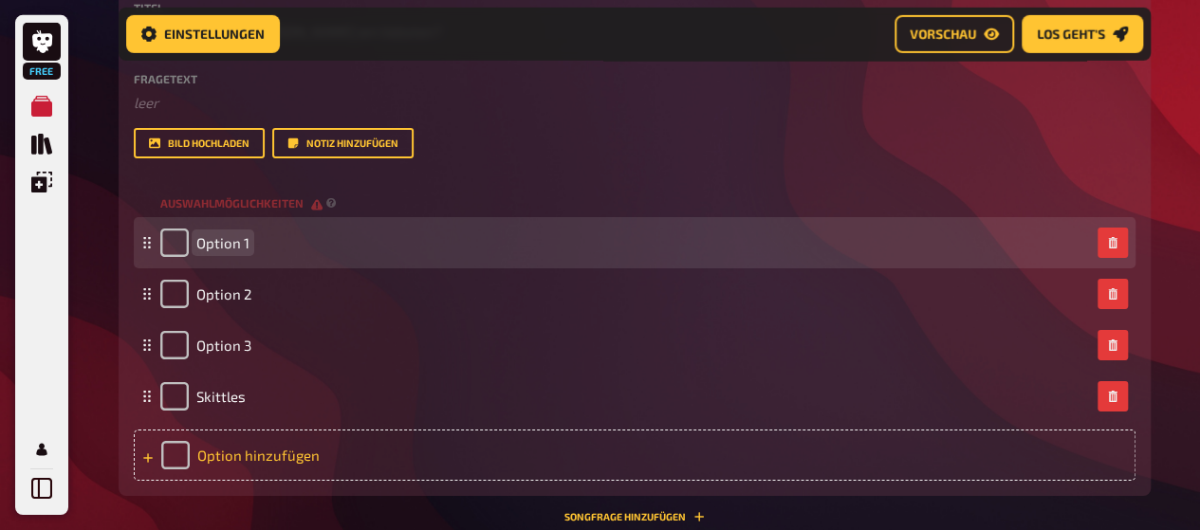
click at [232, 245] on span "Option 1" at bounding box center [222, 242] width 53 height 17
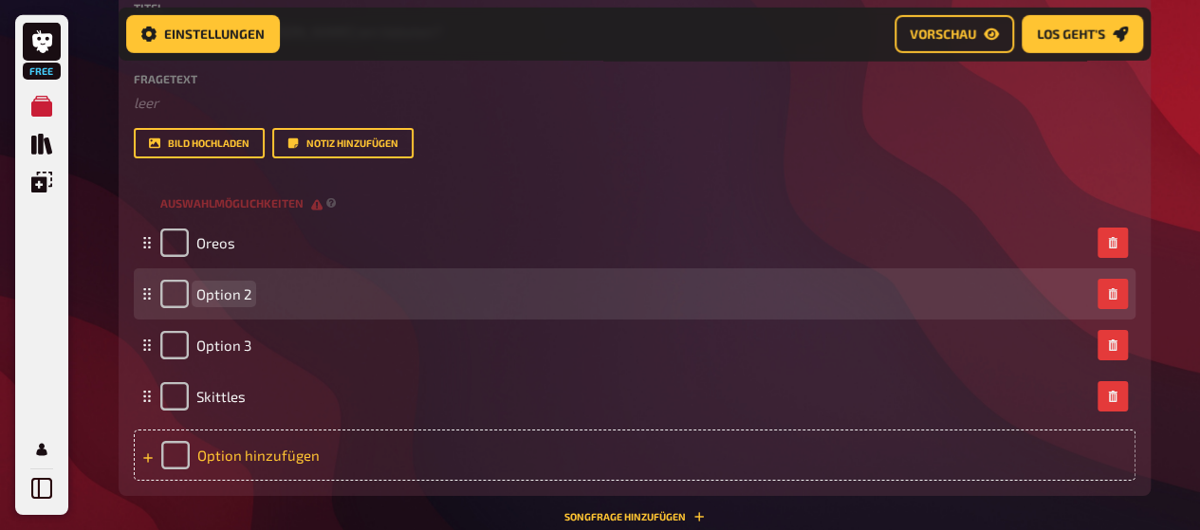
click at [230, 292] on span "Option 2" at bounding box center [223, 294] width 55 height 17
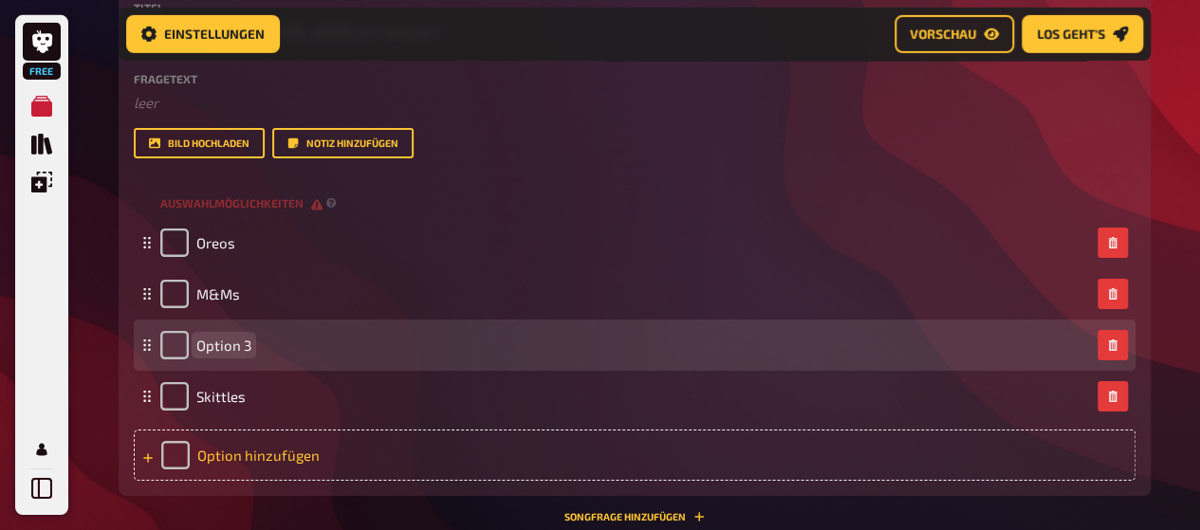
click at [222, 350] on span "Option 3" at bounding box center [223, 345] width 55 height 17
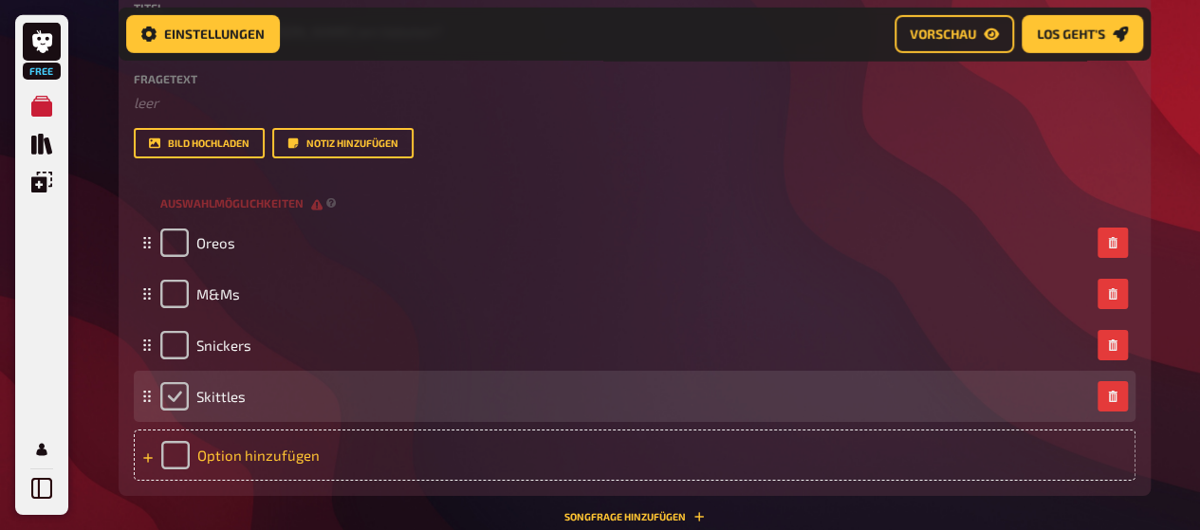
click at [184, 399] on input "checkbox" at bounding box center [174, 396] width 28 height 28
checkbox input "true"
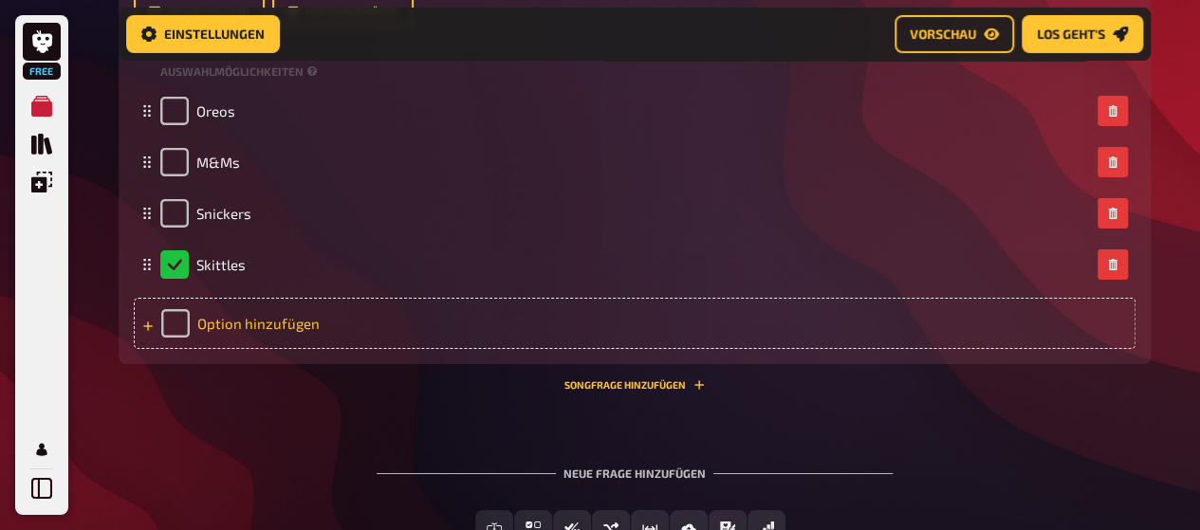
scroll to position [3300, 0]
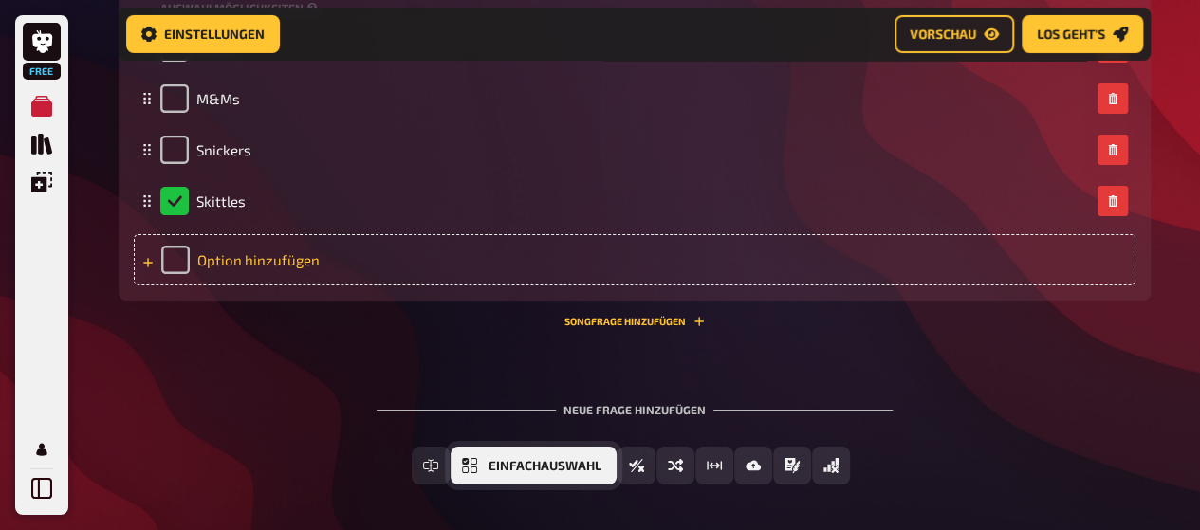
click at [529, 460] on span "Einfachauswahl" at bounding box center [545, 466] width 113 height 13
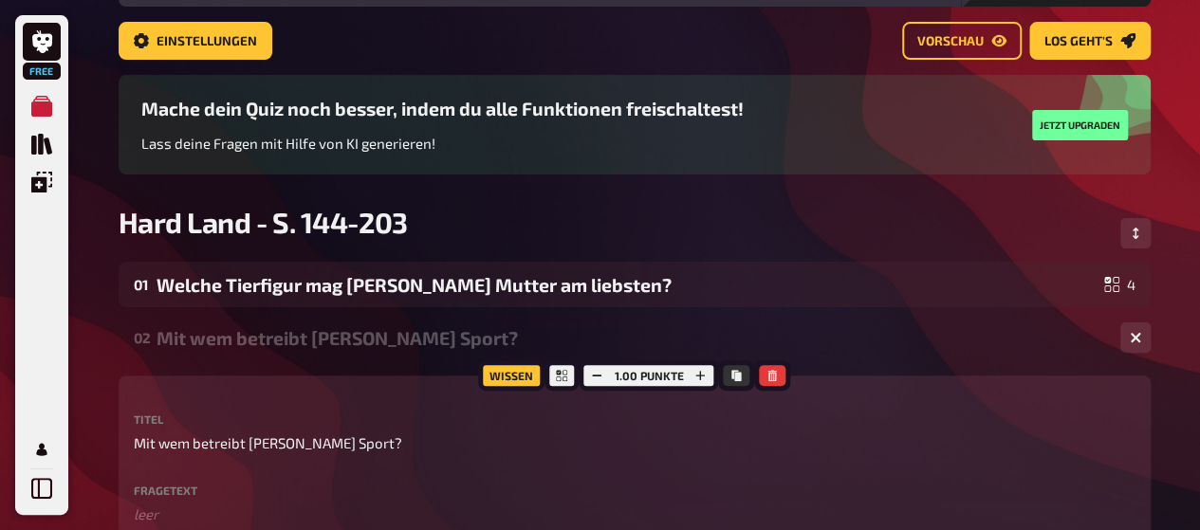
scroll to position [110, 0]
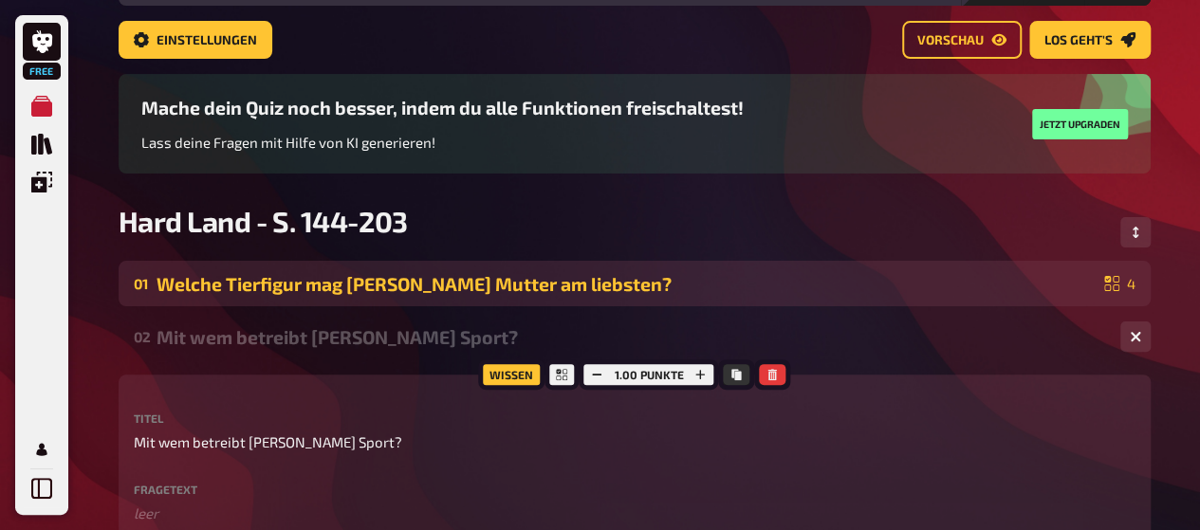
click at [692, 292] on div "Welche Tierfigur mag Sams Mutter am liebsten?" at bounding box center [627, 284] width 940 height 22
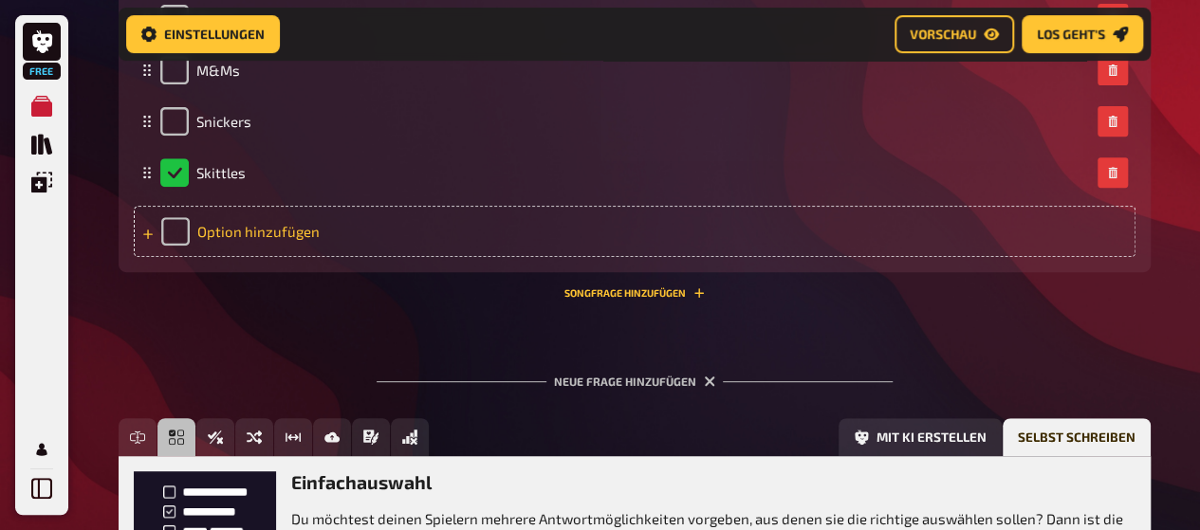
scroll to position [4141, 0]
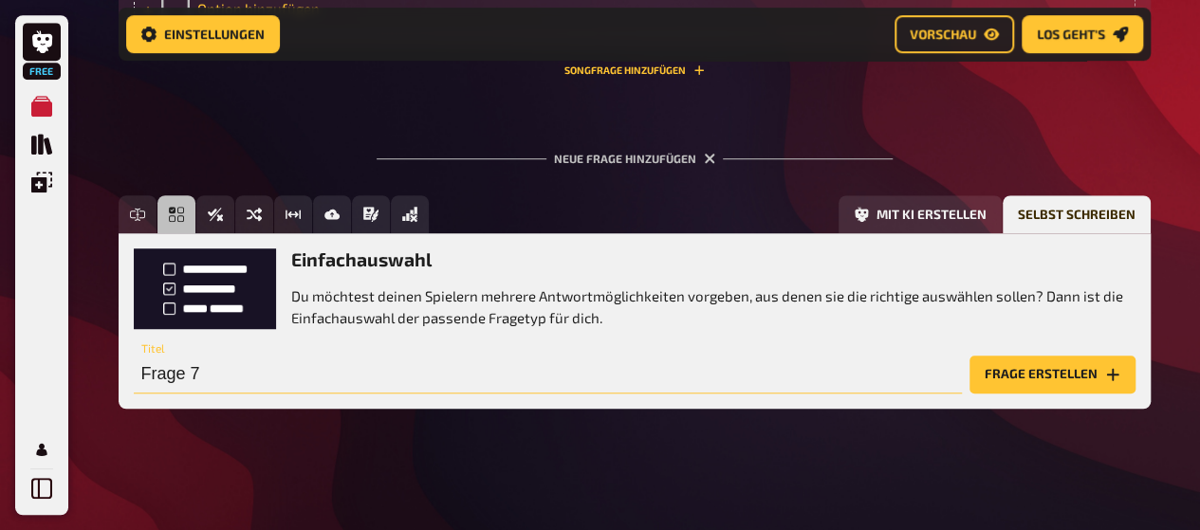
click at [212, 370] on input "Frage 7" at bounding box center [548, 375] width 828 height 38
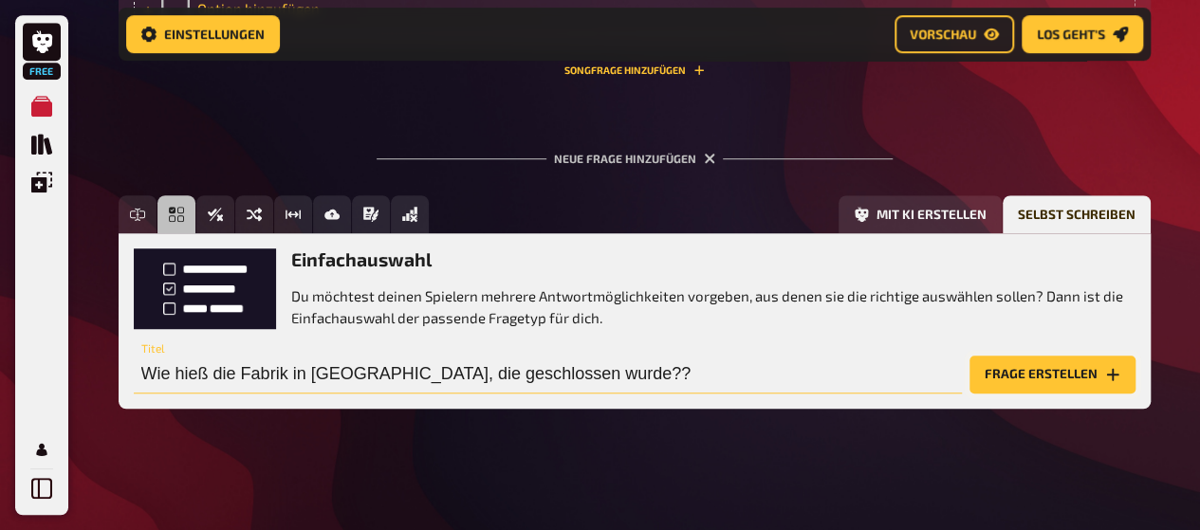
type input "Wie hieß die Fabrik in Grady, die geschlossen wurde??"
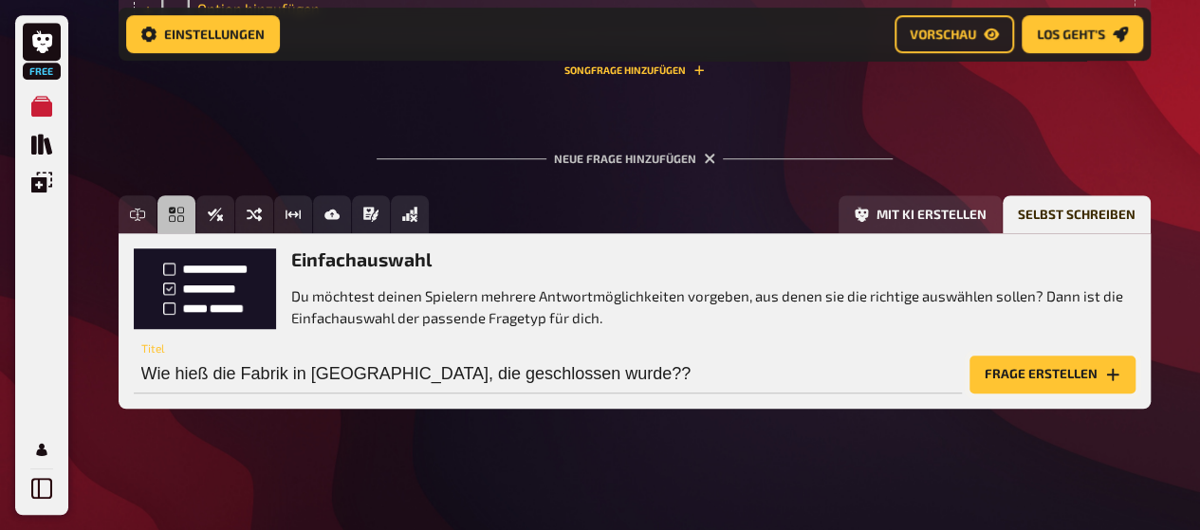
click at [1038, 359] on button "Frage erstellen" at bounding box center [1053, 375] width 166 height 38
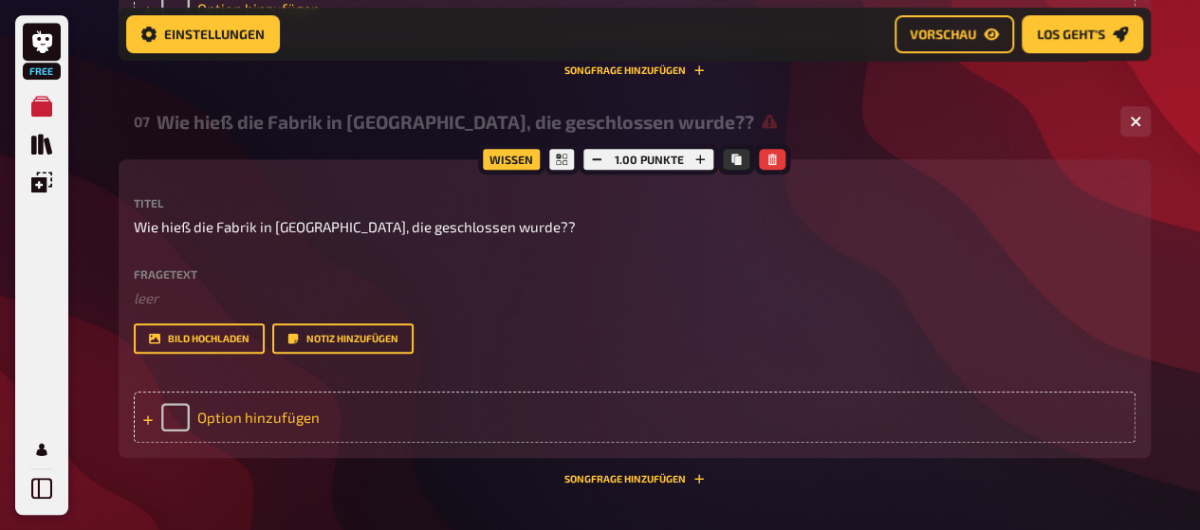
click at [150, 416] on icon at bounding box center [147, 420] width 11 height 11
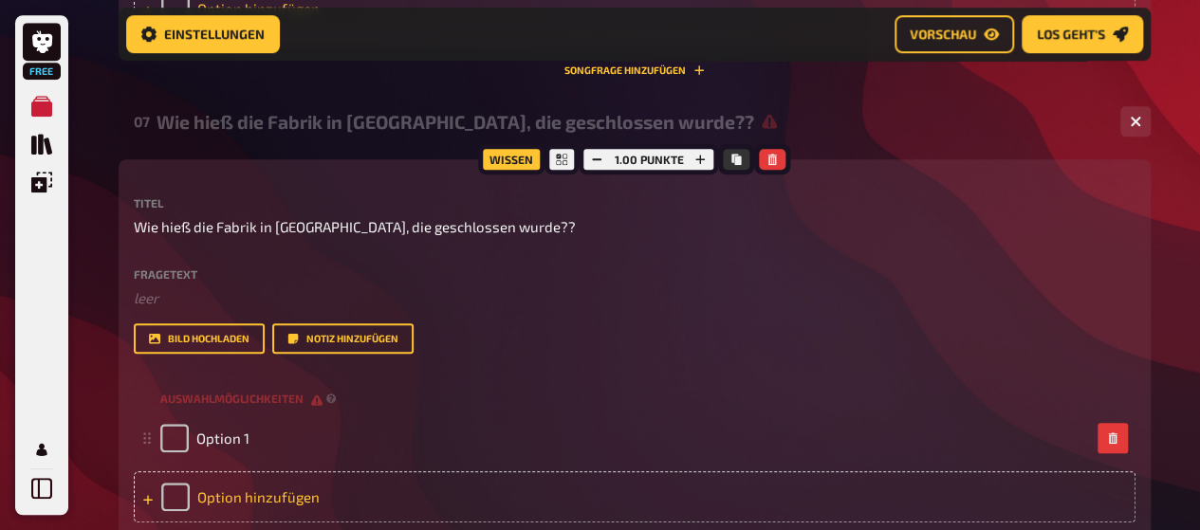
click at [142, 502] on icon at bounding box center [147, 499] width 11 height 11
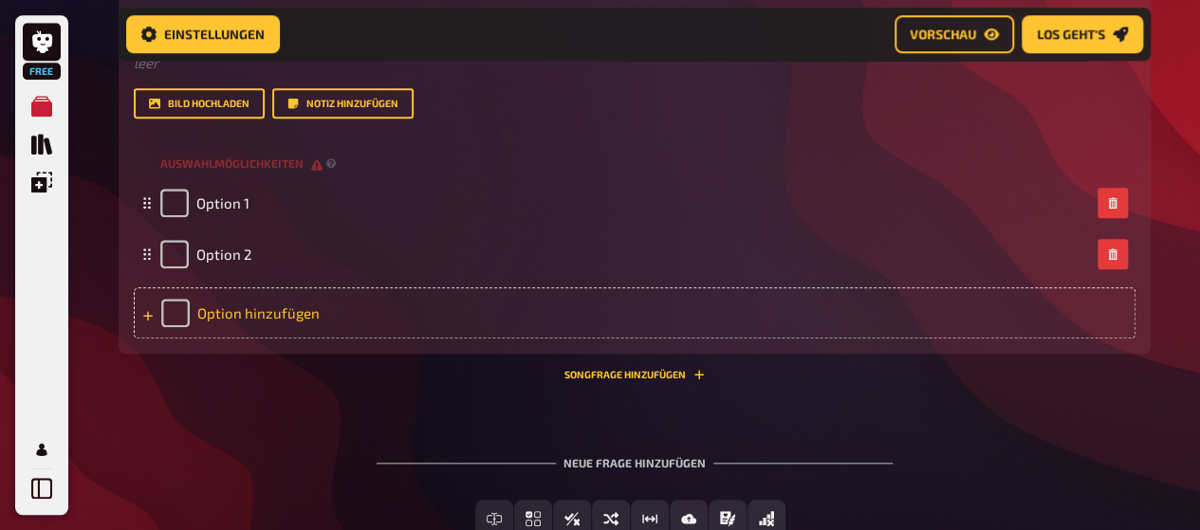
click at [144, 310] on icon at bounding box center [147, 315] width 11 height 11
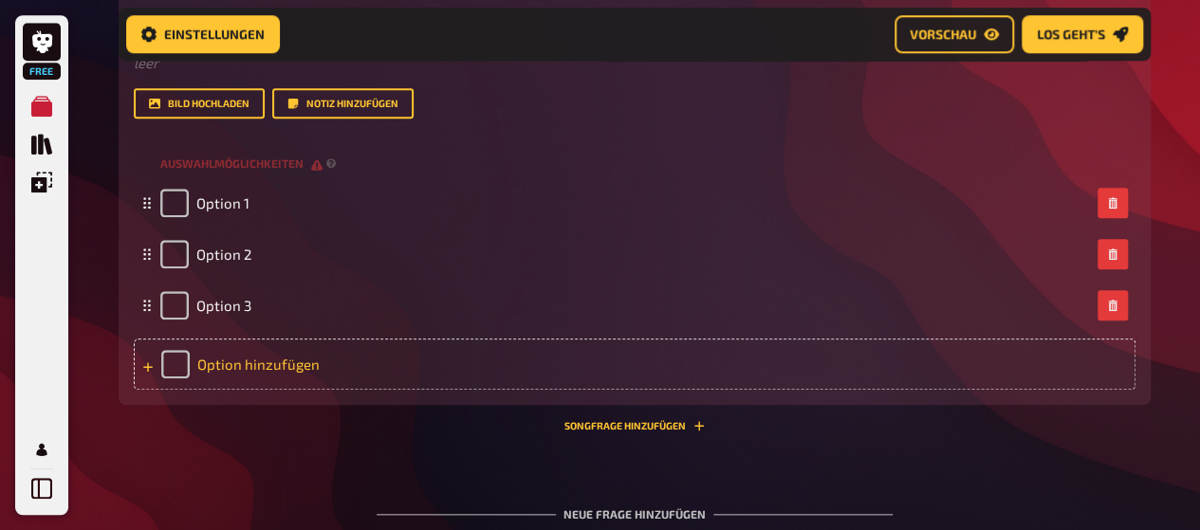
click at [148, 373] on div at bounding box center [147, 364] width 11 height 17
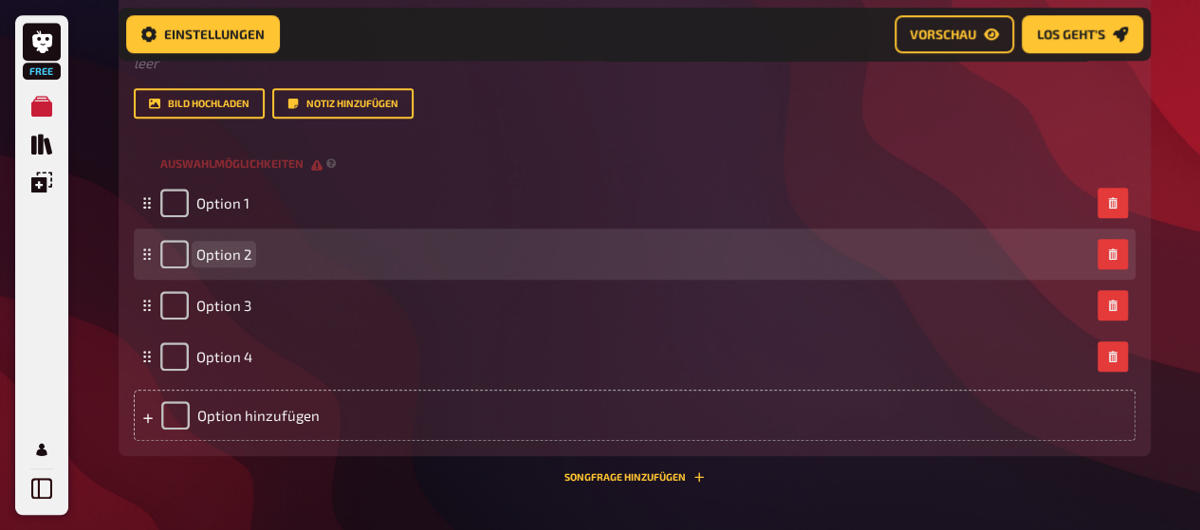
click at [217, 249] on span "Option 2" at bounding box center [223, 254] width 55 height 17
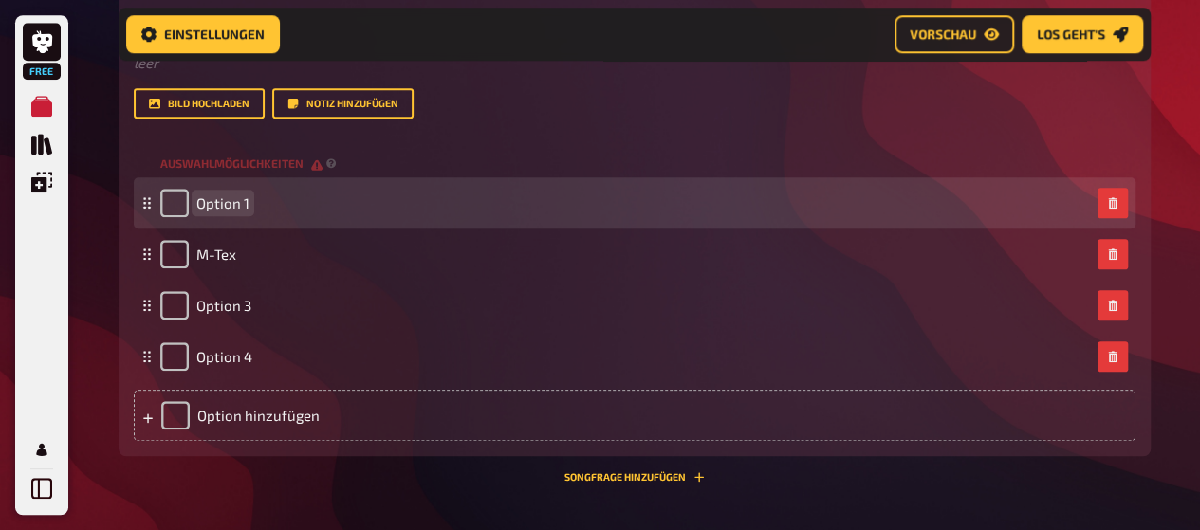
click at [231, 206] on span "Option 1" at bounding box center [222, 202] width 53 height 17
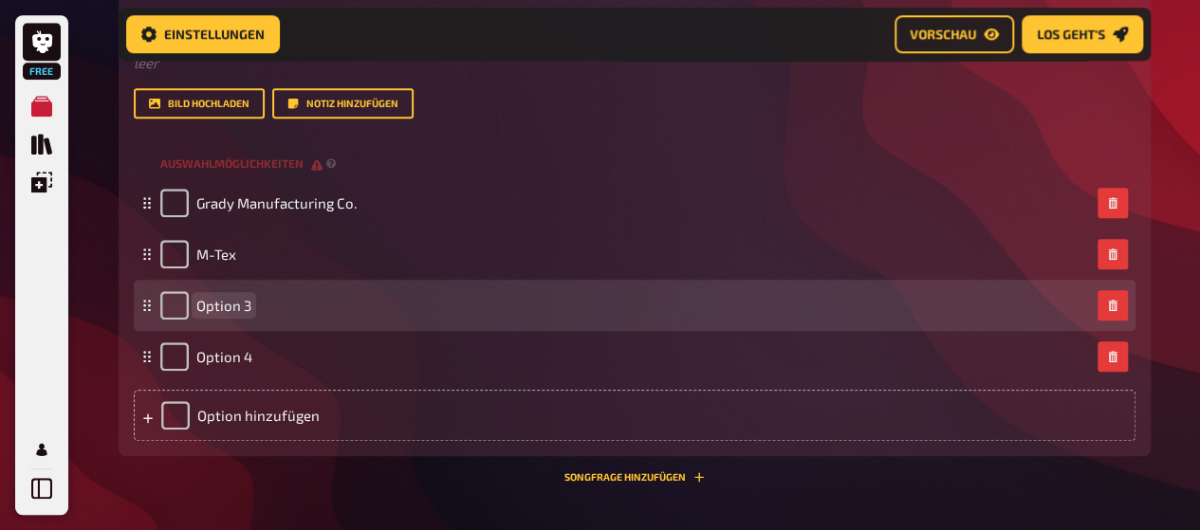
click at [252, 301] on div "Option 3" at bounding box center [625, 305] width 930 height 28
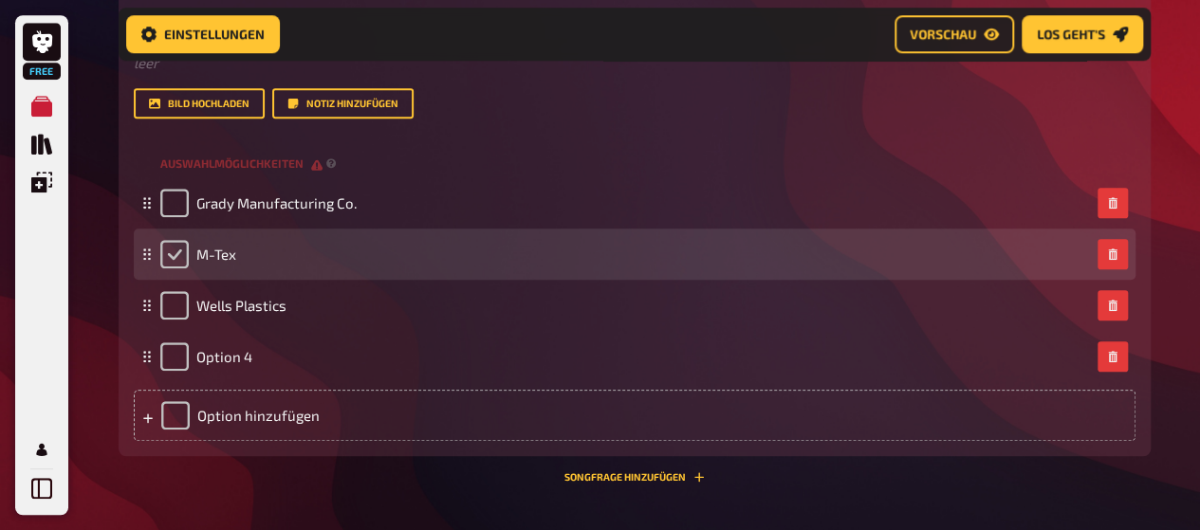
click at [176, 249] on input "checkbox" at bounding box center [174, 254] width 28 height 28
checkbox input "true"
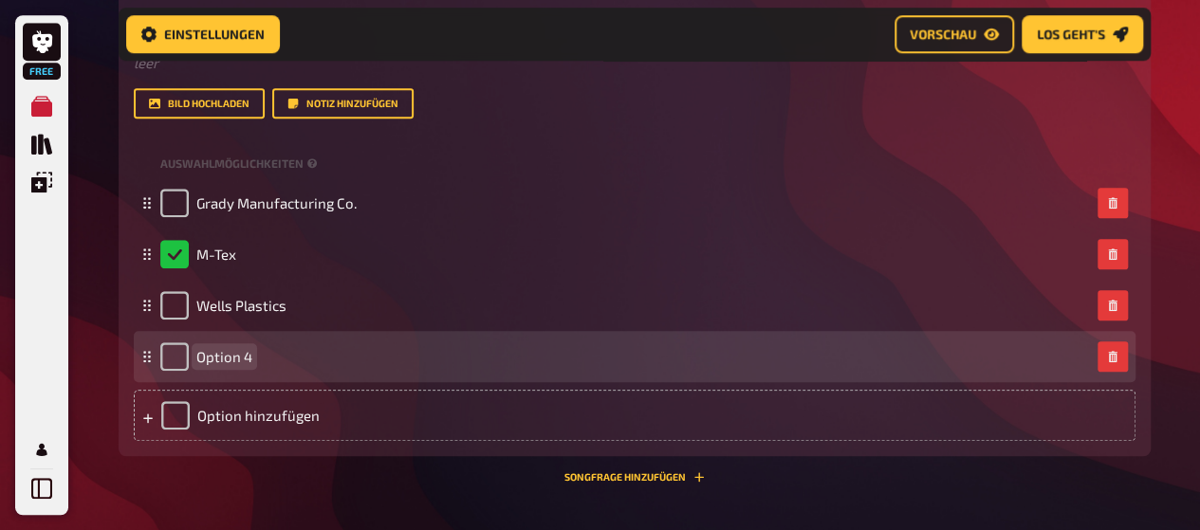
click at [216, 355] on span "Option 4" at bounding box center [224, 356] width 56 height 17
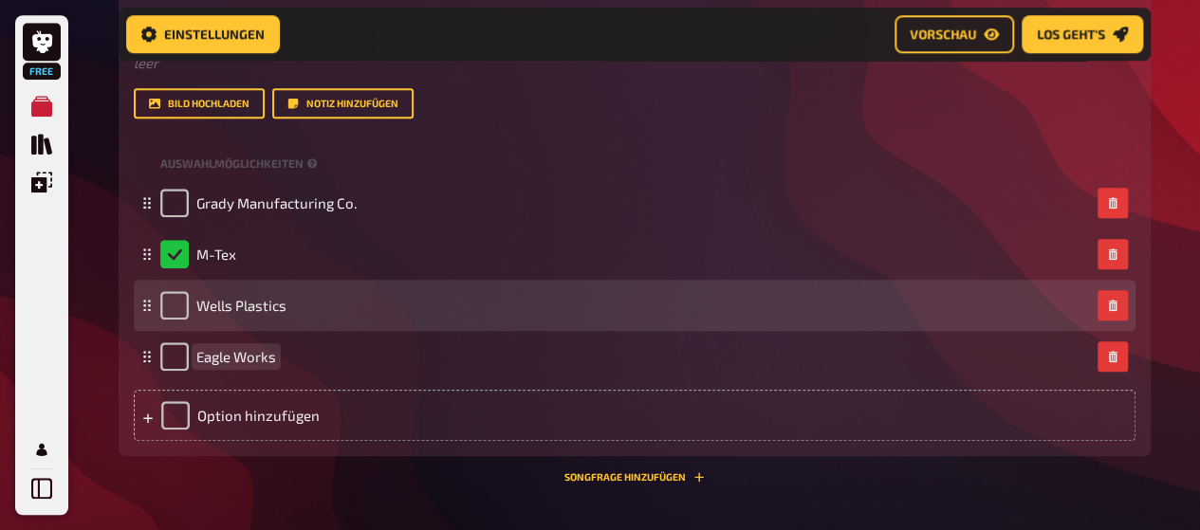
scroll to position [4545, 0]
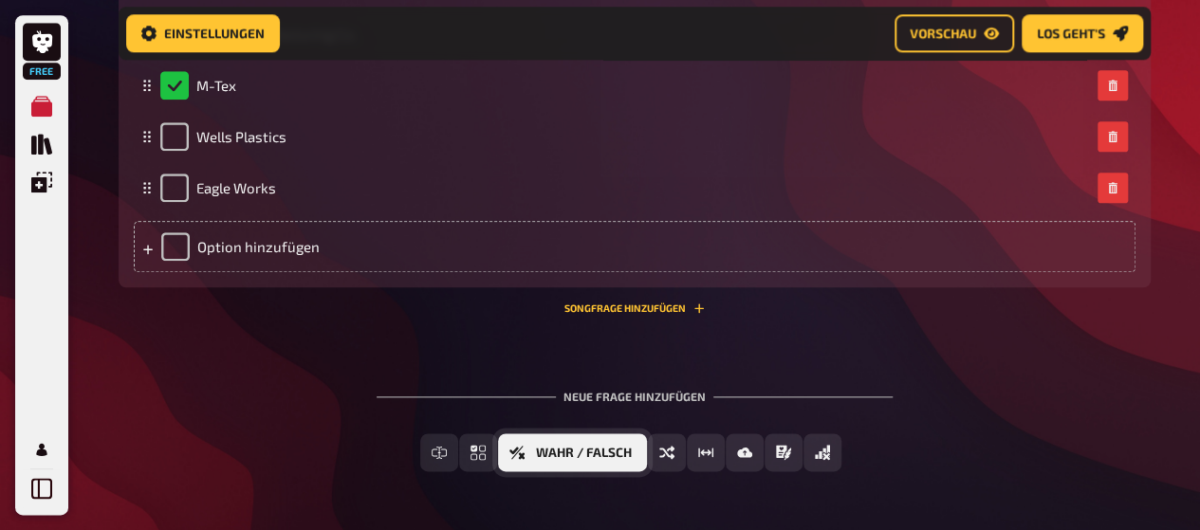
click at [532, 454] on button "Wahr / Falsch" at bounding box center [572, 453] width 149 height 38
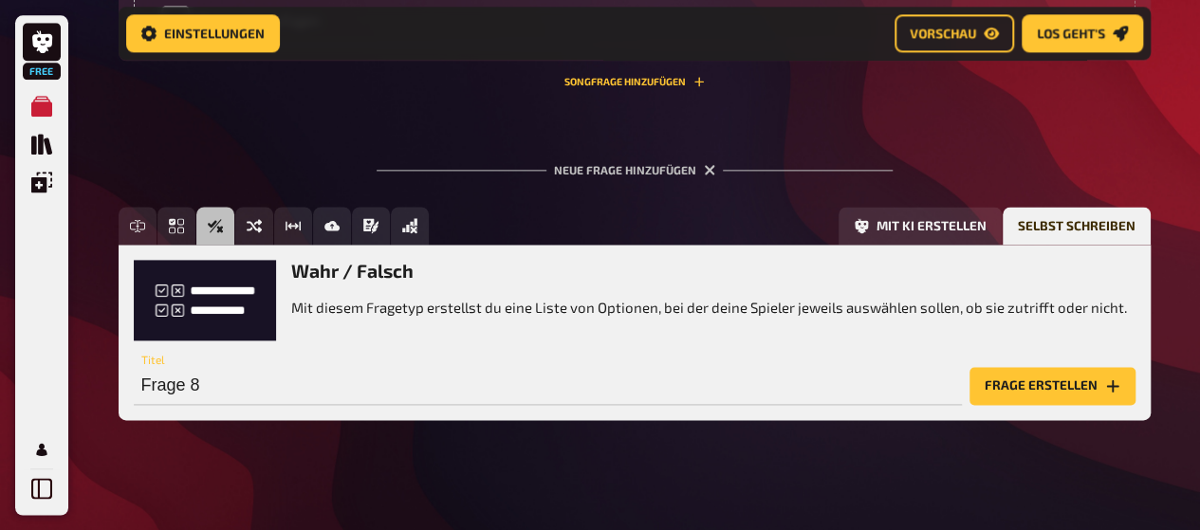
scroll to position [4783, 0]
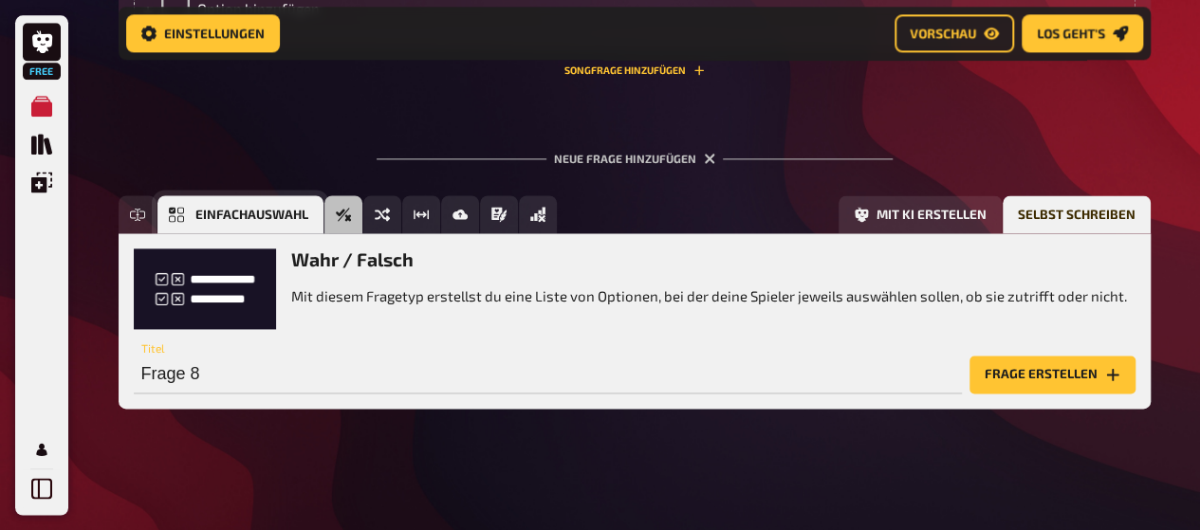
click at [219, 213] on span "Einfachauswahl" at bounding box center [251, 215] width 113 height 13
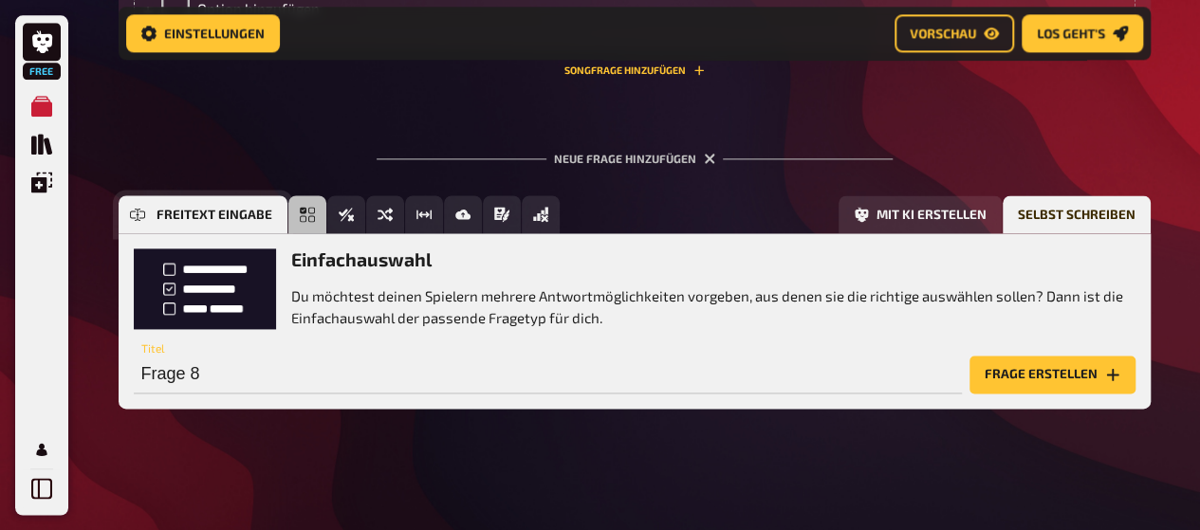
click at [143, 217] on icon "Freitext Eingabe" at bounding box center [137, 215] width 15 height 8
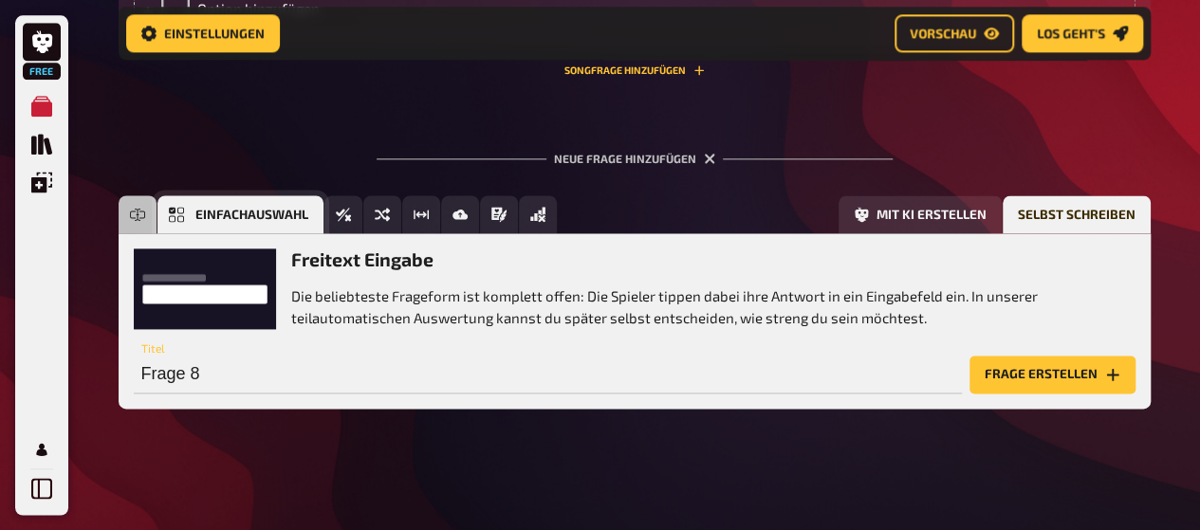
click at [187, 213] on button "Einfachauswahl" at bounding box center [240, 214] width 166 height 38
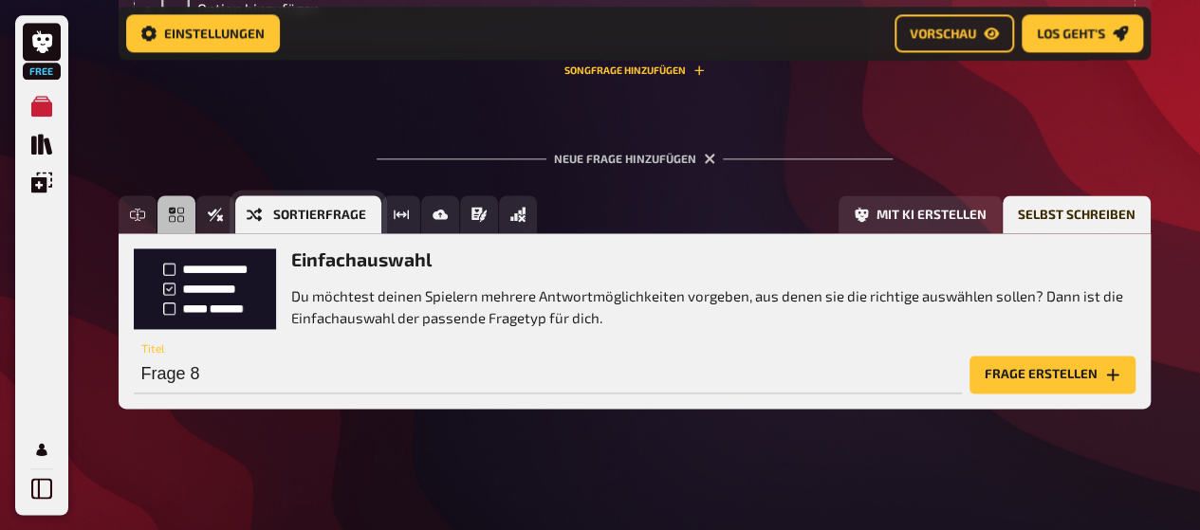
click at [269, 218] on button "Sortierfrage" at bounding box center [308, 214] width 146 height 38
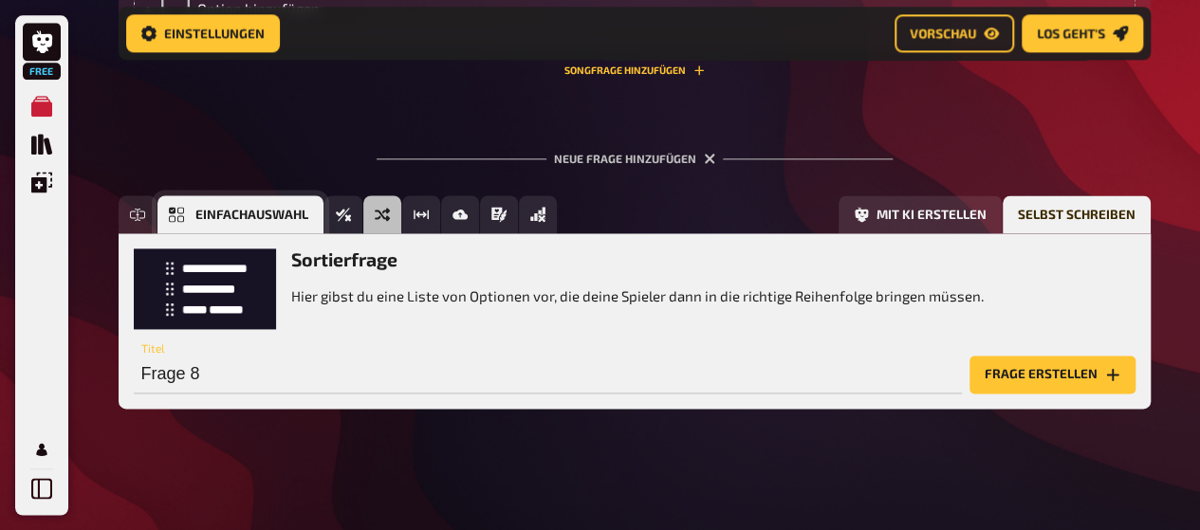
click at [197, 212] on span "Einfachauswahl" at bounding box center [251, 215] width 113 height 13
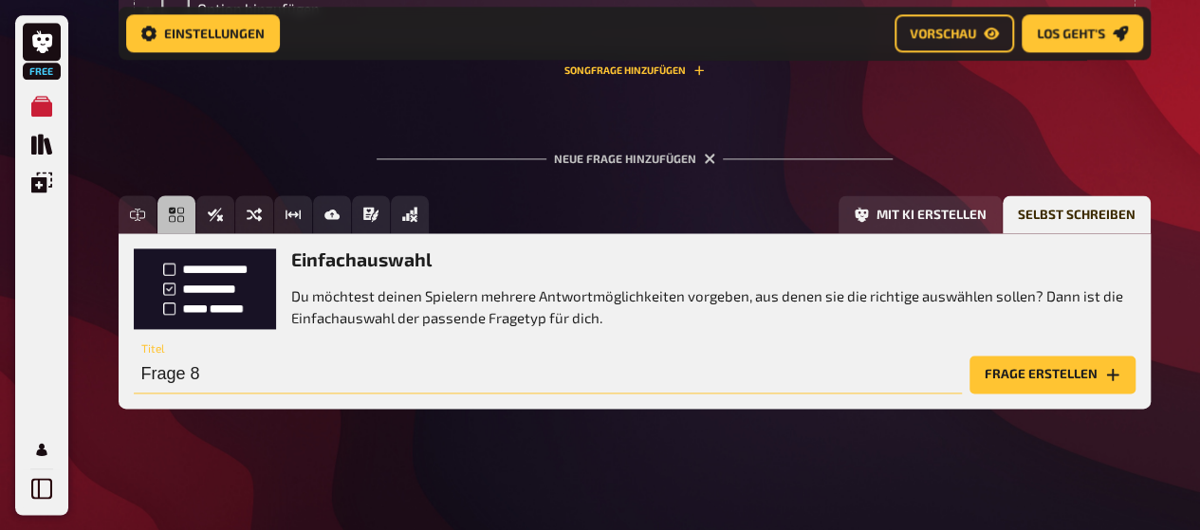
click at [220, 376] on input "Frage 8" at bounding box center [548, 375] width 828 height 38
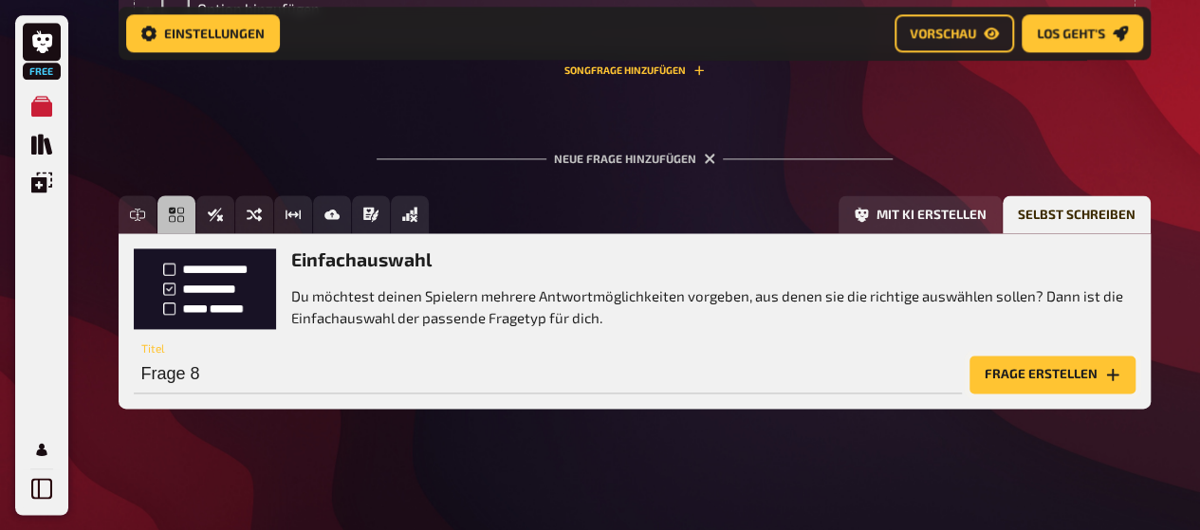
click at [1017, 372] on button "Frage erstellen" at bounding box center [1053, 375] width 166 height 38
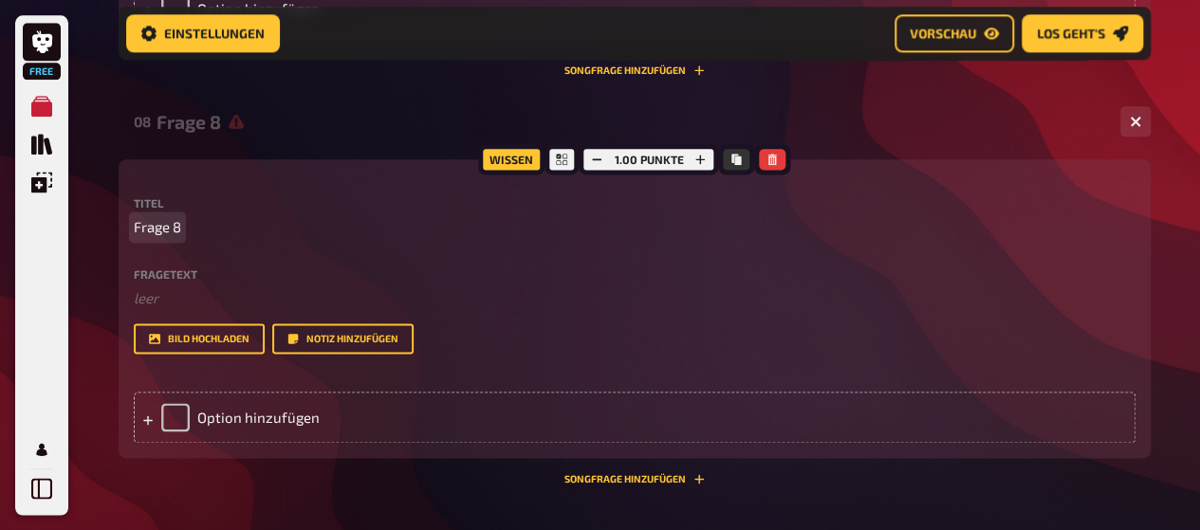
click at [163, 228] on span "Frage 8" at bounding box center [157, 227] width 47 height 22
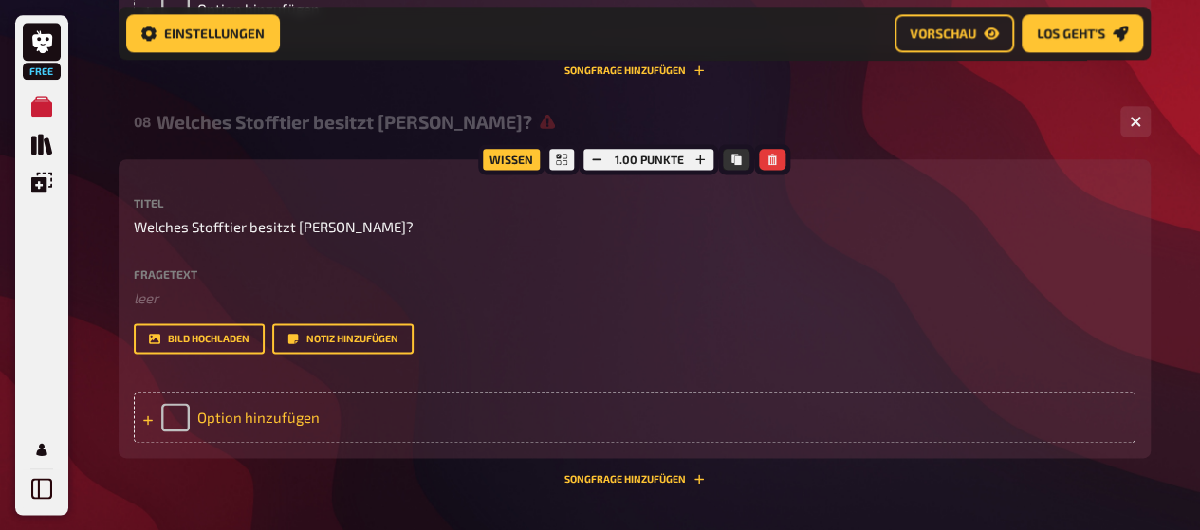
click at [144, 420] on icon at bounding box center [147, 420] width 11 height 11
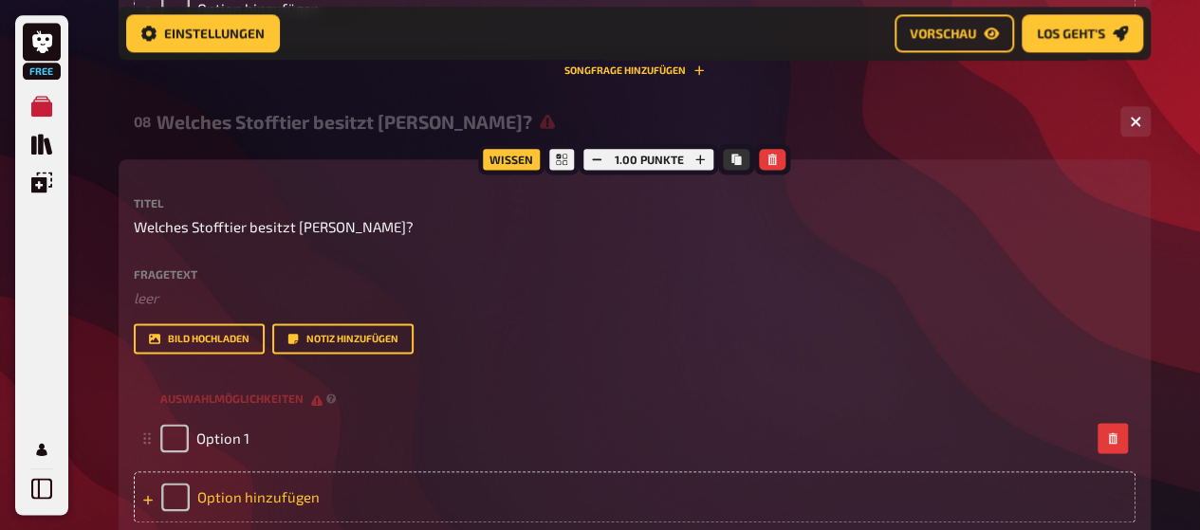
click at [145, 496] on icon at bounding box center [147, 499] width 11 height 11
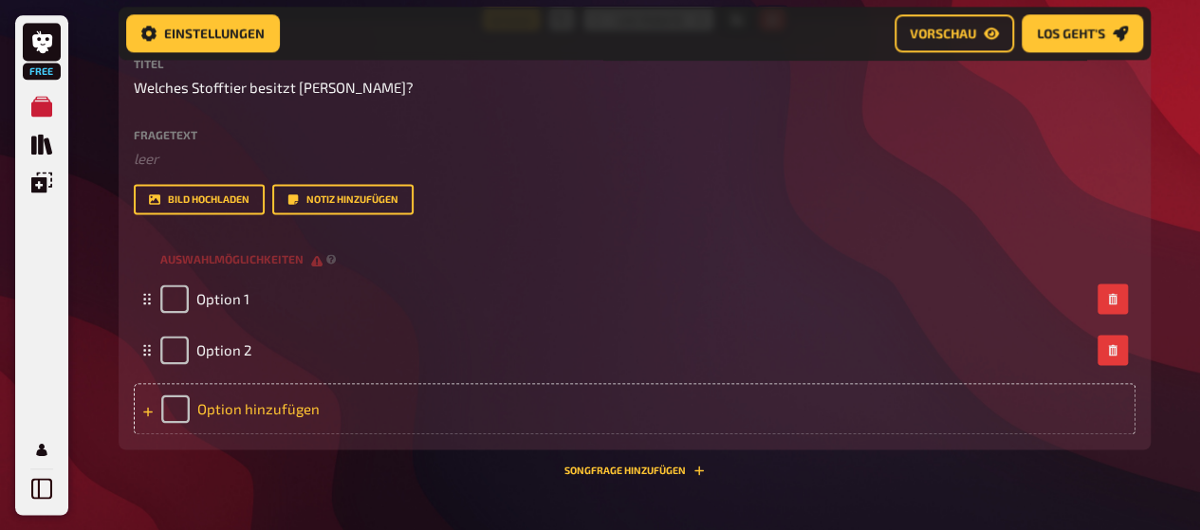
scroll to position [4928, 0]
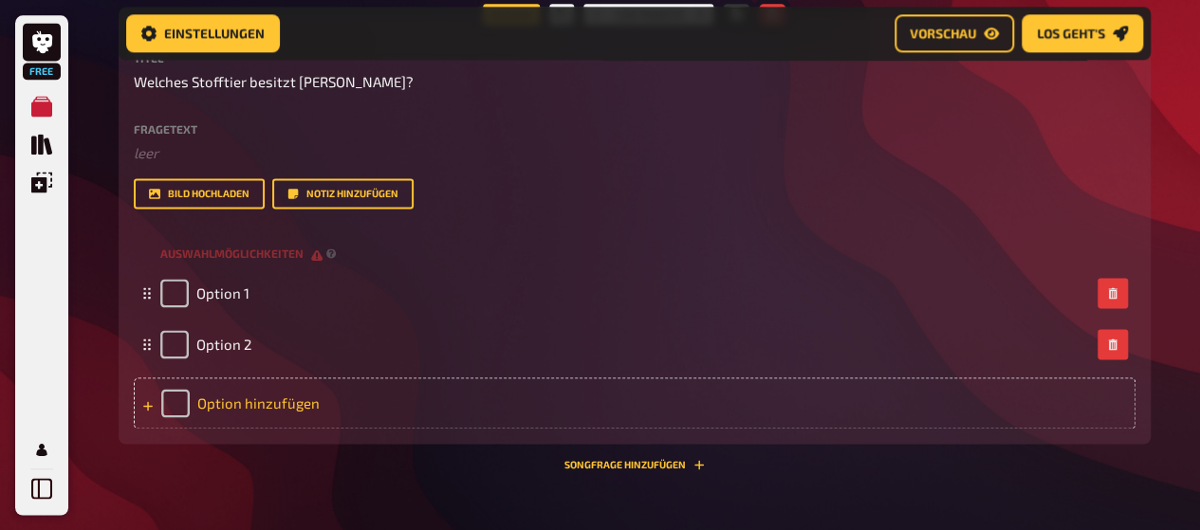
click at [147, 403] on icon at bounding box center [147, 405] width 9 height 9
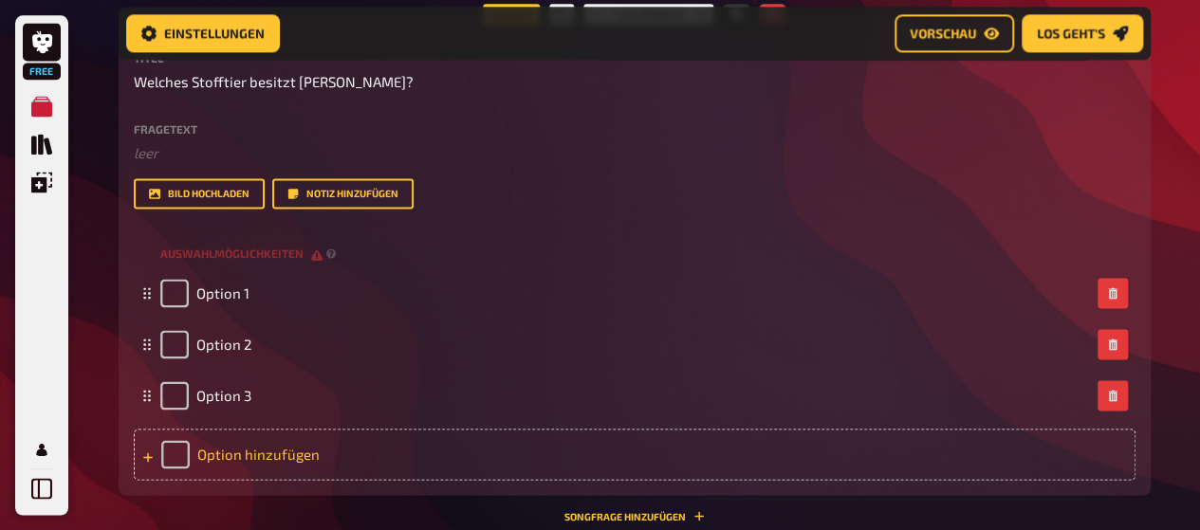
click at [144, 454] on icon at bounding box center [147, 457] width 11 height 11
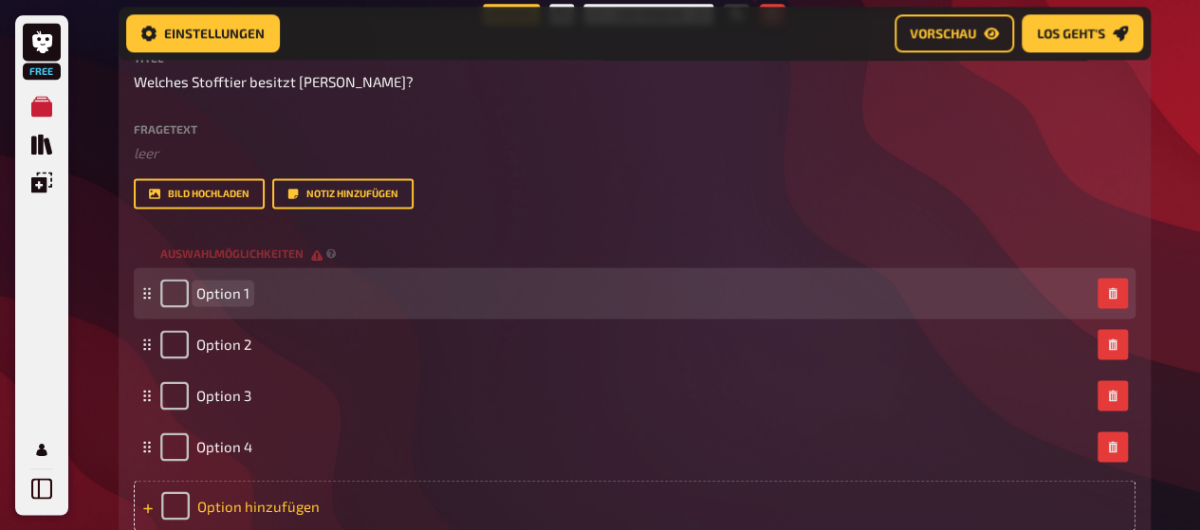
click at [243, 297] on span "Option 1" at bounding box center [222, 293] width 53 height 17
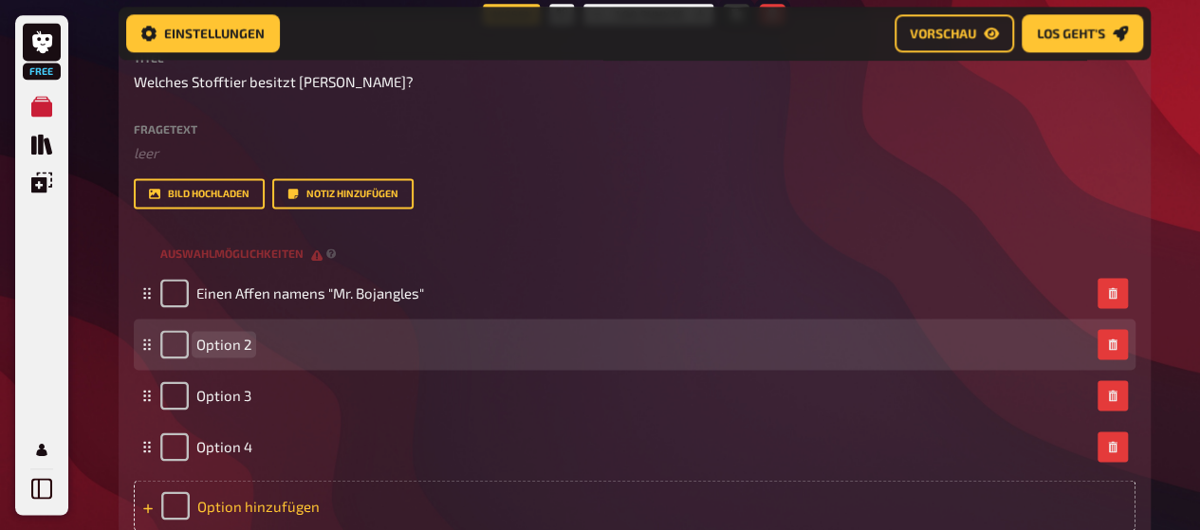
click at [231, 346] on span "Option 2" at bounding box center [223, 344] width 55 height 17
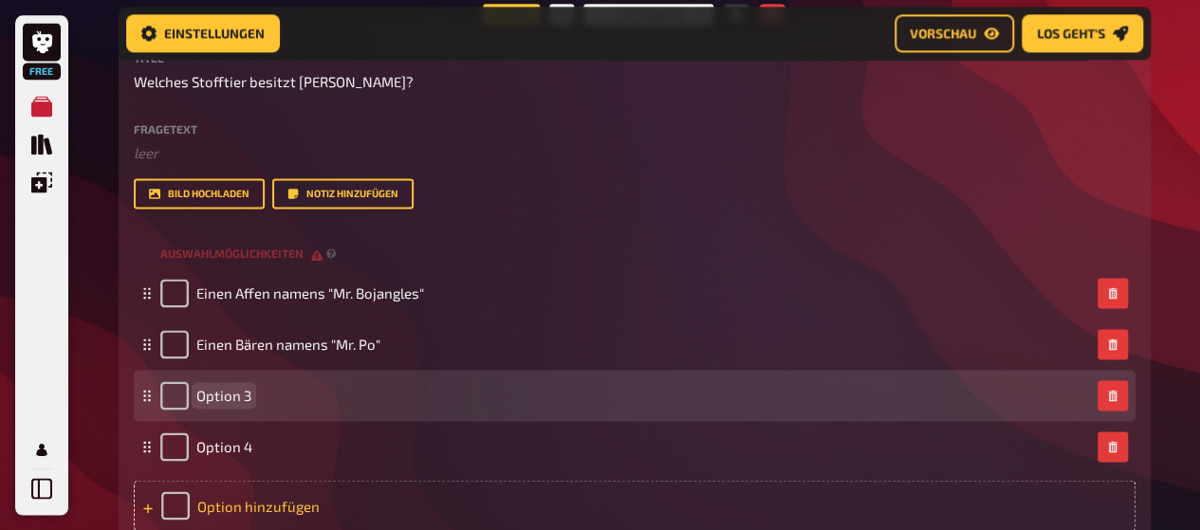
click at [227, 397] on span "Option 3" at bounding box center [223, 395] width 55 height 17
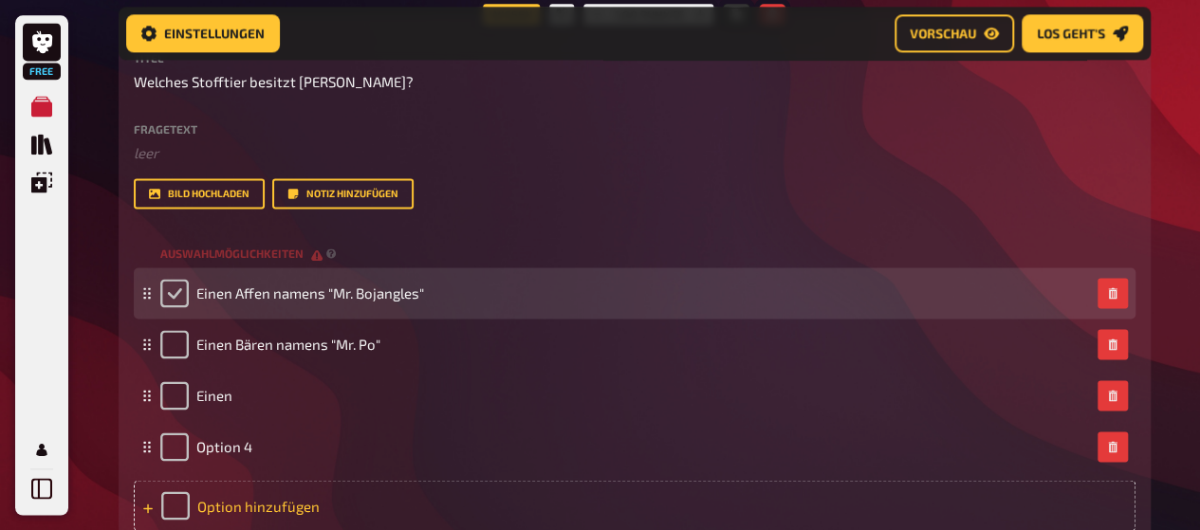
click at [173, 299] on input "checkbox" at bounding box center [174, 293] width 28 height 28
checkbox input "true"
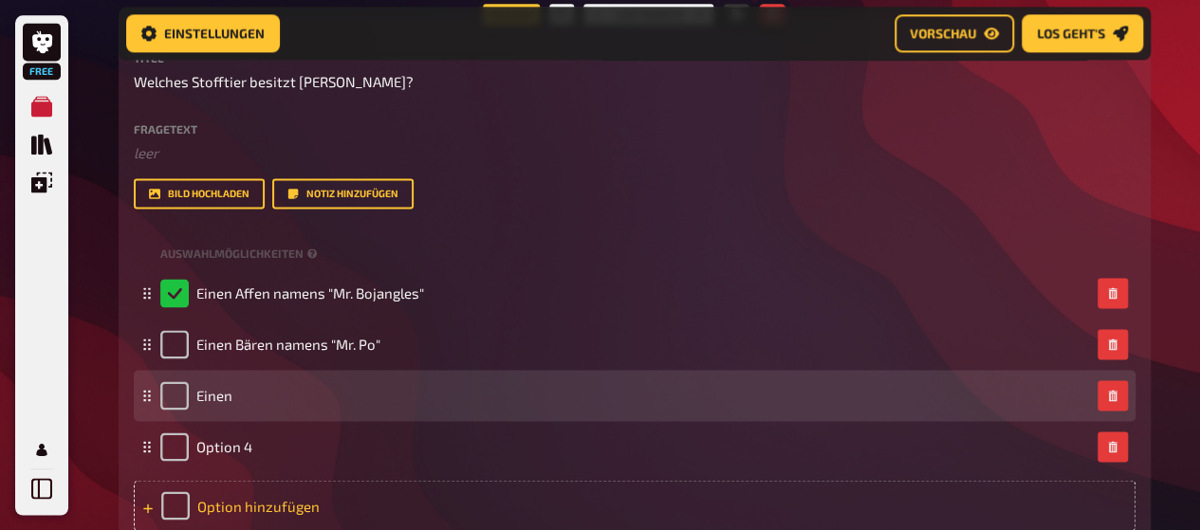
click at [232, 396] on div "Einen" at bounding box center [625, 395] width 930 height 28
click at [228, 397] on span "Einen" at bounding box center [214, 395] width 36 height 17
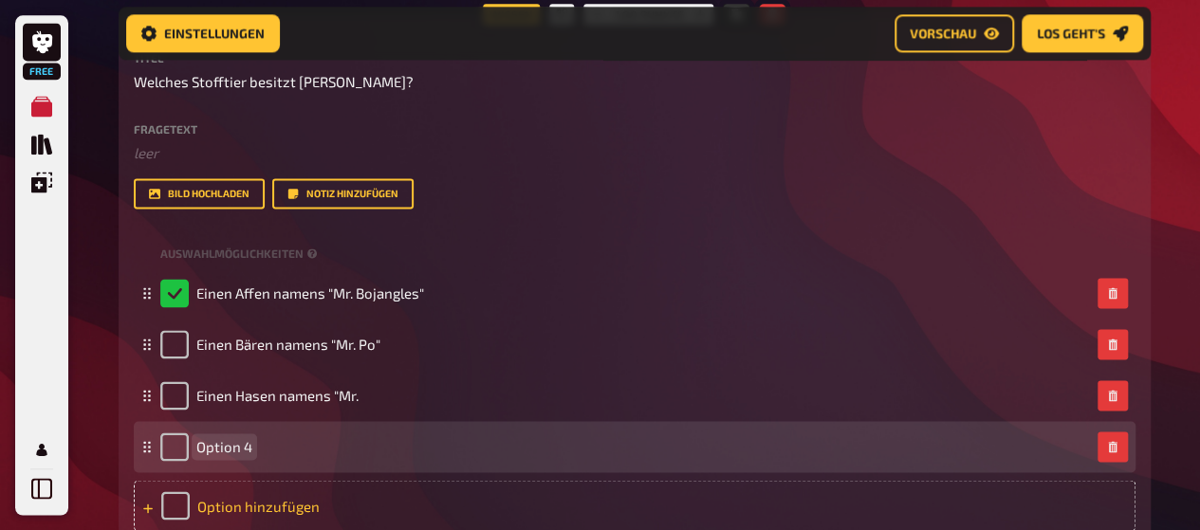
click at [225, 442] on span "Option 4" at bounding box center [224, 446] width 56 height 17
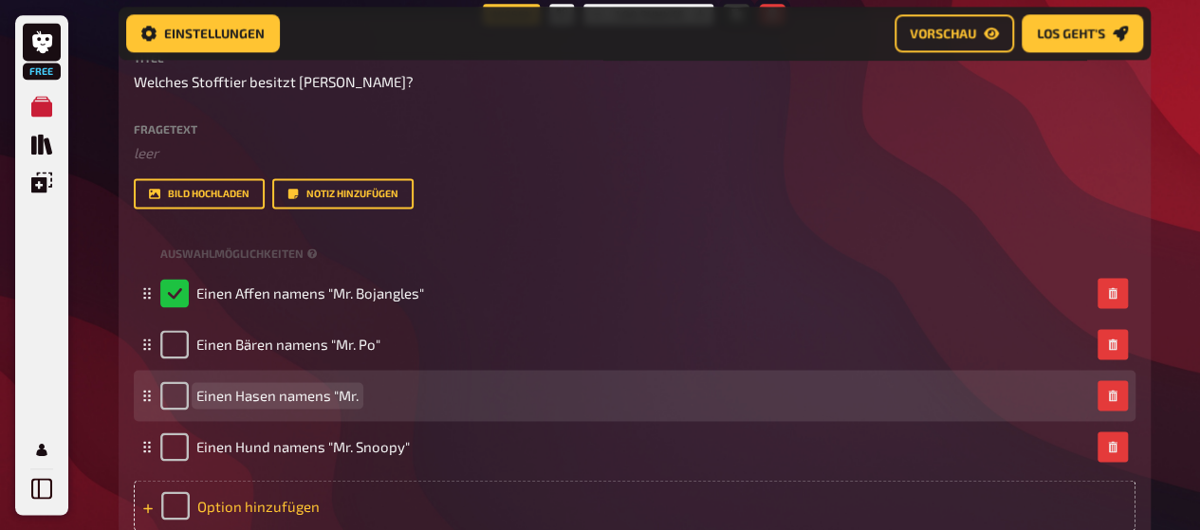
click at [367, 399] on div "Einen Hasen namens "Mr." at bounding box center [625, 395] width 930 height 28
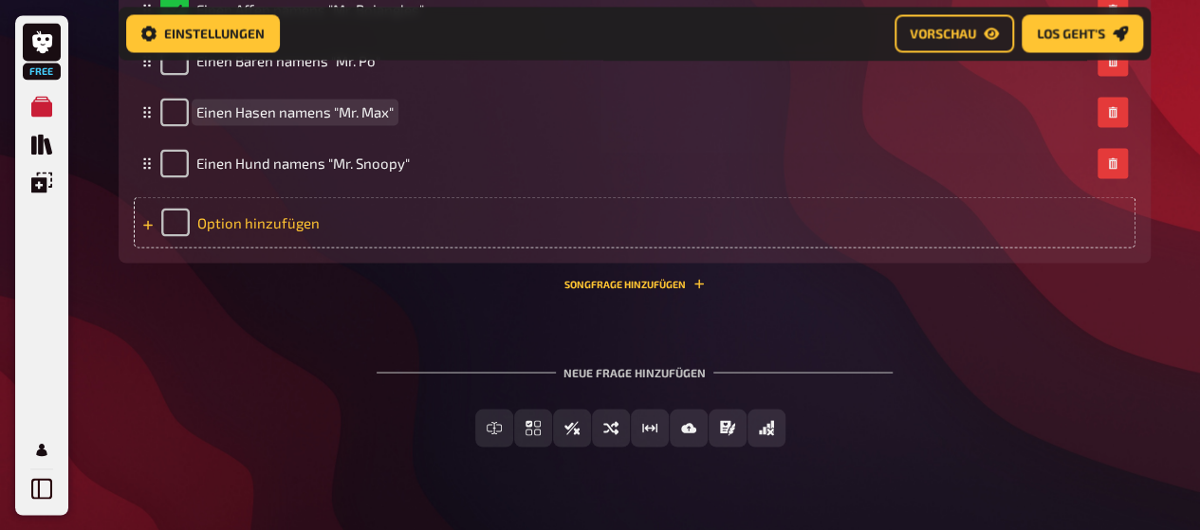
scroll to position [5219, 0]
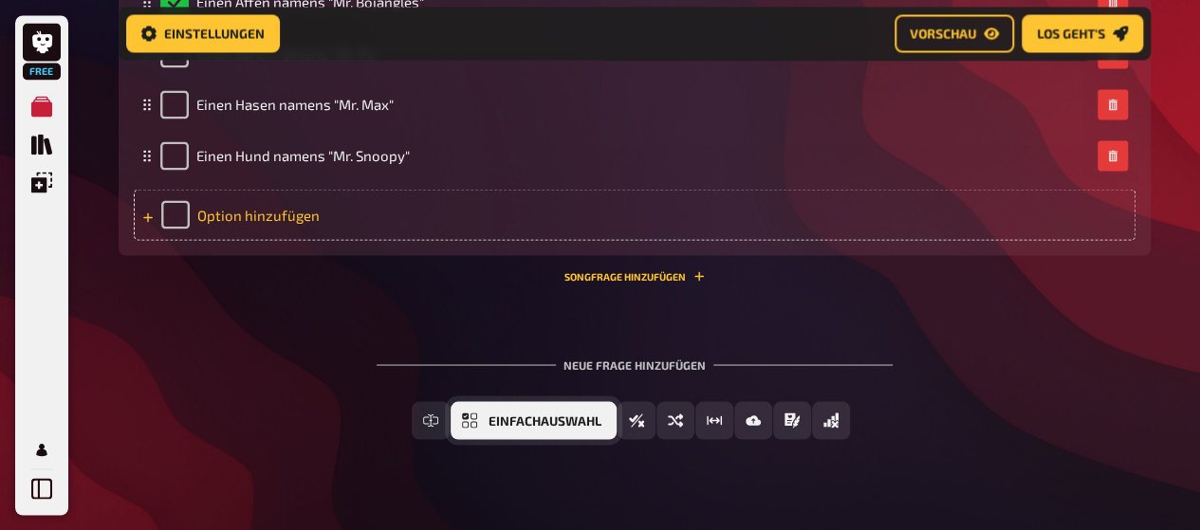
drag, startPoint x: 545, startPoint y: 430, endPoint x: 468, endPoint y: 434, distance: 77.0
click at [468, 434] on button "Einfachauswahl" at bounding box center [534, 420] width 166 height 38
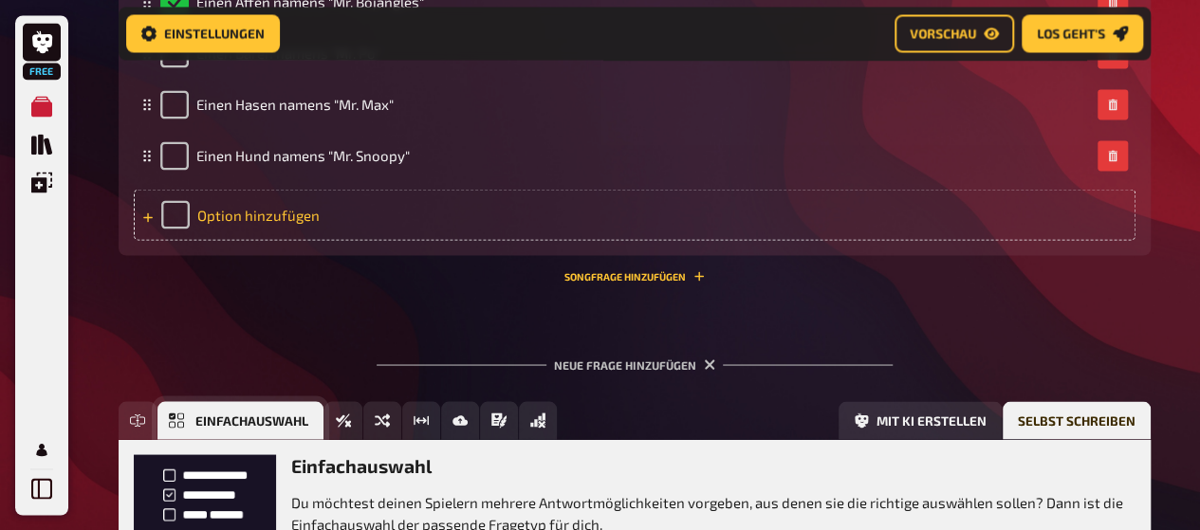
scroll to position [5425, 0]
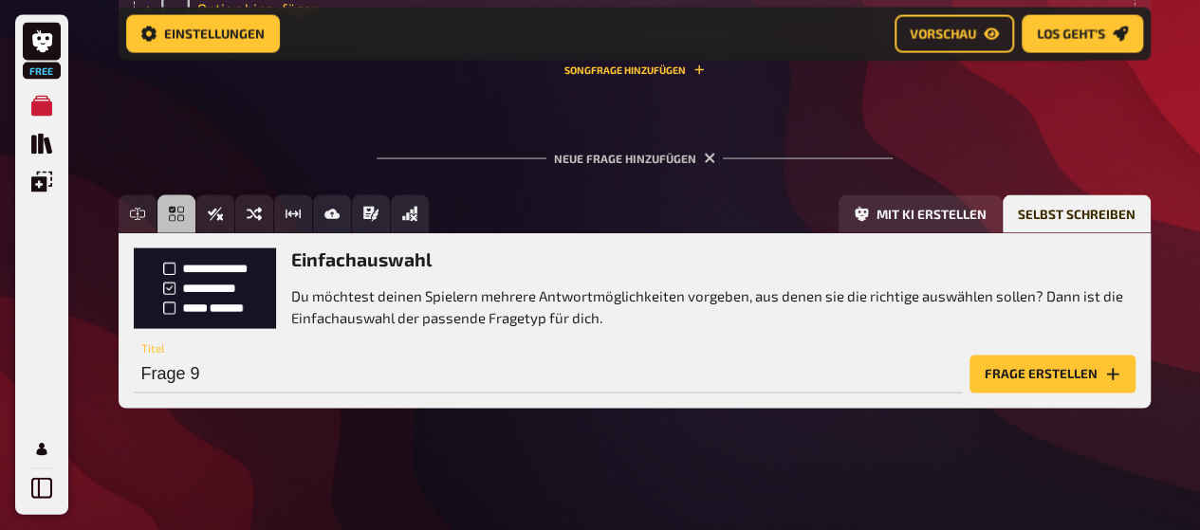
click at [694, 401] on div "Einfachauswahl Du möchtest deinen Spielern mehrere Antwortmöglichkeiten vorgebe…" at bounding box center [635, 320] width 1032 height 175
click at [555, 381] on input "Frage 9" at bounding box center [548, 375] width 828 height 38
type input "Was ist die "Quittung der Nacht"?"
click at [1007, 363] on button "Frage erstellen" at bounding box center [1053, 375] width 166 height 38
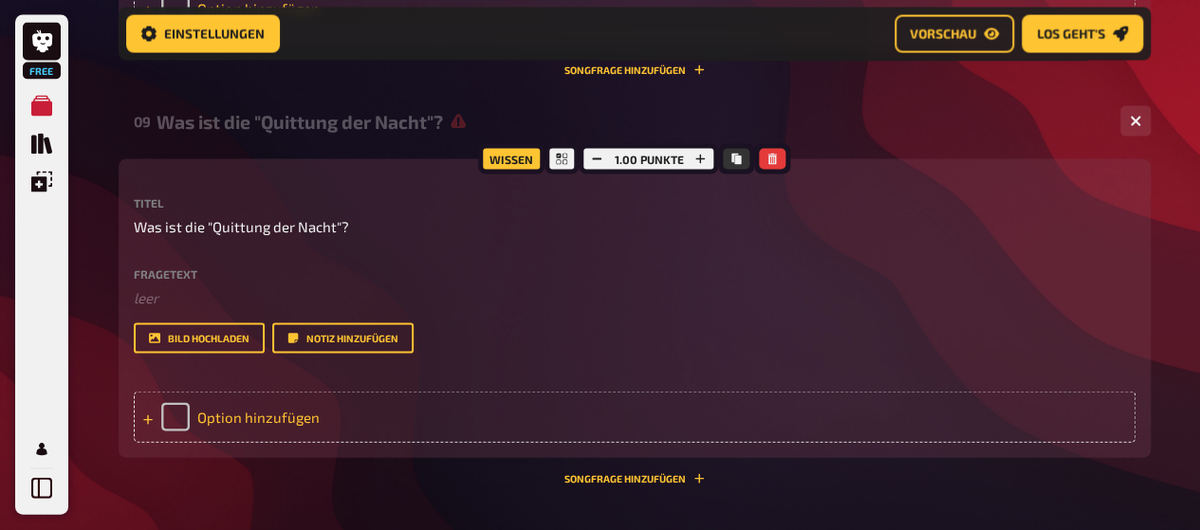
click at [152, 424] on icon at bounding box center [147, 420] width 11 height 11
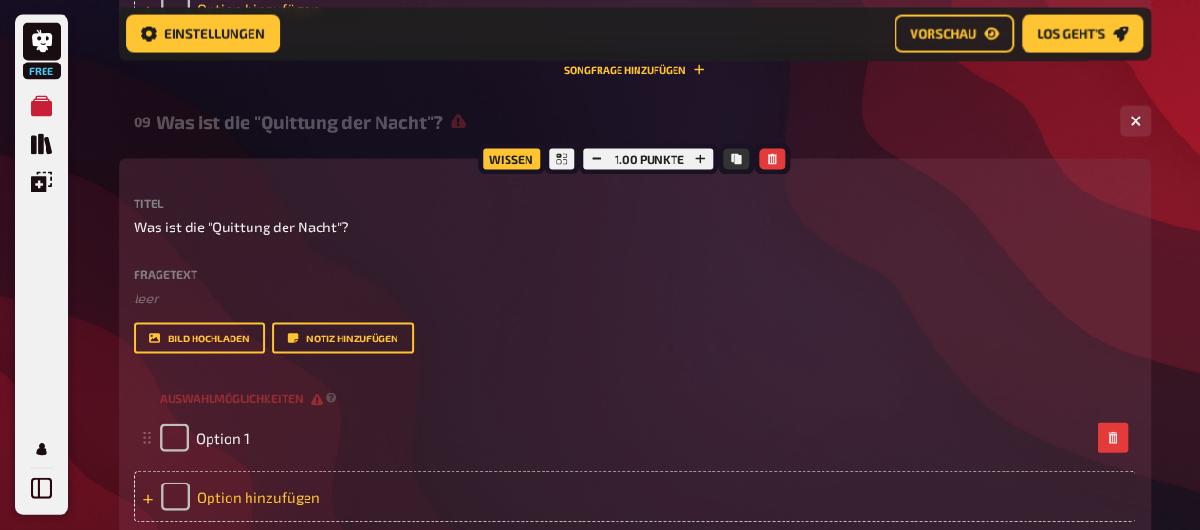
click at [142, 494] on icon at bounding box center [147, 499] width 11 height 11
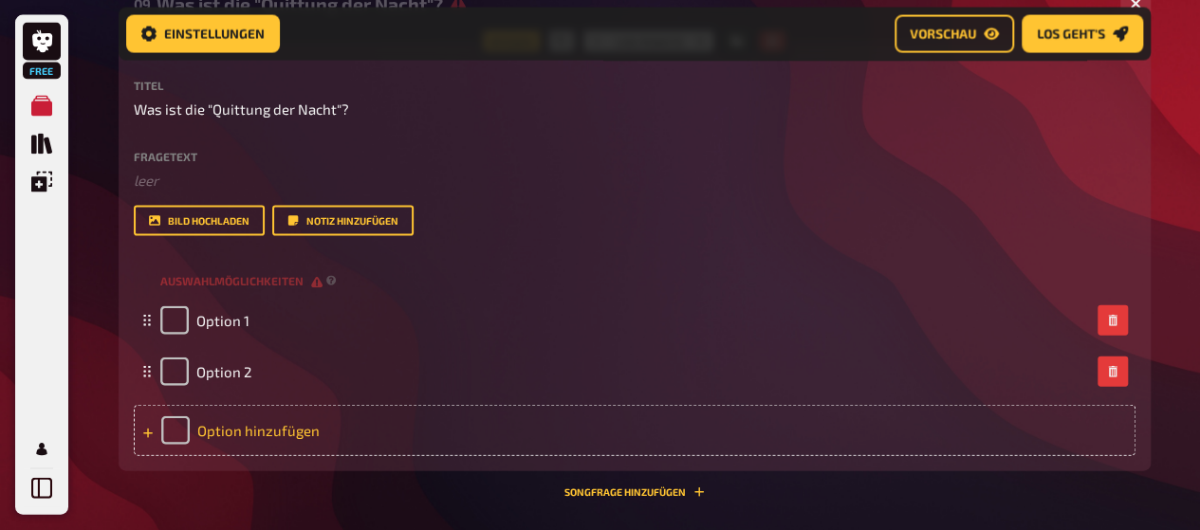
scroll to position [5566, 0]
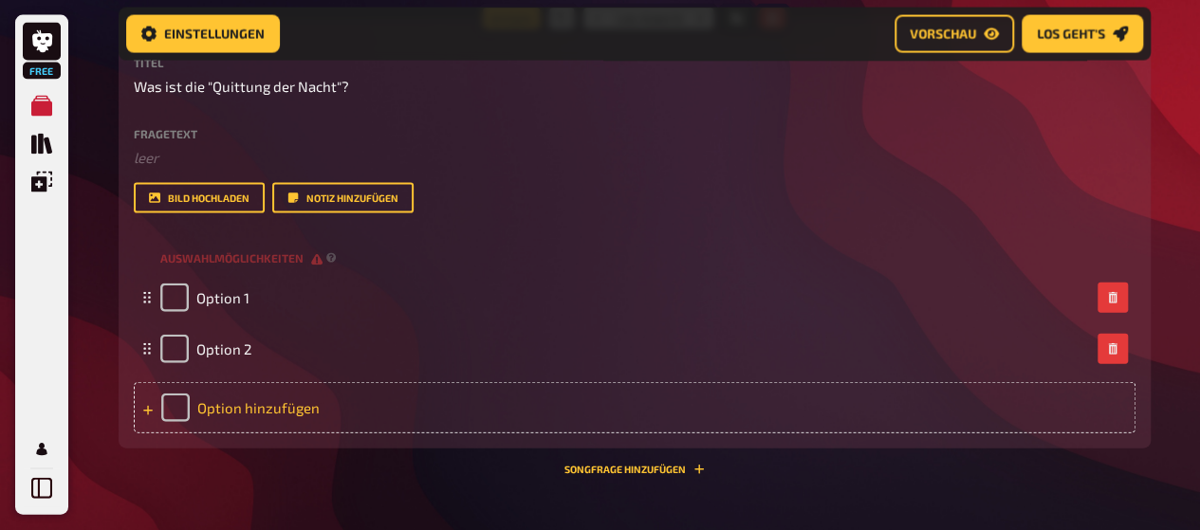
click at [142, 407] on icon at bounding box center [147, 410] width 11 height 11
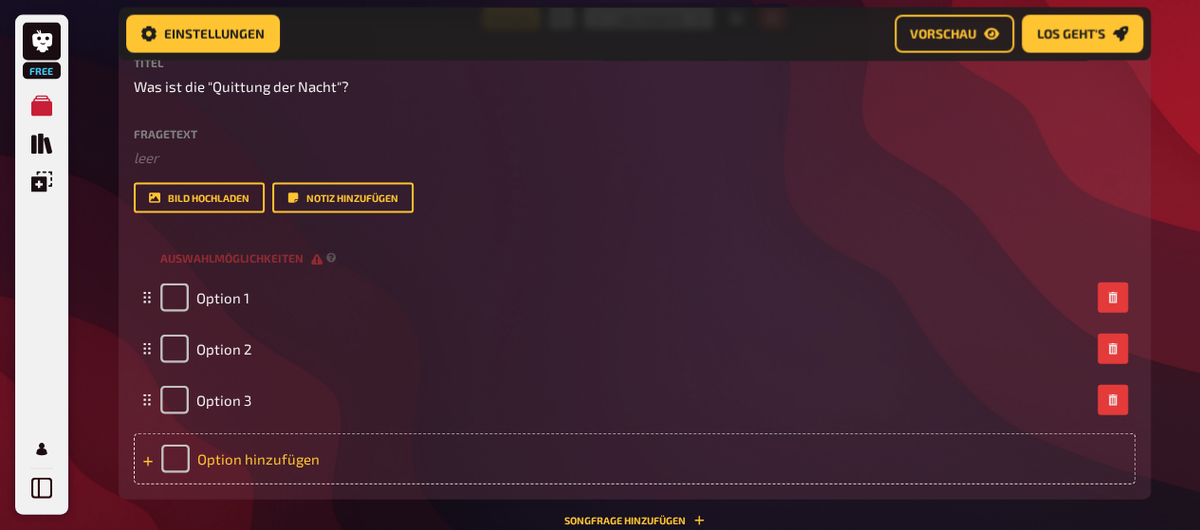
click at [148, 469] on div "Option hinzufügen" at bounding box center [635, 459] width 1002 height 51
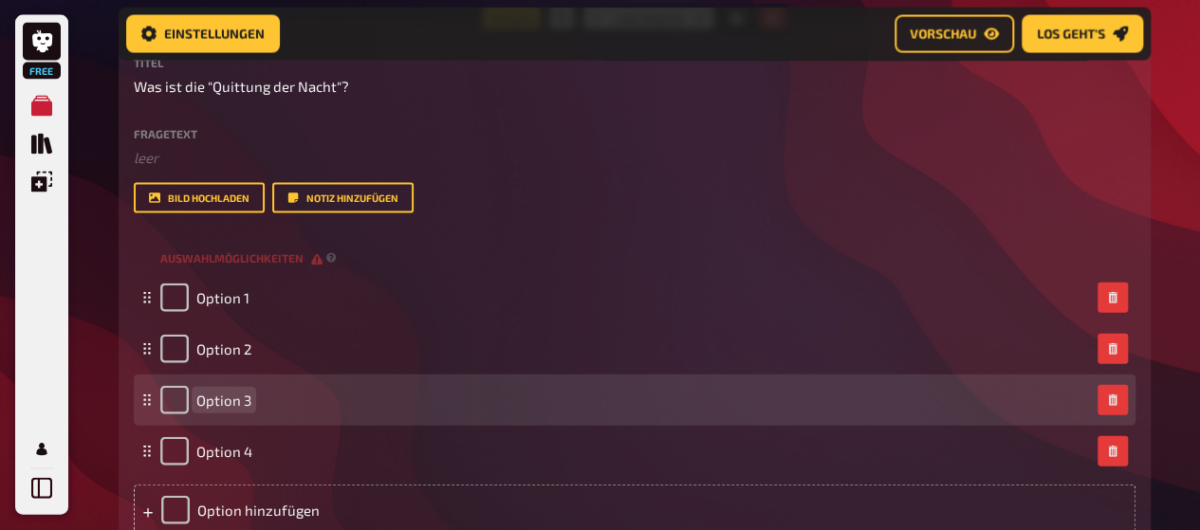
click at [243, 397] on span "Option 3" at bounding box center [223, 400] width 55 height 17
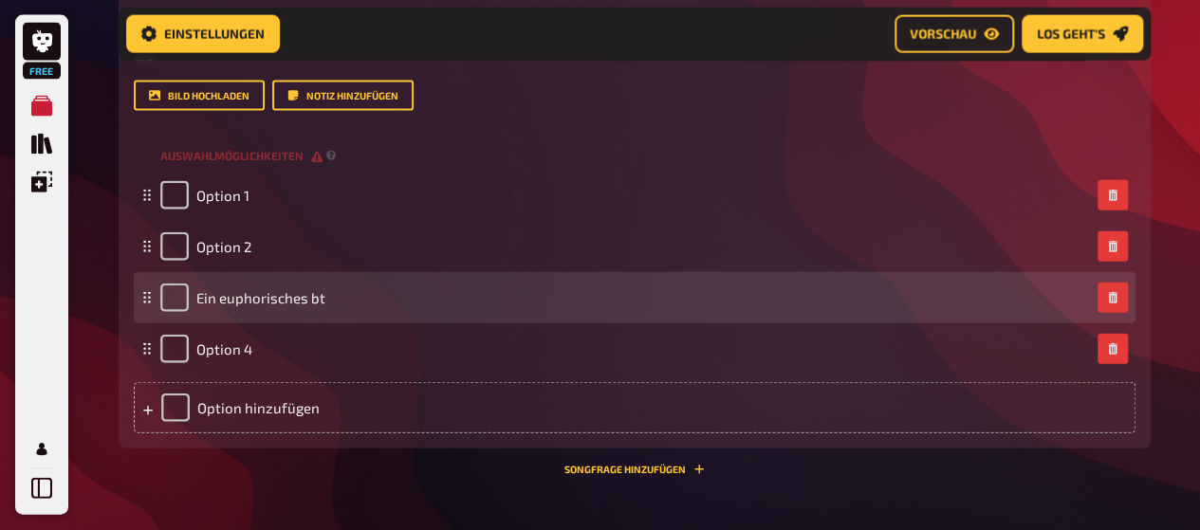
scroll to position [5693, 0]
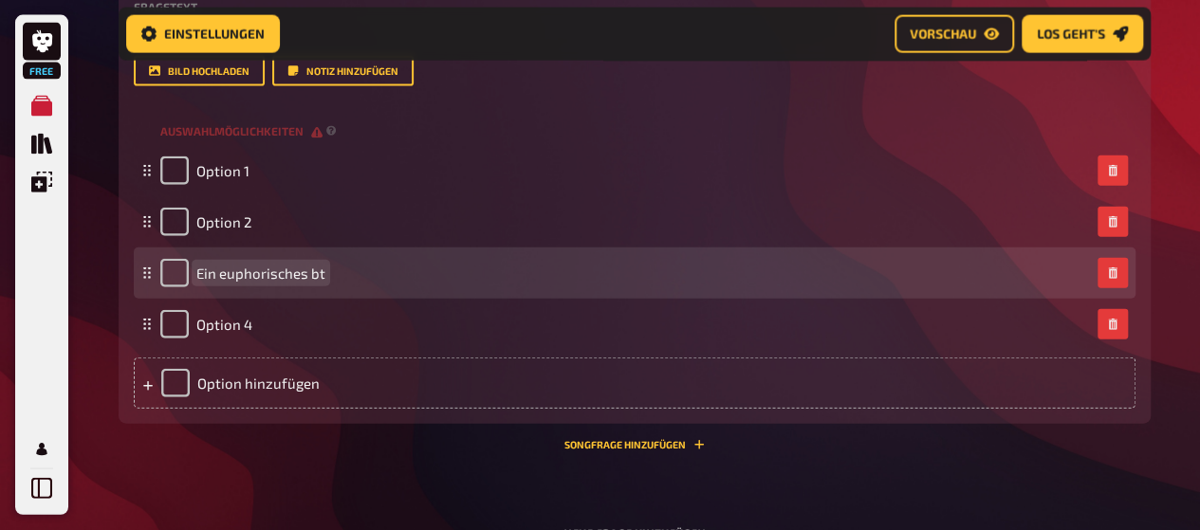
click at [298, 264] on div "Ein euphorisches bt" at bounding box center [242, 273] width 165 height 28
click at [300, 267] on span "Ein euphorisches bt" at bounding box center [260, 273] width 129 height 17
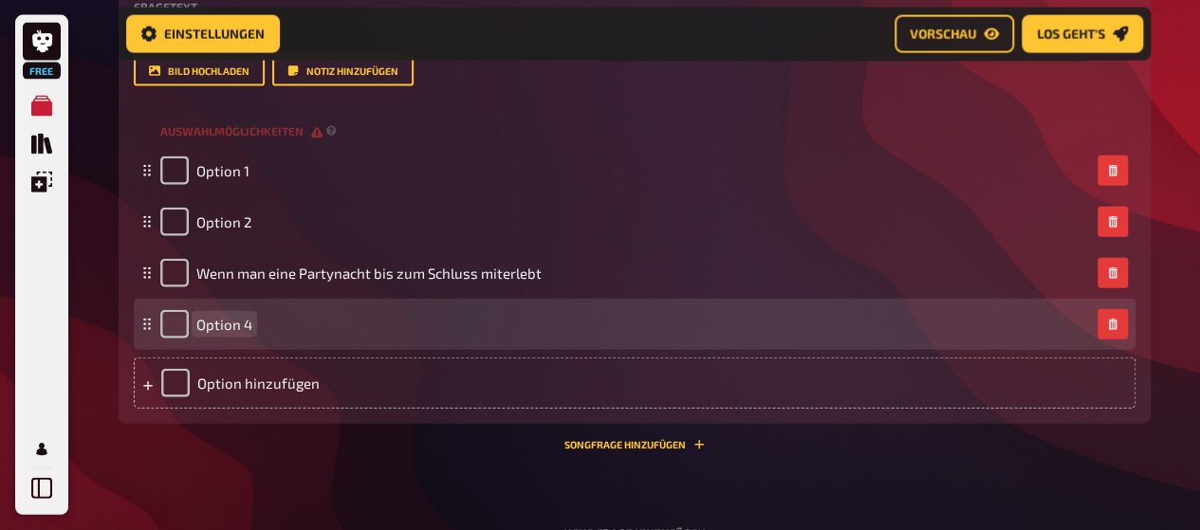
click at [238, 325] on span "Option 4" at bounding box center [224, 324] width 56 height 17
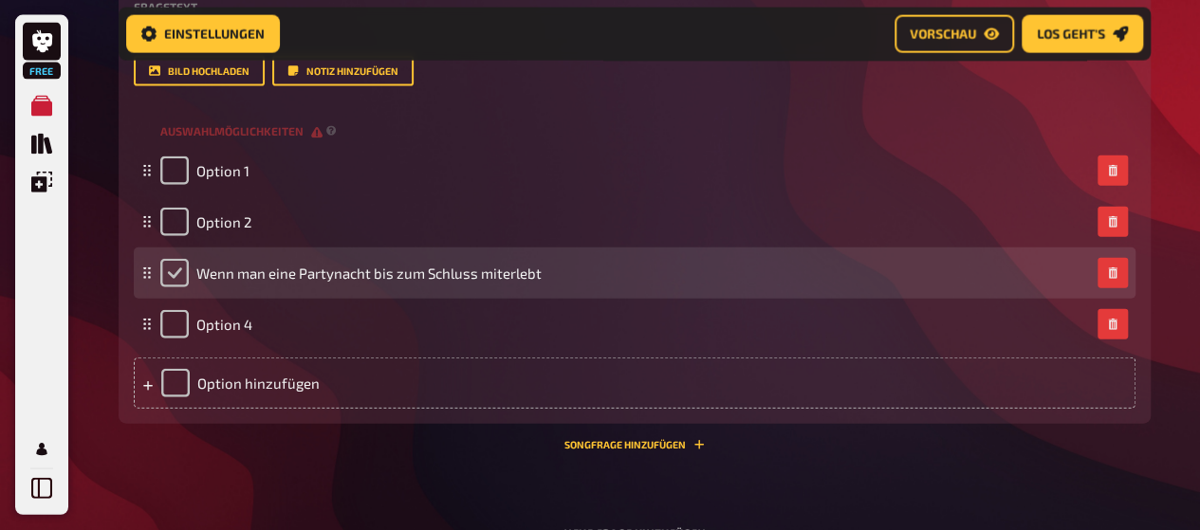
click at [178, 265] on input "checkbox" at bounding box center [174, 273] width 28 height 28
checkbox input "true"
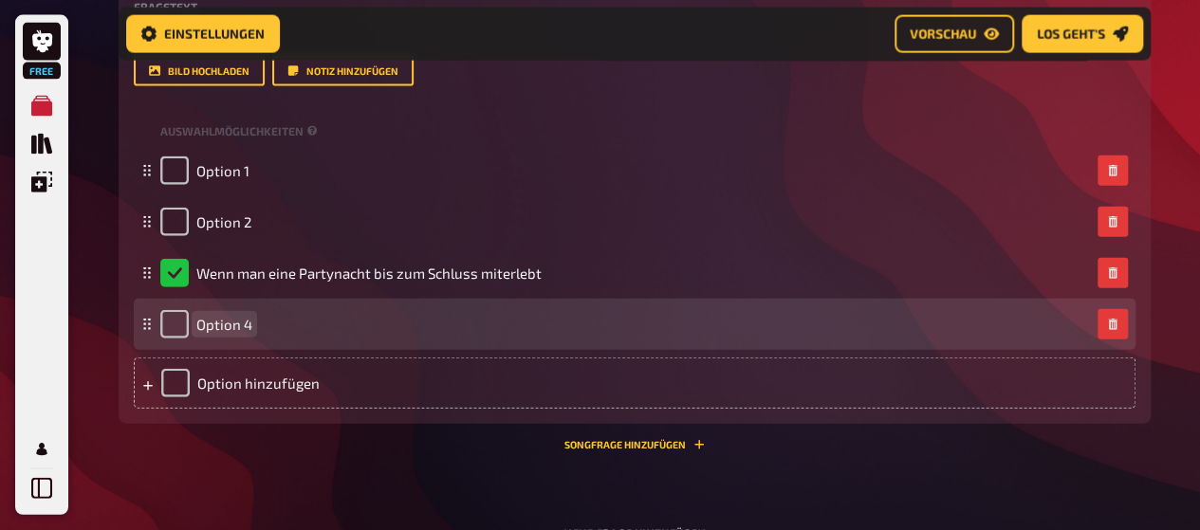
click at [237, 325] on span "Option 4" at bounding box center [224, 324] width 56 height 17
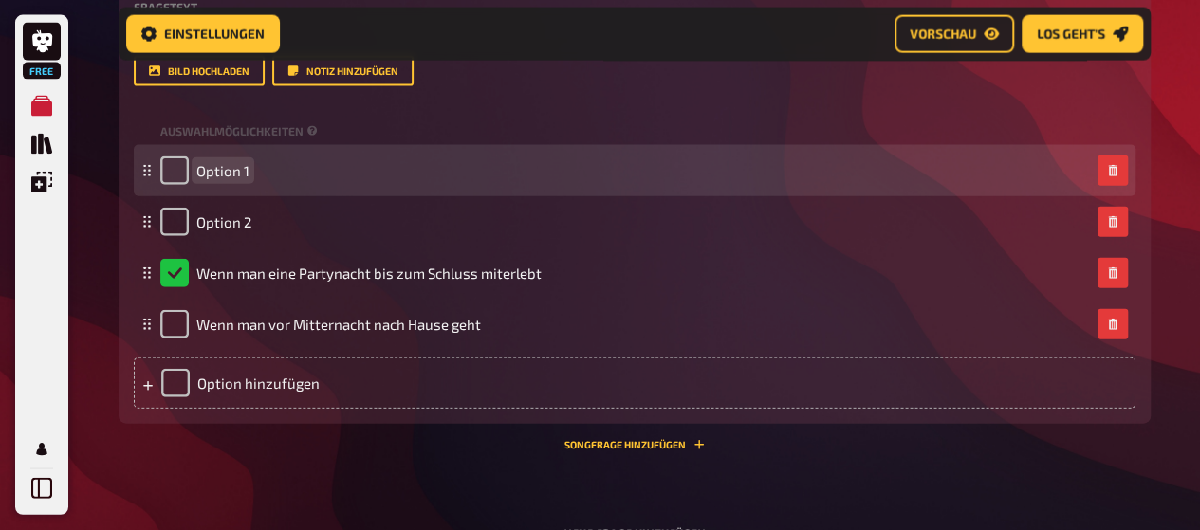
click at [233, 171] on span "Option 1" at bounding box center [222, 170] width 53 height 17
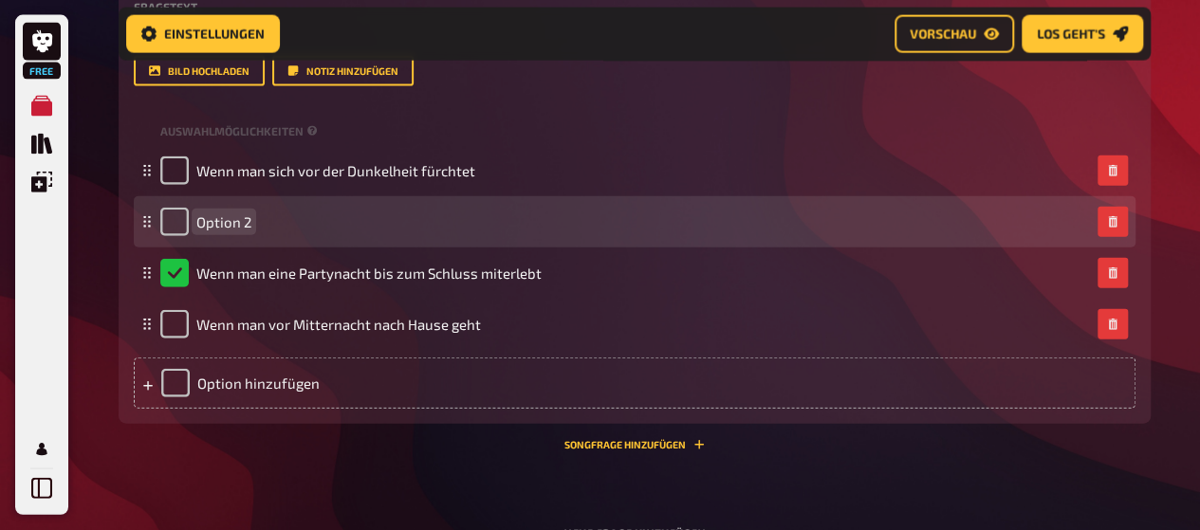
click at [226, 231] on div "Option 2" at bounding box center [205, 222] width 91 height 28
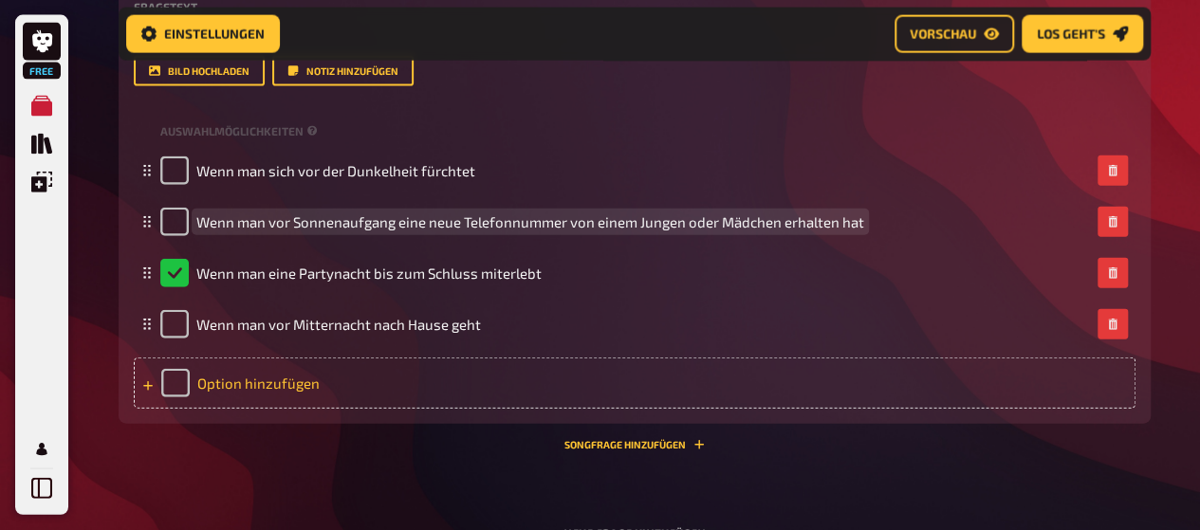
scroll to position [5893, 0]
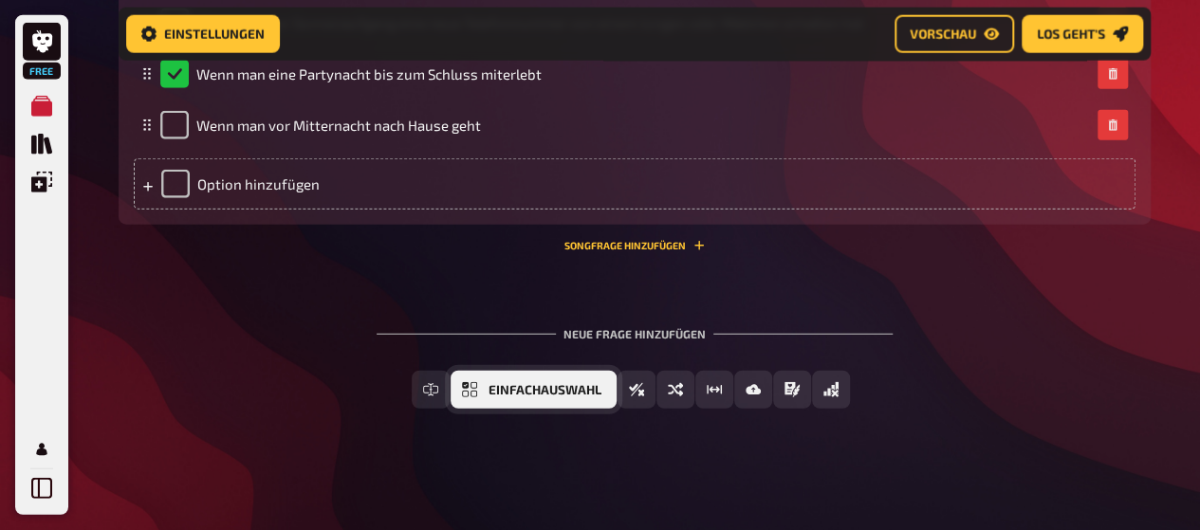
click at [491, 394] on span "Einfachauswahl" at bounding box center [545, 390] width 113 height 13
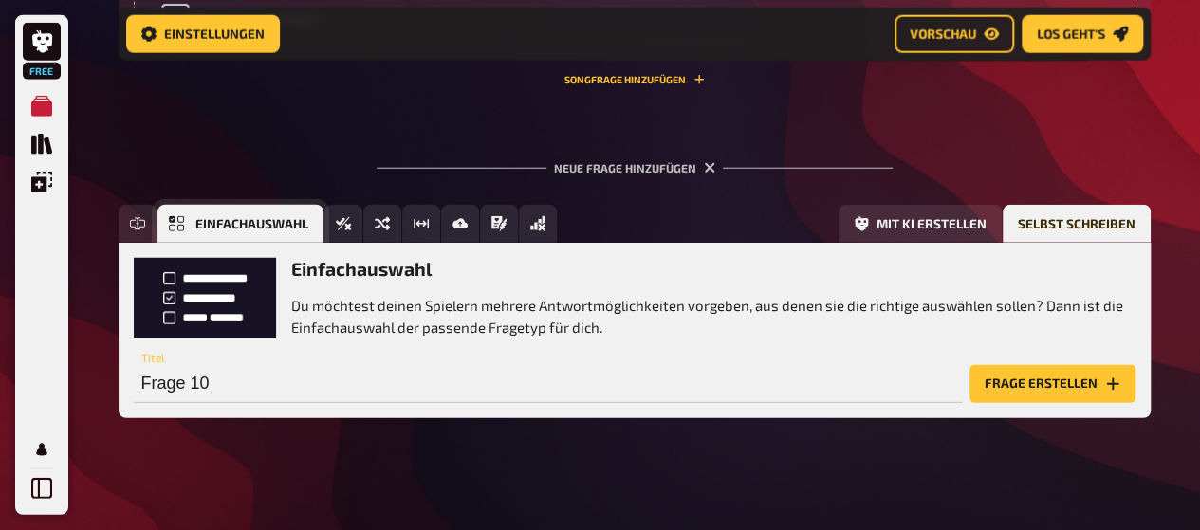
scroll to position [6068, 0]
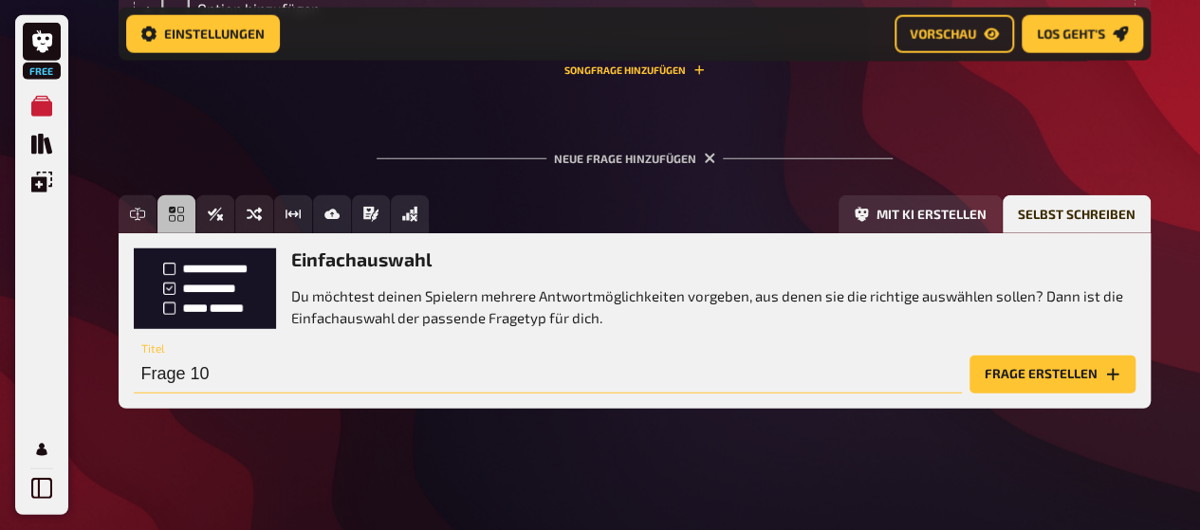
click at [328, 365] on input "Frage 10" at bounding box center [548, 375] width 828 height 38
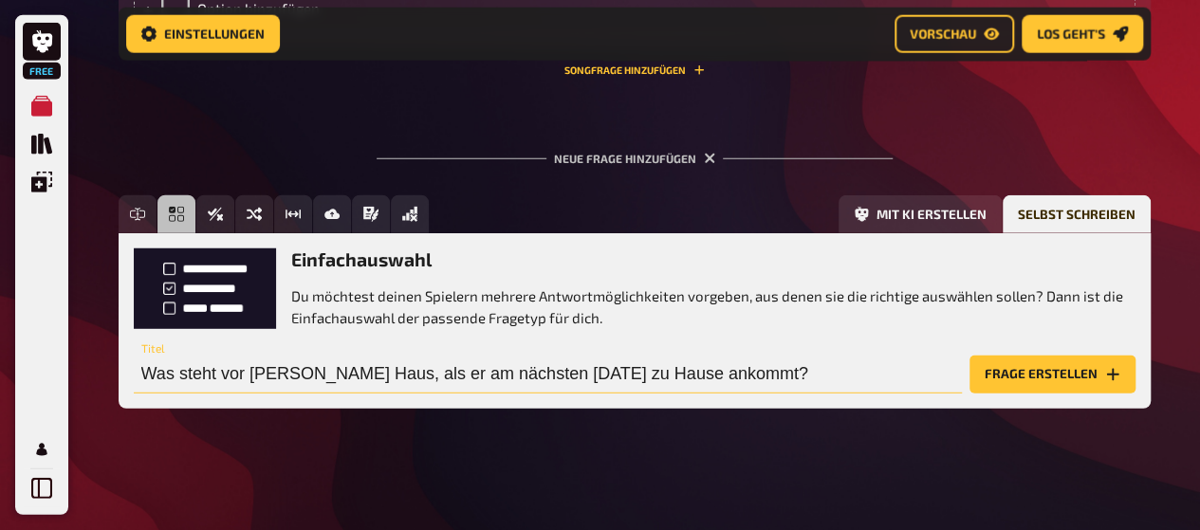
click at [213, 381] on input "Was steht vor Sams Haus, als er am nächsten Morgen zu Hause ankommt?" at bounding box center [548, 375] width 828 height 38
click at [392, 375] on input "Was befindet sich vor Sams Haus, als er am nächsten Morgen zu Hause ankommt?" at bounding box center [548, 375] width 828 height 38
drag, startPoint x: 793, startPoint y: 377, endPoint x: 617, endPoint y: 380, distance: 176.5
click at [617, 380] on input "Was befindet sich vor Sams Haus, als er am nächsten Morgen zu Hause ankommt?" at bounding box center [548, 375] width 828 height 38
type input "Was befindet sich vor Sams Haus, als er am nächsten Morgen heimgeht?"
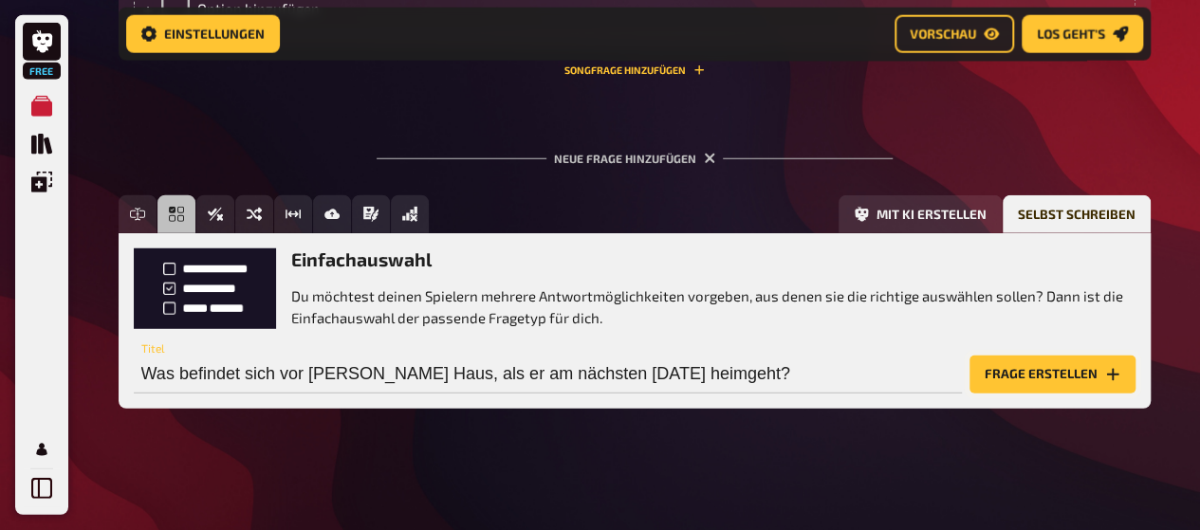
click at [1019, 379] on button "Frage erstellen" at bounding box center [1053, 375] width 166 height 38
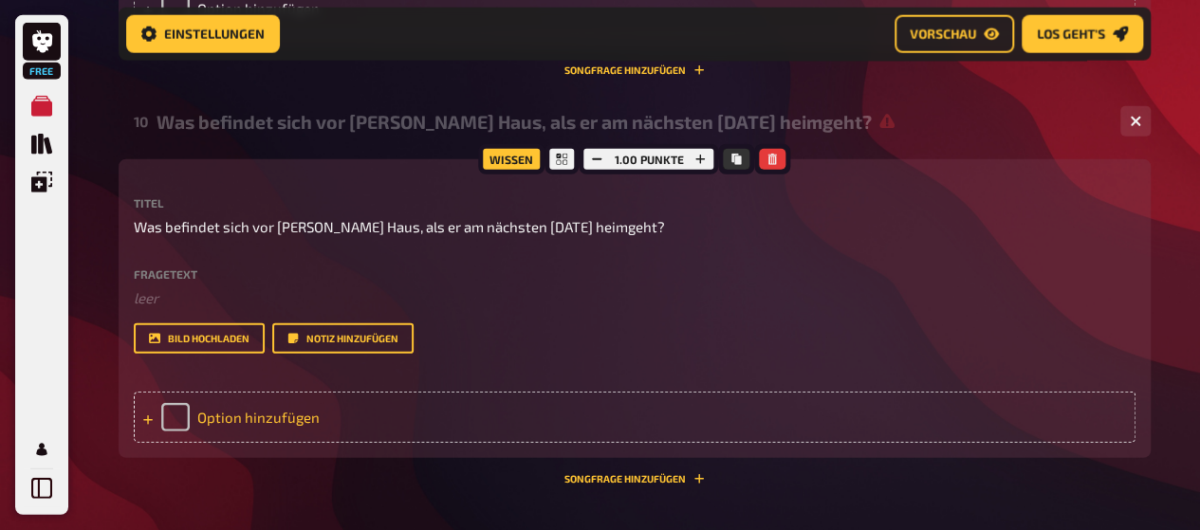
click at [143, 422] on icon at bounding box center [147, 420] width 11 height 11
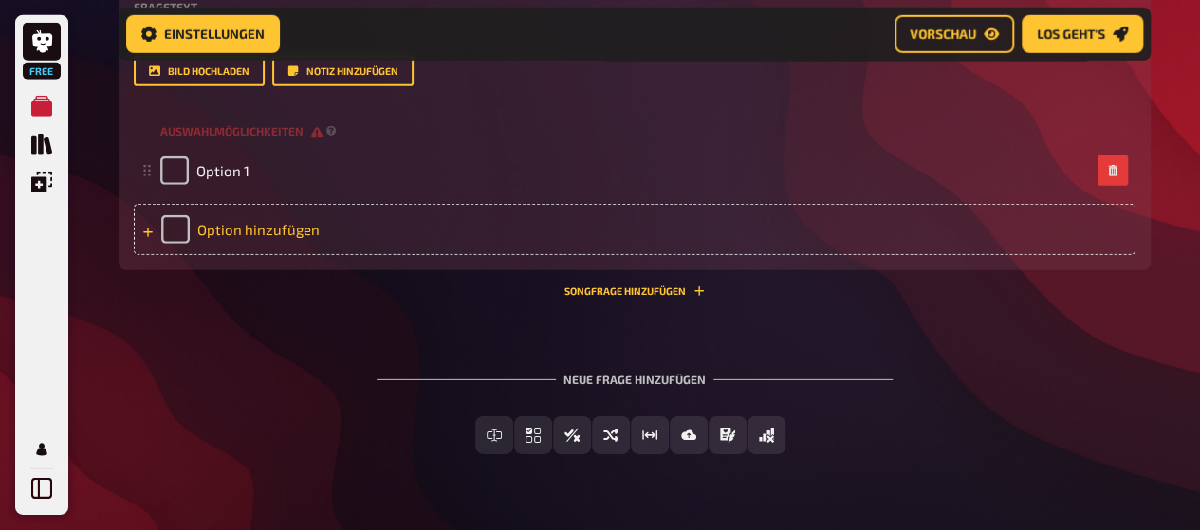
scroll to position [6377, 0]
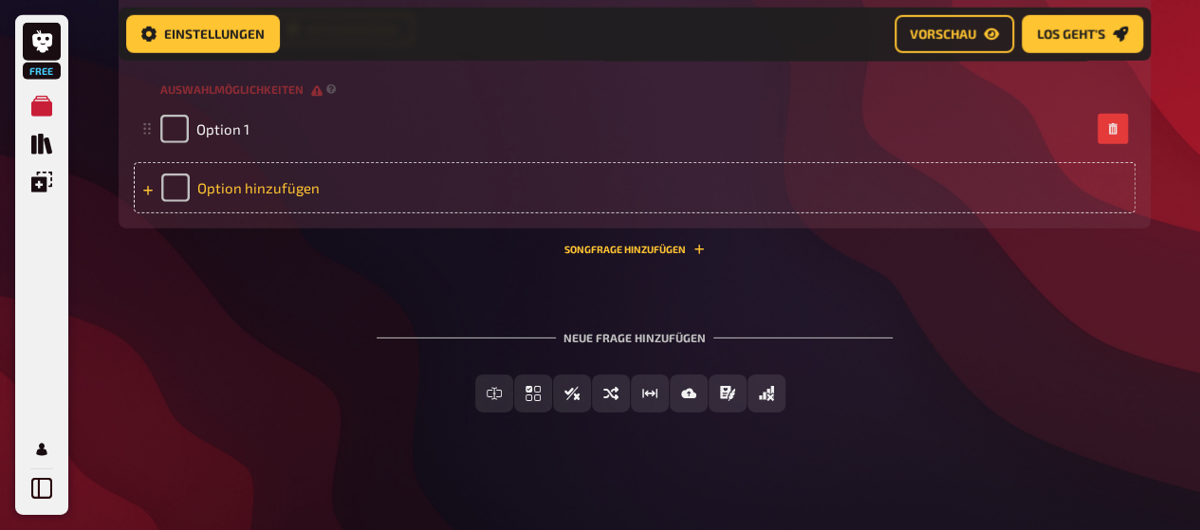
click at [146, 187] on icon at bounding box center [147, 190] width 11 height 11
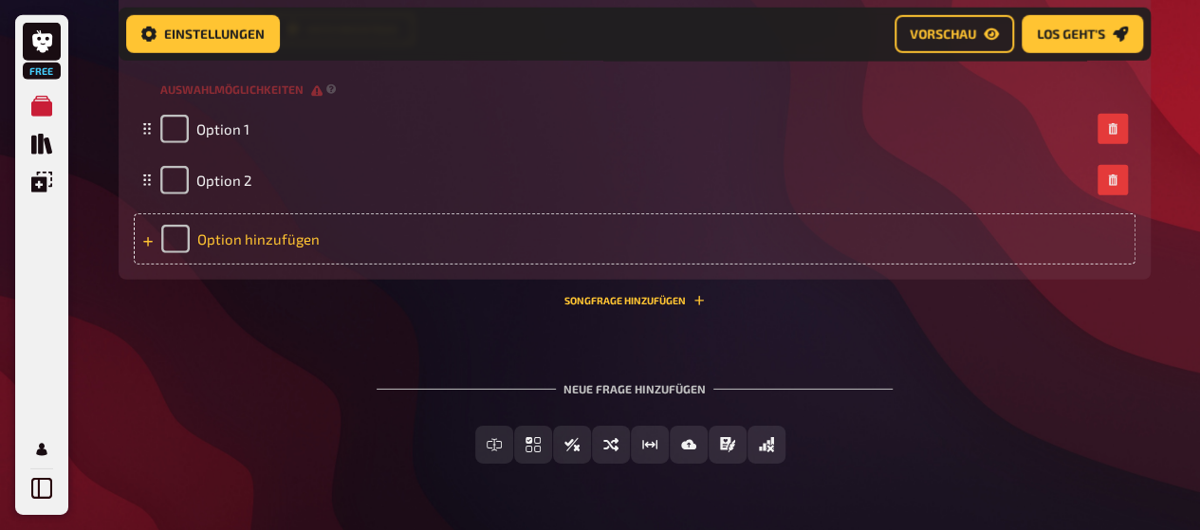
click at [144, 246] on icon at bounding box center [147, 241] width 11 height 11
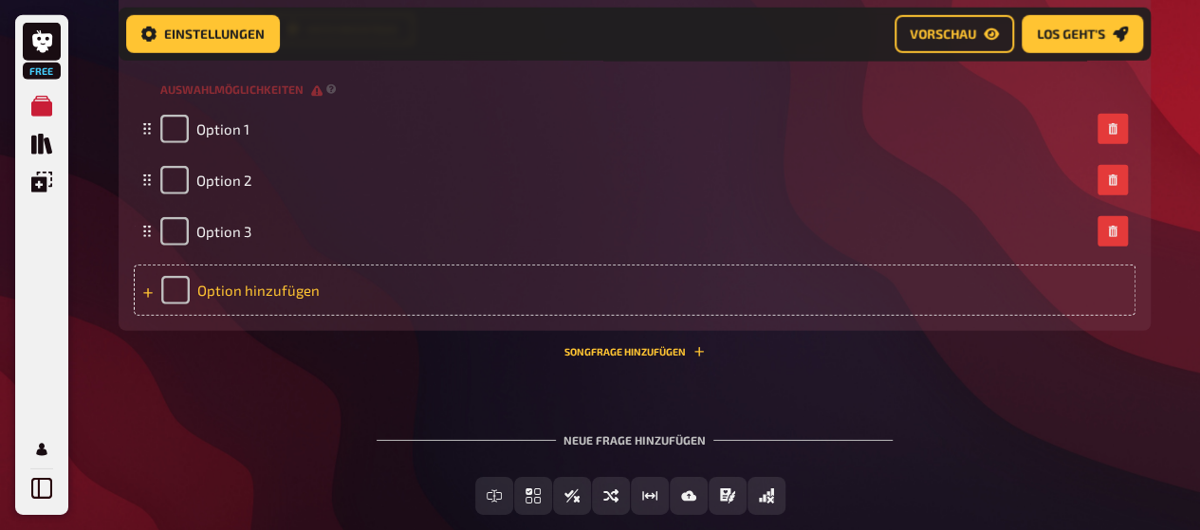
click at [146, 293] on icon at bounding box center [147, 292] width 9 height 9
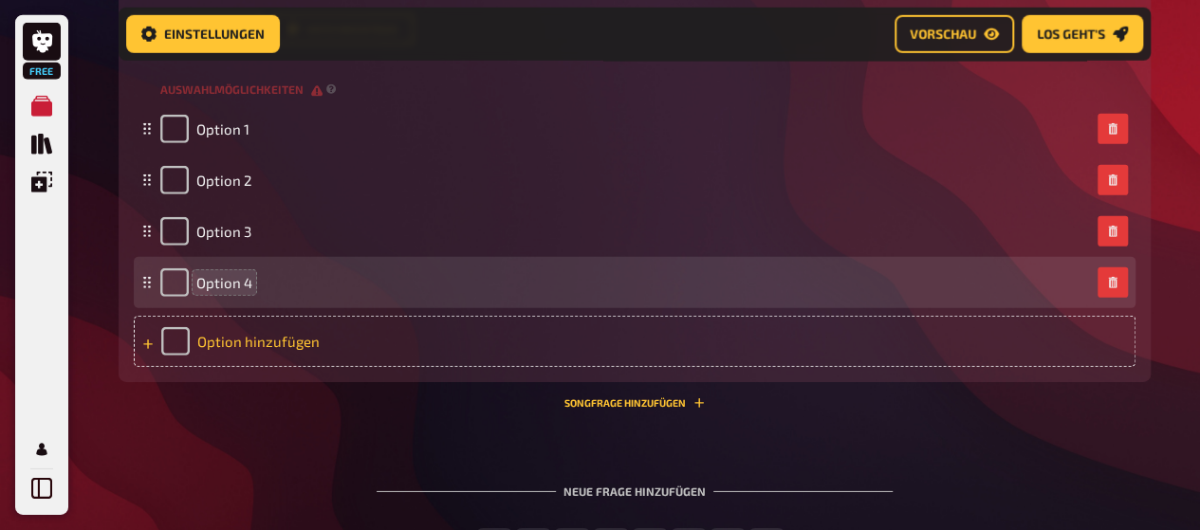
click at [230, 283] on span "Option 4" at bounding box center [224, 282] width 56 height 17
click at [164, 295] on input "checkbox" at bounding box center [174, 282] width 28 height 28
checkbox input "true"
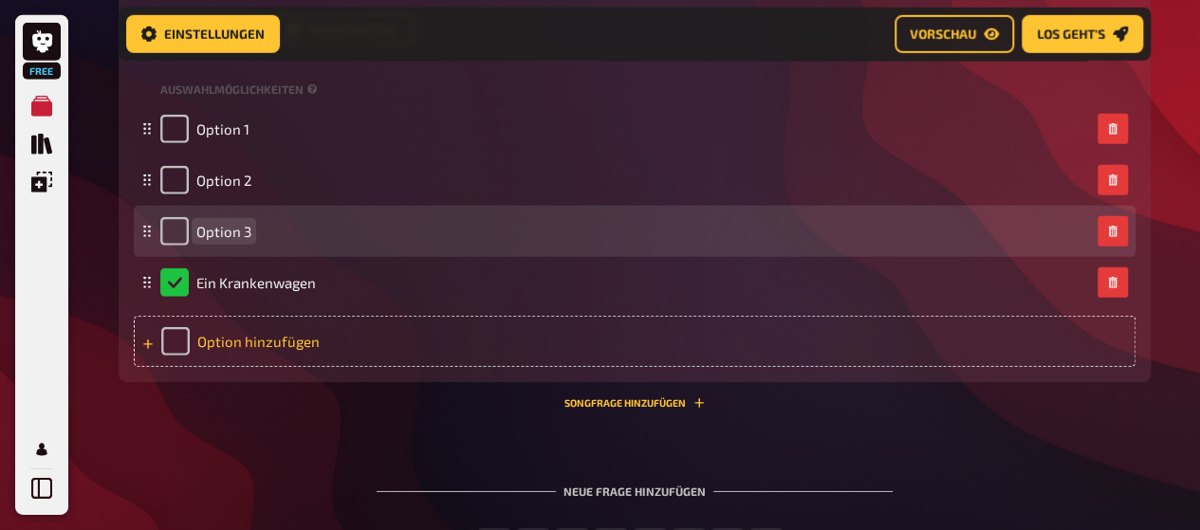
click at [228, 225] on span "Option 3" at bounding box center [223, 231] width 55 height 17
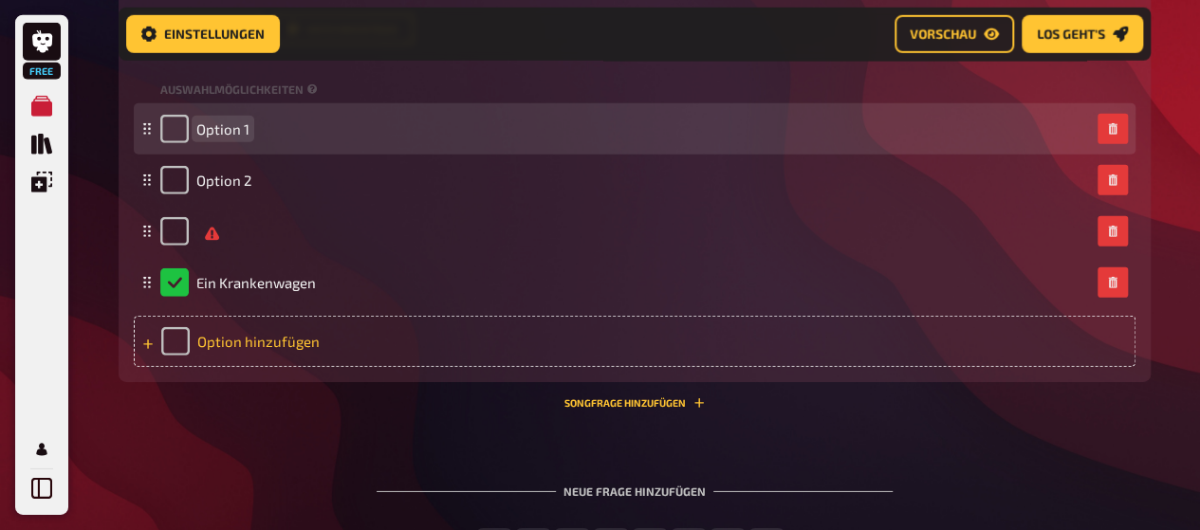
click at [212, 122] on span "Option 1" at bounding box center [222, 128] width 53 height 17
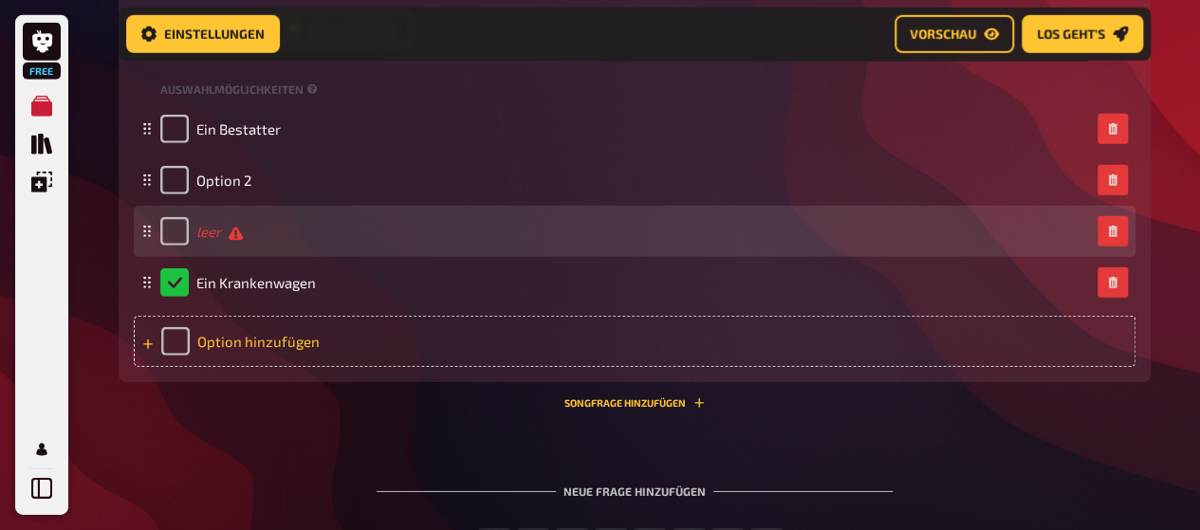
click at [227, 235] on span "leer" at bounding box center [219, 232] width 46 height 18
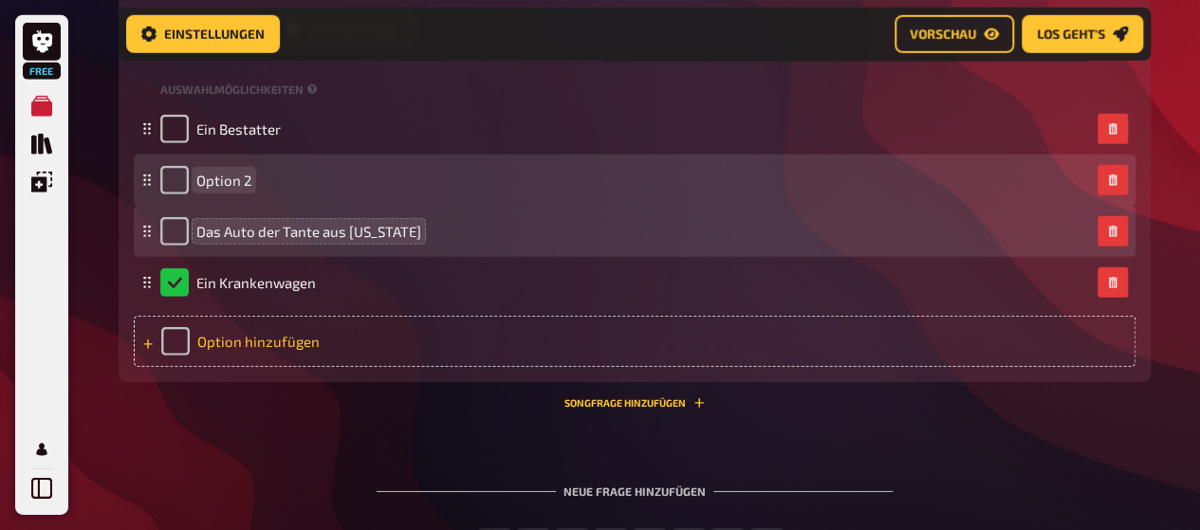
click at [235, 181] on span "Option 2" at bounding box center [223, 180] width 55 height 17
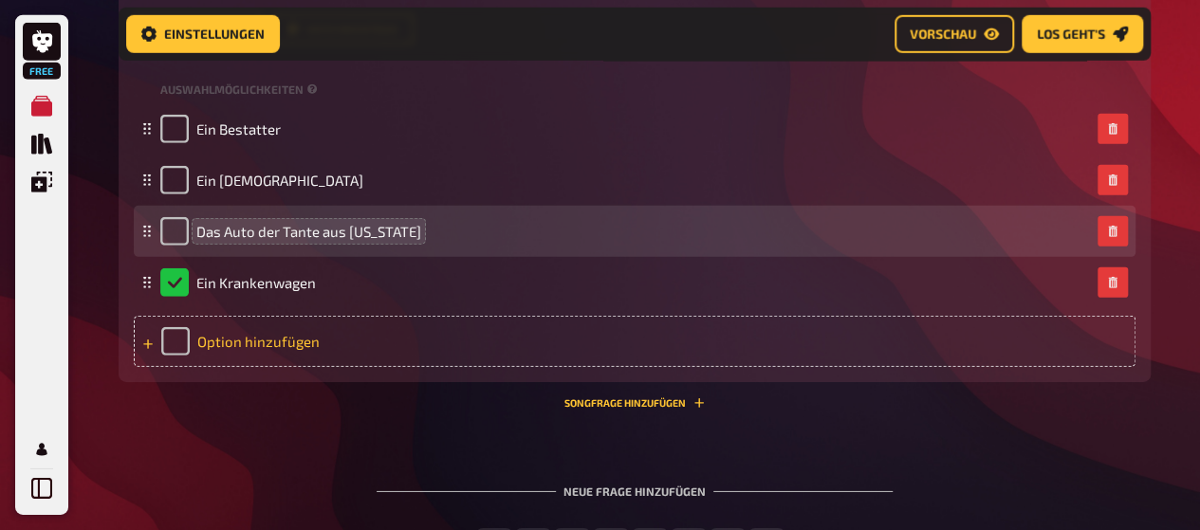
click at [280, 479] on div "Neue Frage hinzufügen Freitext Eingabe Einfachauswahl Wahr / Falsch Sortierfrag…" at bounding box center [635, 525] width 1032 height 142
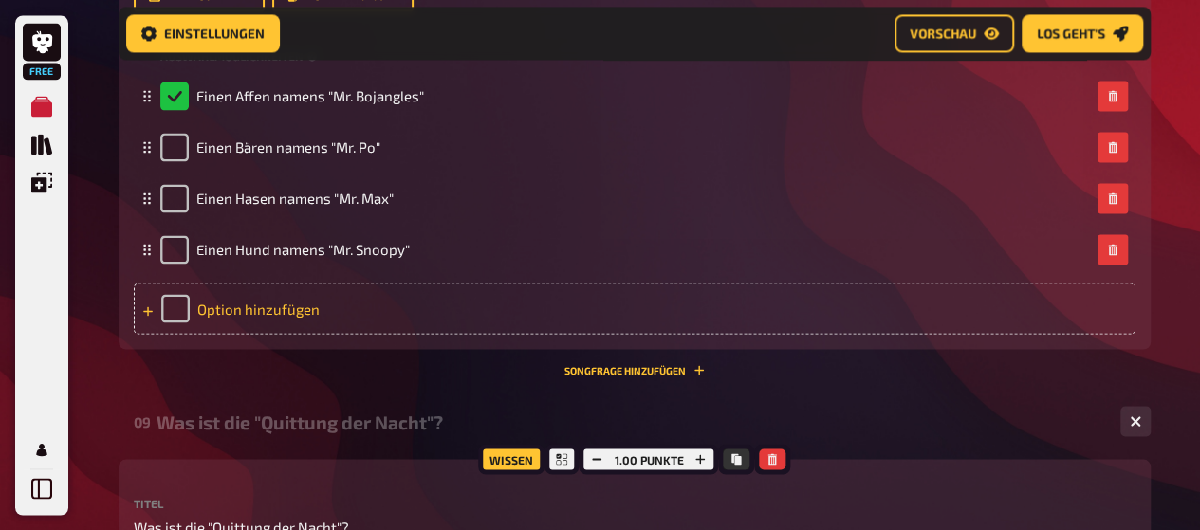
scroll to position [4292, 0]
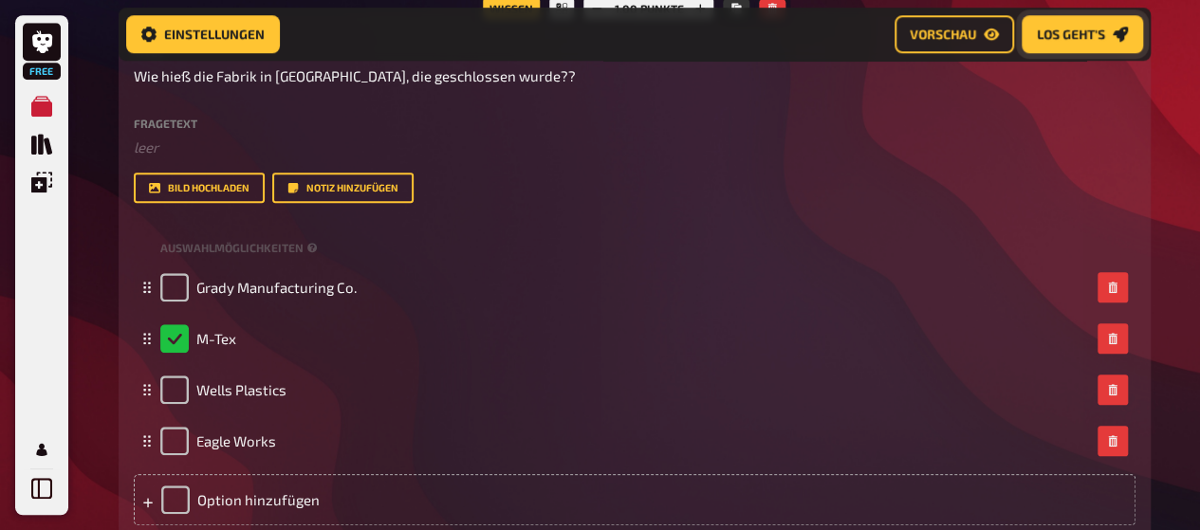
click at [1074, 46] on link "Los geht's" at bounding box center [1082, 34] width 121 height 38
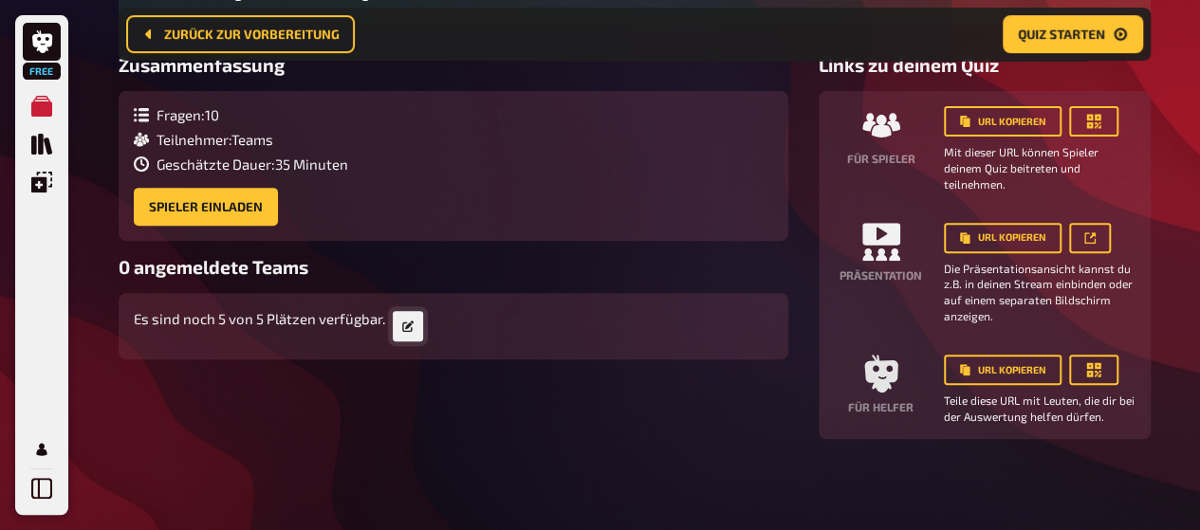
click at [398, 333] on link at bounding box center [408, 326] width 30 height 30
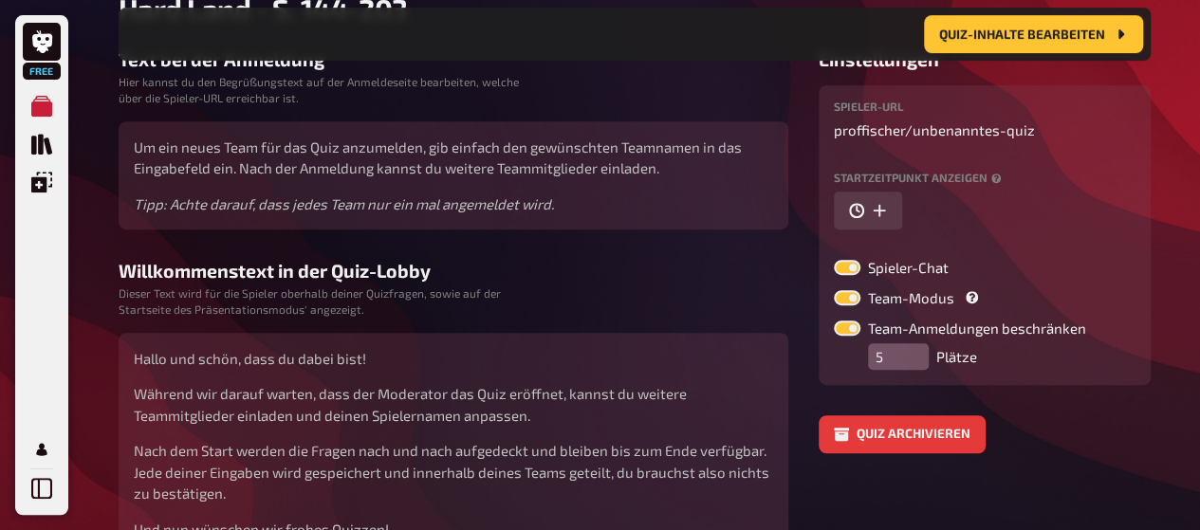
scroll to position [454, 0]
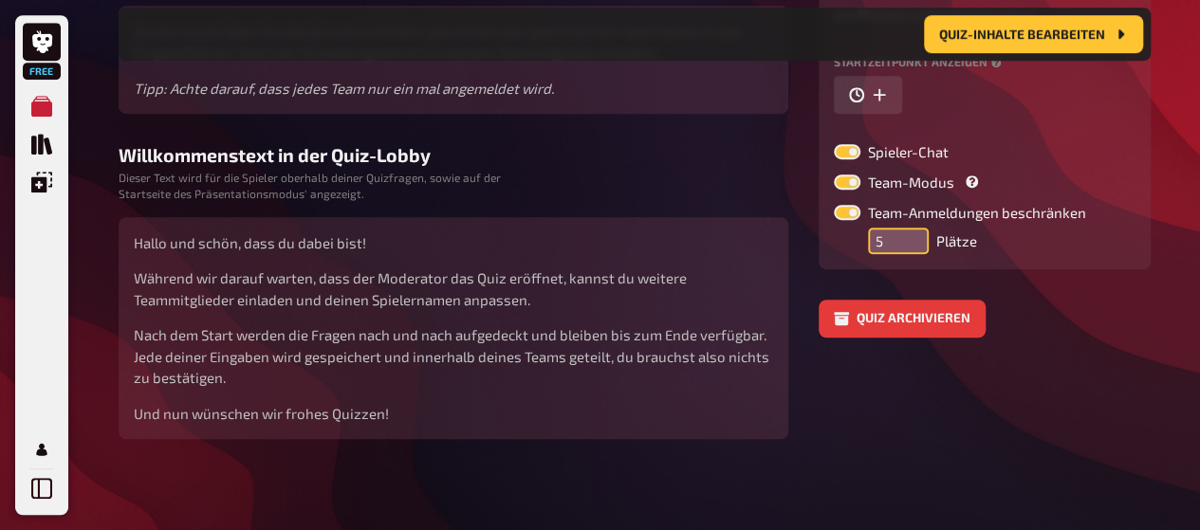
click at [892, 236] on input "5" at bounding box center [898, 241] width 61 height 27
click at [913, 231] on input "2" at bounding box center [898, 241] width 61 height 27
click at [913, 231] on input "3" at bounding box center [898, 241] width 61 height 27
click at [913, 231] on input "4" at bounding box center [898, 241] width 61 height 27
click at [913, 231] on input "5" at bounding box center [898, 241] width 61 height 27
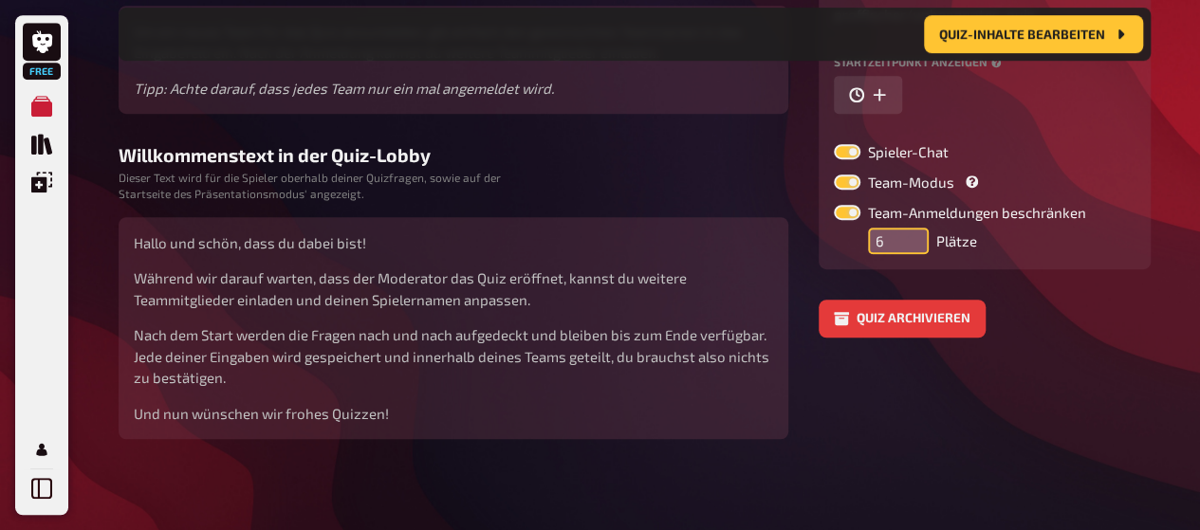
click at [913, 231] on input "6" at bounding box center [898, 241] width 61 height 27
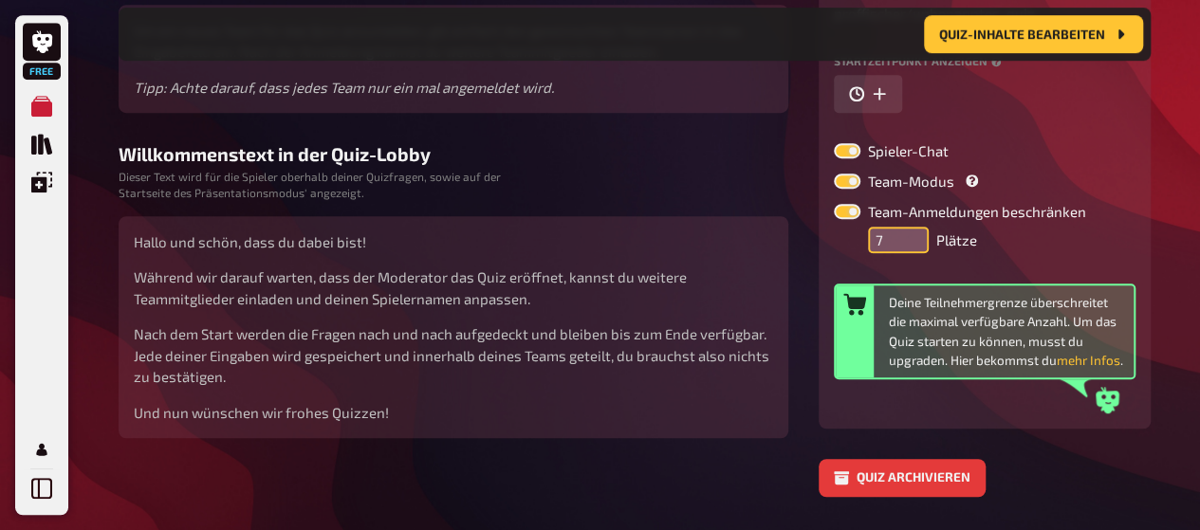
click at [913, 231] on input "7" at bounding box center [898, 240] width 61 height 27
click at [913, 231] on input "8" at bounding box center [898, 240] width 61 height 27
click at [913, 231] on input "9" at bounding box center [898, 240] width 61 height 27
click at [913, 231] on input "10" at bounding box center [898, 240] width 61 height 27
click at [913, 231] on input "11" at bounding box center [898, 240] width 61 height 27
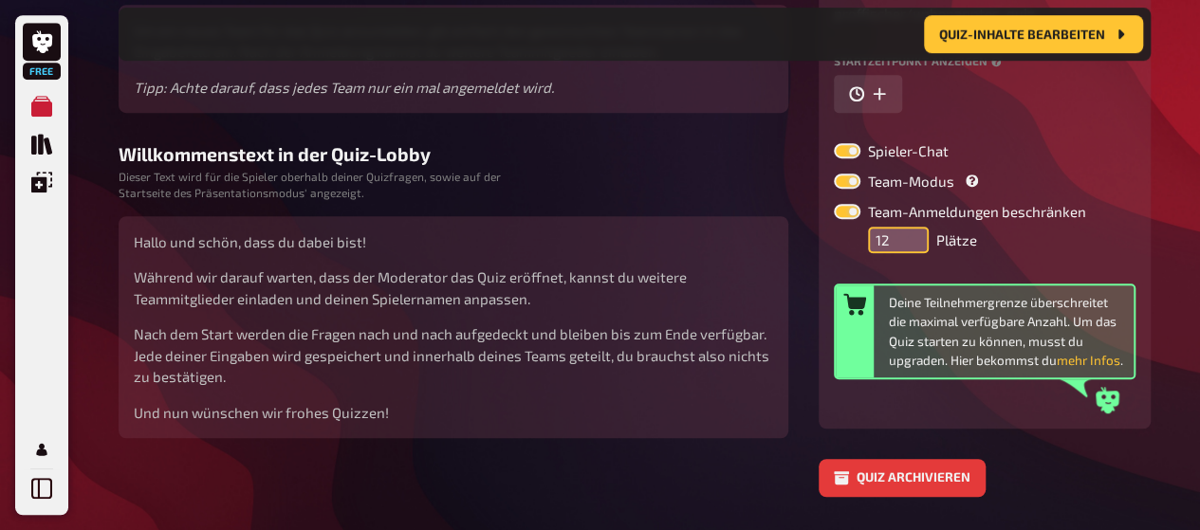
click at [913, 231] on input "12" at bounding box center [898, 240] width 61 height 27
click at [913, 231] on input "13" at bounding box center [898, 240] width 61 height 27
click at [913, 231] on input "14" at bounding box center [898, 240] width 61 height 27
click at [913, 231] on input "15" at bounding box center [898, 240] width 61 height 27
click at [913, 231] on input "16" at bounding box center [898, 240] width 61 height 27
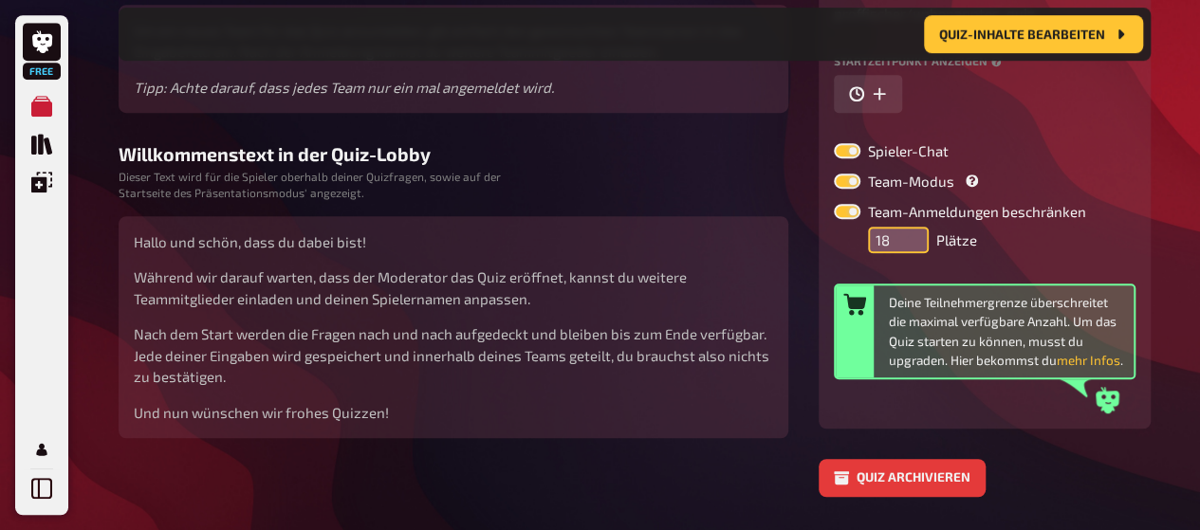
type input "19"
click at [913, 231] on input "19" at bounding box center [898, 240] width 61 height 27
drag, startPoint x: 1087, startPoint y: 352, endPoint x: 1104, endPoint y: 364, distance: 21.1
click at [1104, 364] on button "mehr Infos" at bounding box center [1089, 360] width 64 height 19
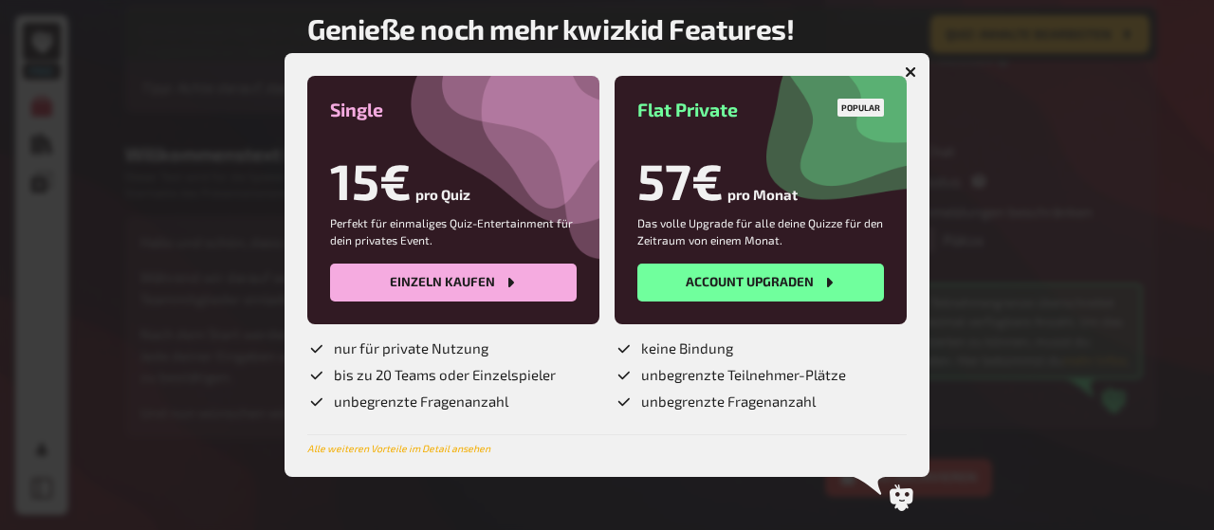
click at [375, 445] on link "Alle weiteren Vorteile im Detail ansehen" at bounding box center [398, 448] width 183 height 11
click at [907, 69] on icon "button" at bounding box center [910, 71] width 11 height 11
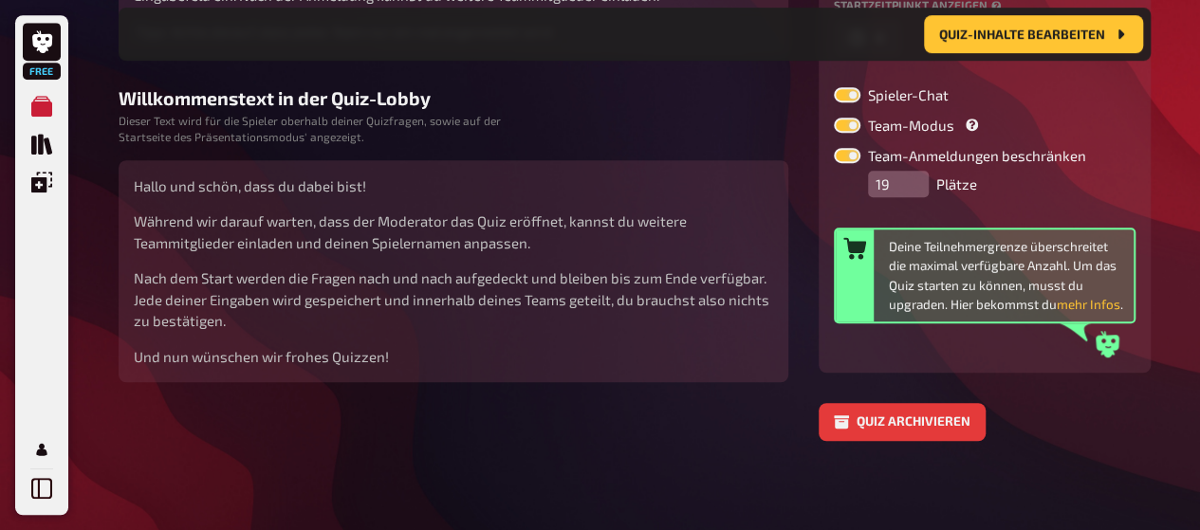
scroll to position [512, 0]
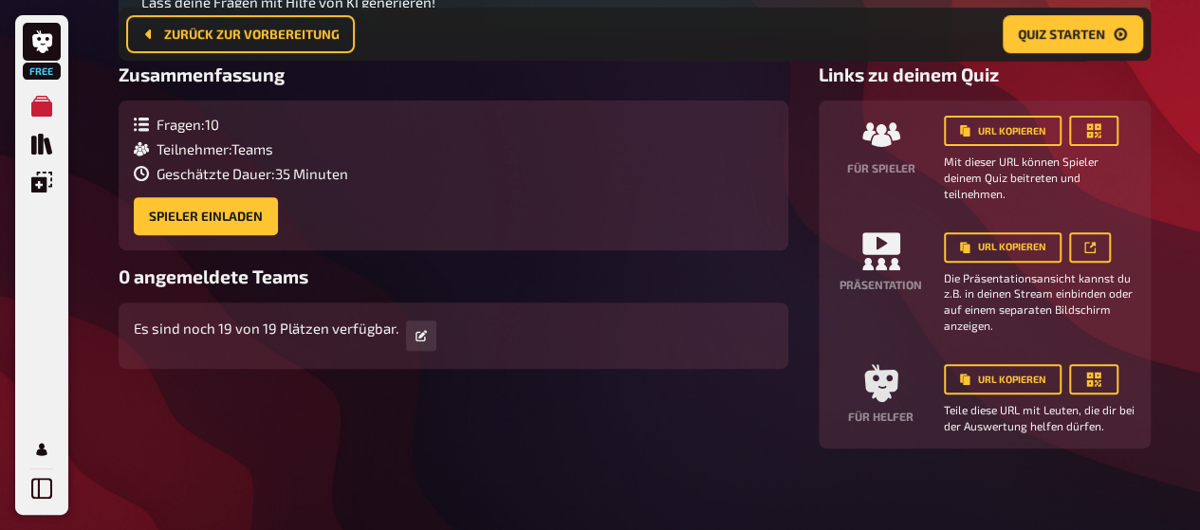
scroll to position [267, 0]
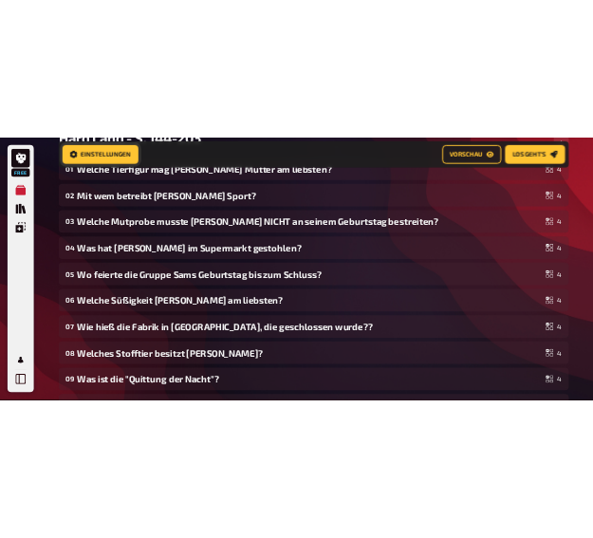
scroll to position [349, 0]
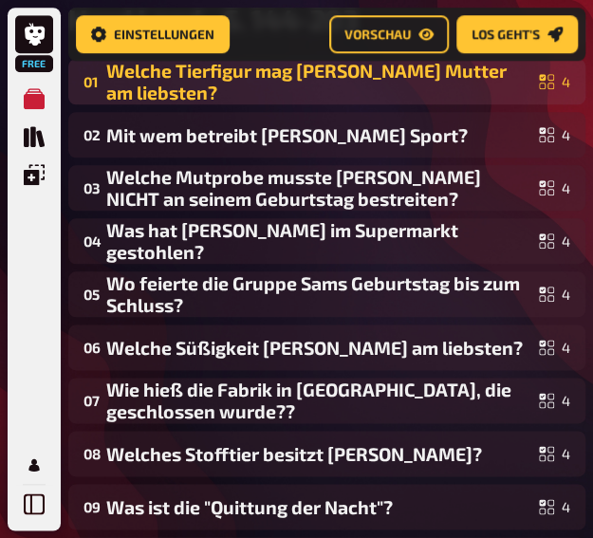
click at [434, 103] on div "01 Welche Tierfigur mag Sams Mutter am liebsten? 4" at bounding box center [326, 82] width 517 height 46
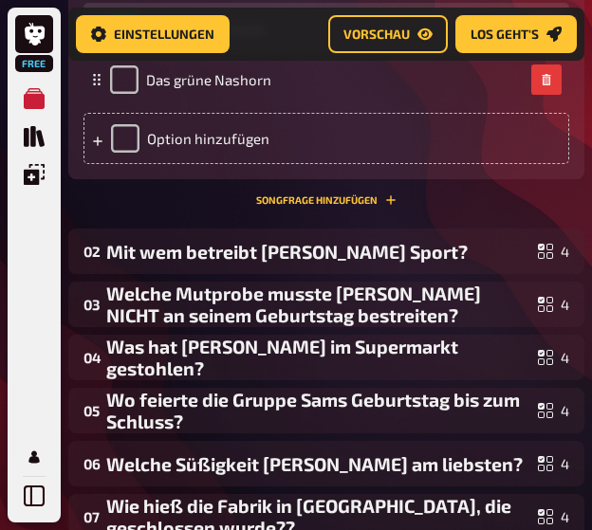
scroll to position [823, 0]
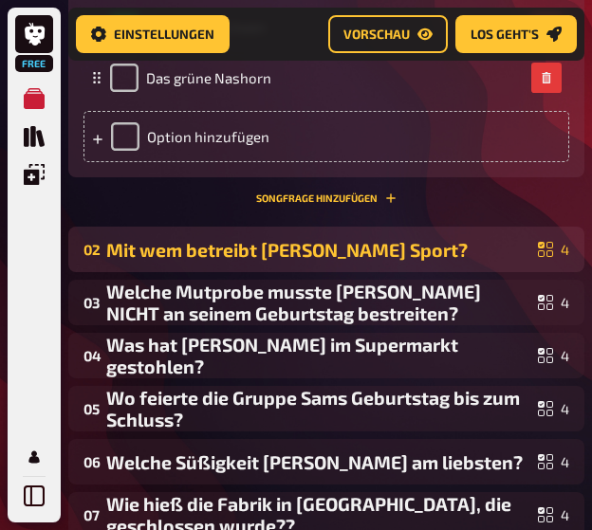
click at [294, 263] on div "02 Mit wem betreibt Sam Sport? 4" at bounding box center [326, 250] width 516 height 46
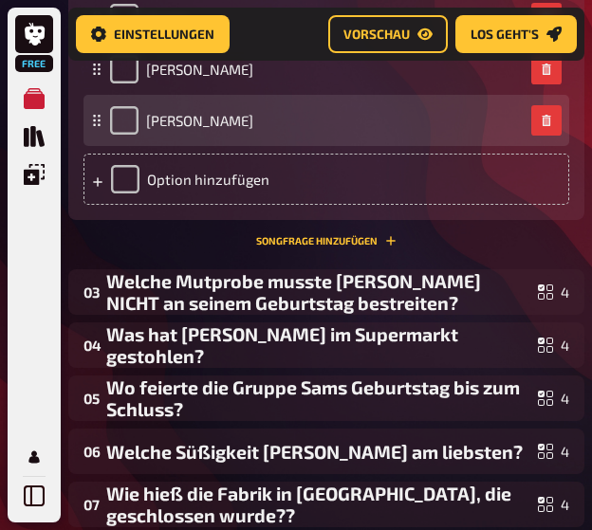
scroll to position [1439, 0]
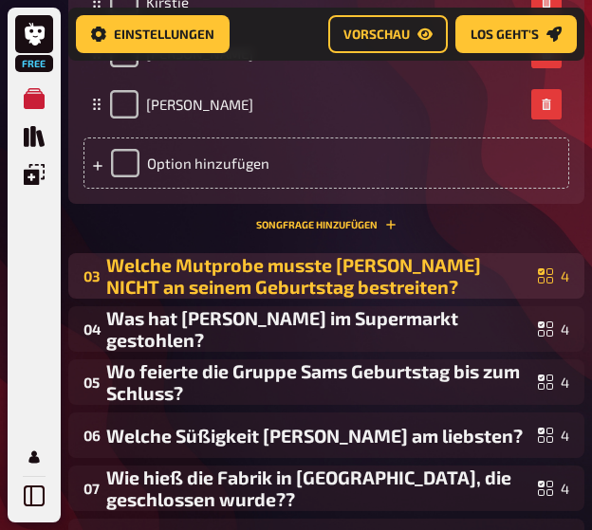
click at [324, 280] on div "Welche Mutprobe musste Sam NICHT an seinem Geburtstag bestreiten?" at bounding box center [318, 276] width 424 height 44
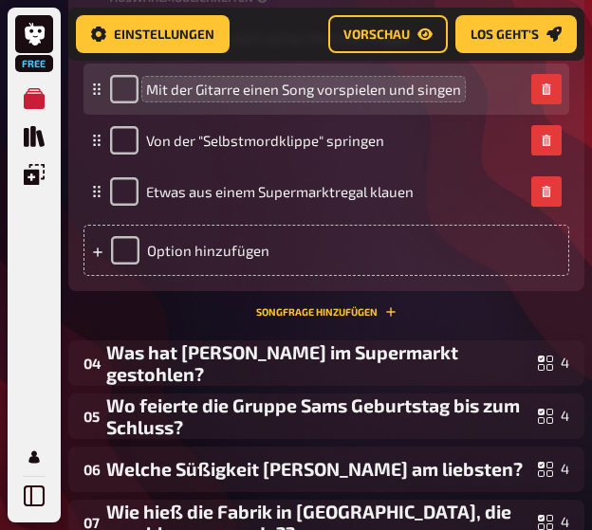
scroll to position [2017, 0]
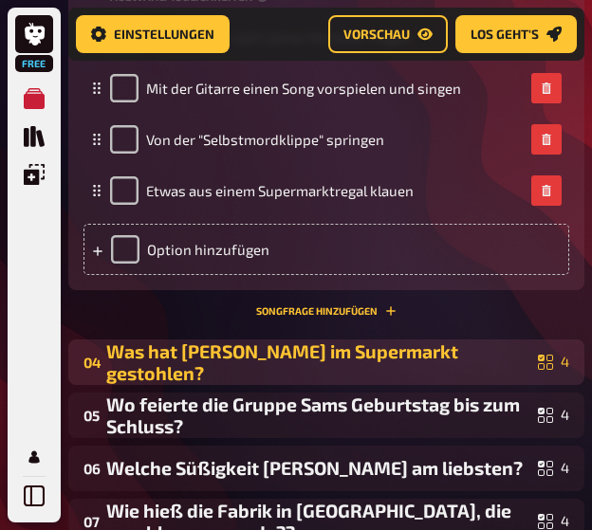
click at [381, 340] on div "04 Was hat Sam im Supermarkt gestohlen? 4" at bounding box center [326, 363] width 516 height 46
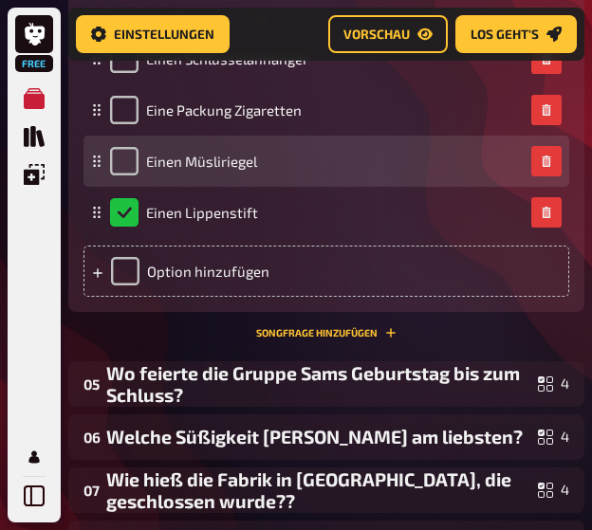
scroll to position [2641, 0]
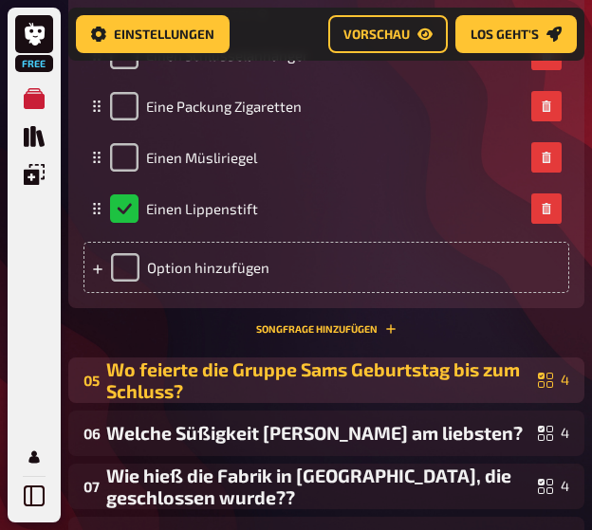
click at [247, 360] on div "Wo feierte die Gruppe Sams Geburtstag bis zum Schluss?" at bounding box center [318, 381] width 424 height 44
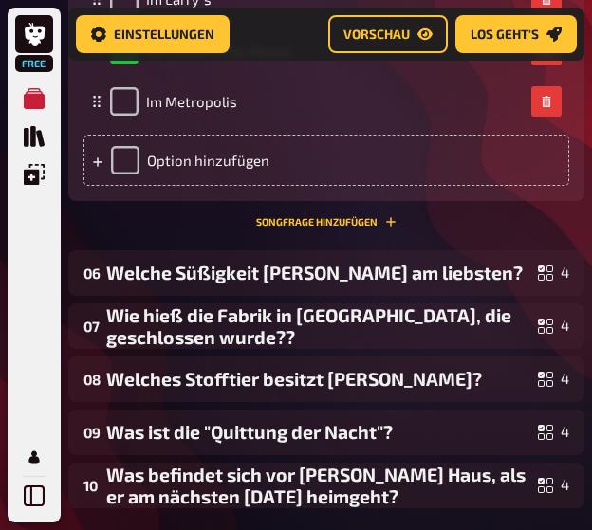
scroll to position [3415, 0]
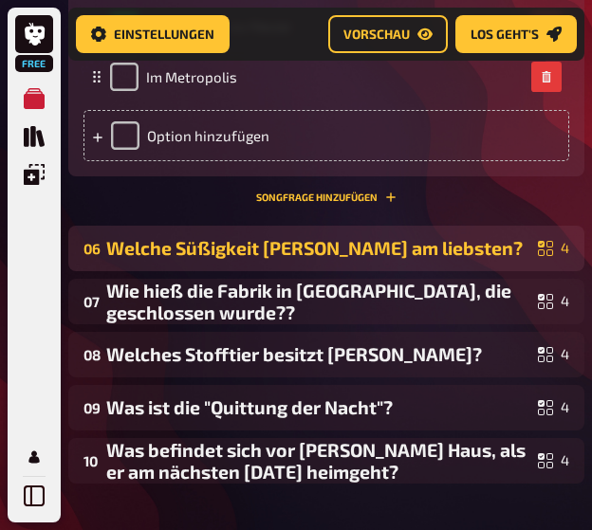
click at [267, 237] on div "Welche Süßigkeit isst Cameron am liebsten?" at bounding box center [318, 248] width 424 height 22
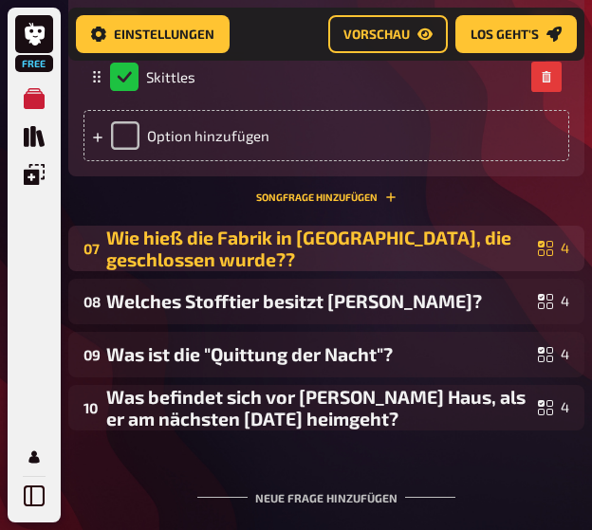
scroll to position [4065, 0]
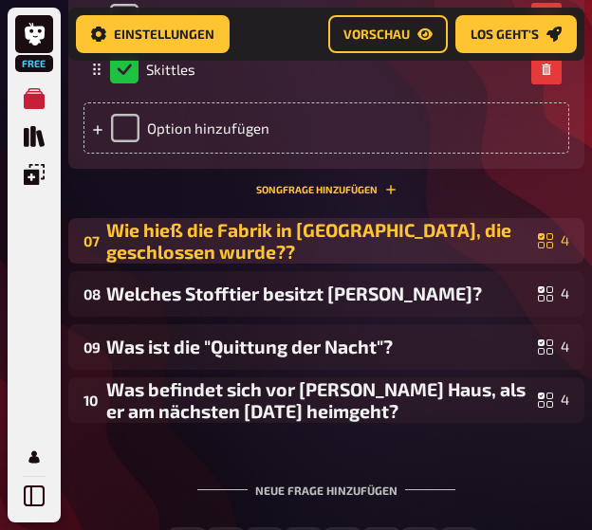
click at [283, 219] on div "Wie hieß die Fabrik in Grady, die geschlossen wurde??" at bounding box center [318, 241] width 424 height 44
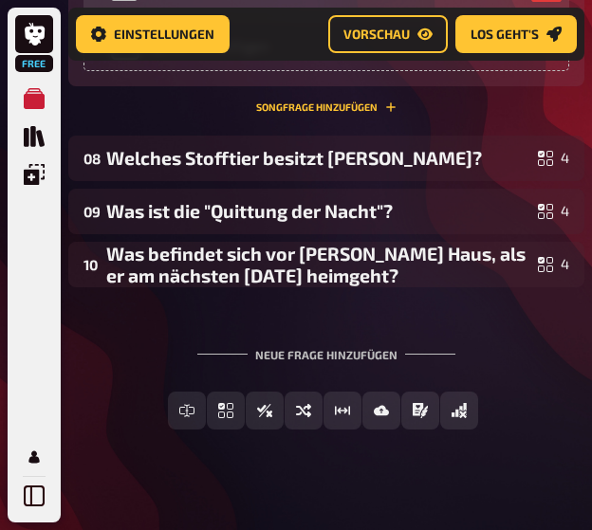
scroll to position [4714, 0]
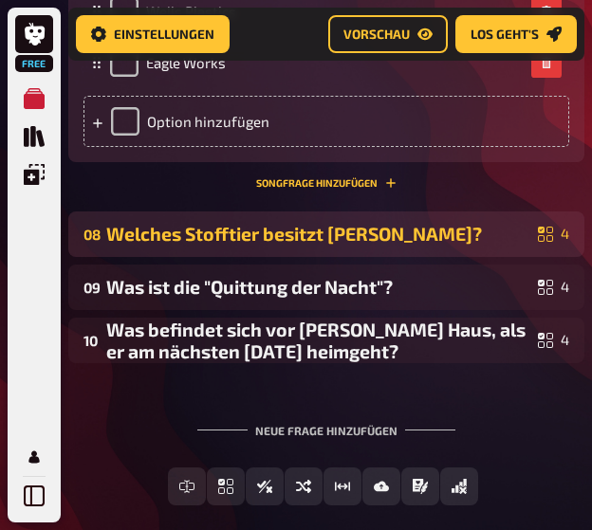
click at [389, 223] on div "Welches Stofftier besitzt Kirstie?" at bounding box center [318, 234] width 424 height 22
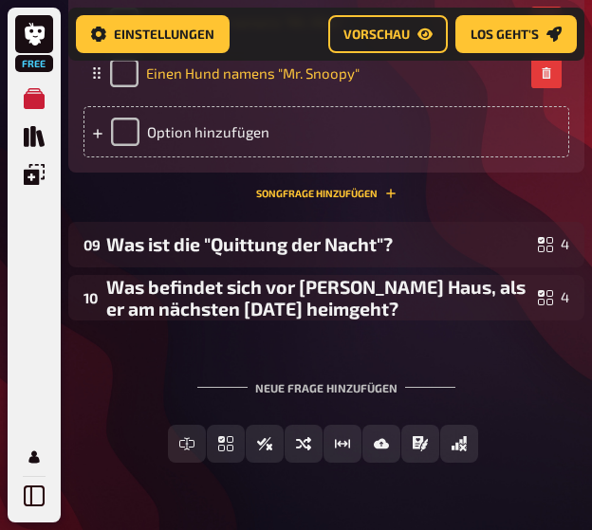
scroll to position [5349, 0]
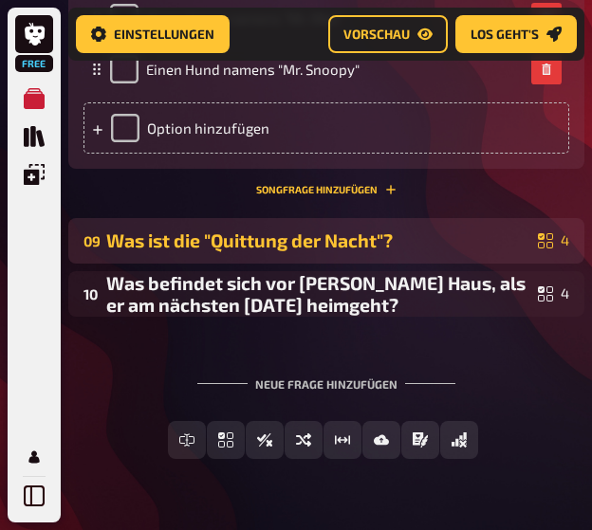
click at [385, 230] on div "Was ist die "Quittung der Nacht"?" at bounding box center [318, 241] width 424 height 22
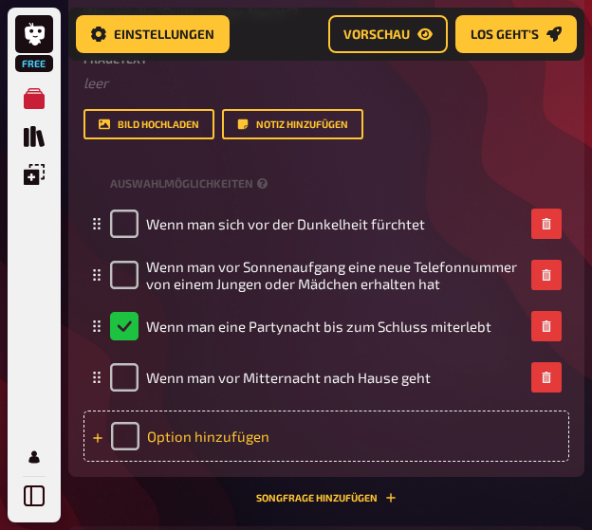
scroll to position [5968, 0]
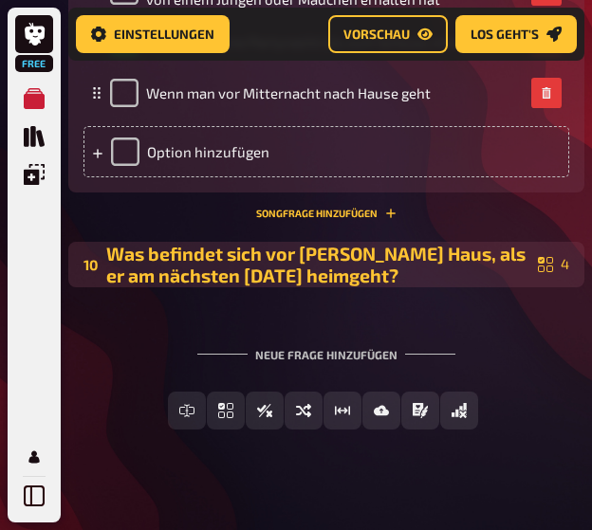
click at [323, 243] on div "Was befindet sich vor Sams Haus, als er am nächsten Morgen heimgeht?" at bounding box center [318, 265] width 424 height 44
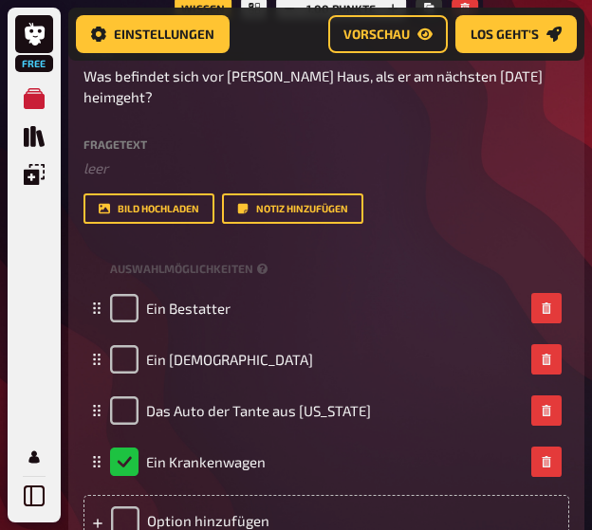
scroll to position [6409, 0]
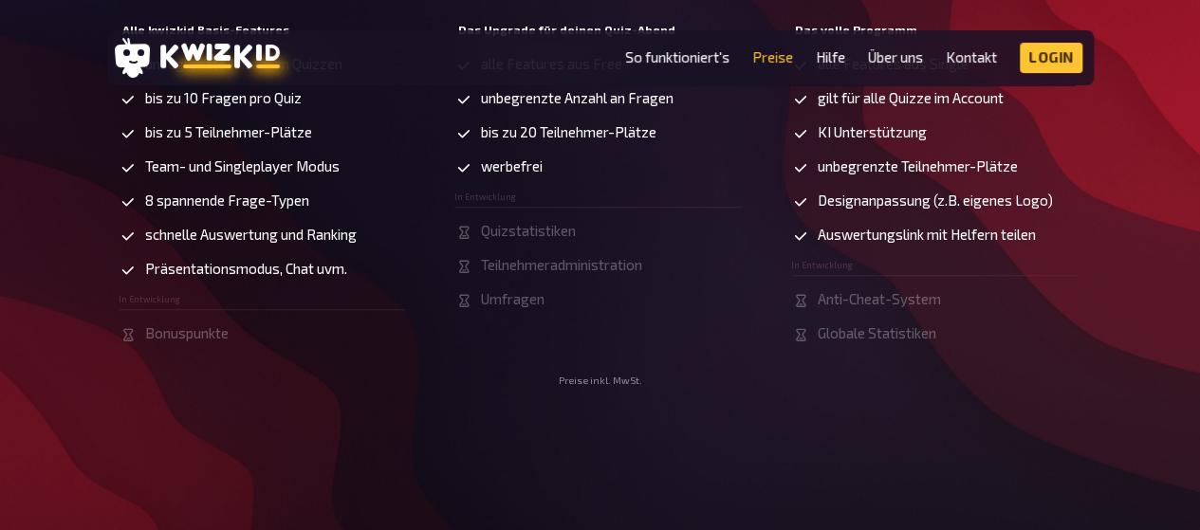
scroll to position [725, 0]
